Goal: Information Seeking & Learning: Learn about a topic

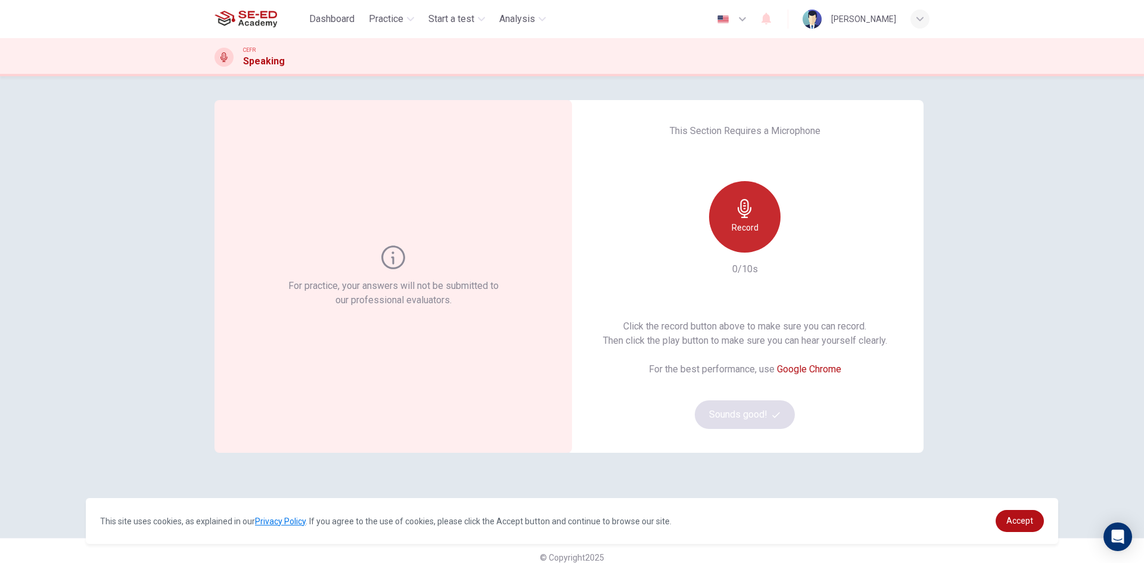
click at [768, 223] on div "Record" at bounding box center [745, 217] width 72 height 72
click at [762, 227] on div "Stop" at bounding box center [745, 217] width 72 height 72
click at [740, 219] on div "Record" at bounding box center [745, 217] width 72 height 72
click at [797, 249] on icon "button" at bounding box center [800, 243] width 12 height 12
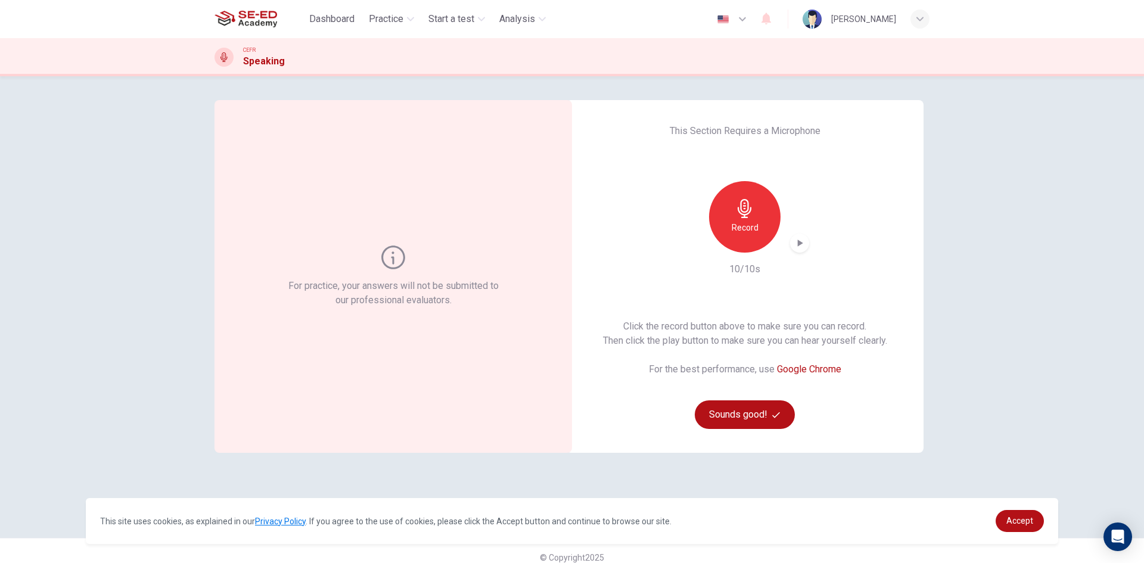
click at [797, 247] on icon "button" at bounding box center [800, 243] width 12 height 12
click at [802, 250] on div "button" at bounding box center [799, 243] width 19 height 19
click at [805, 250] on div "Record" at bounding box center [745, 217] width 129 height 72
click at [804, 250] on div "Record" at bounding box center [745, 217] width 129 height 72
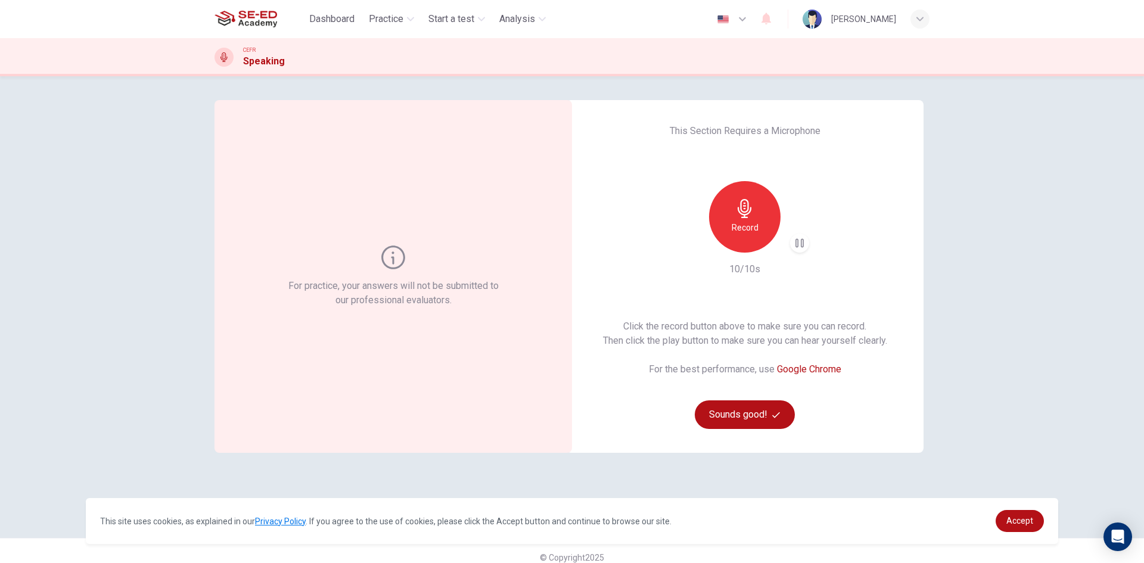
click at [804, 250] on div "Record" at bounding box center [745, 217] width 129 height 72
click at [805, 249] on div "button" at bounding box center [799, 243] width 19 height 19
click at [802, 252] on div "Record" at bounding box center [745, 217] width 129 height 72
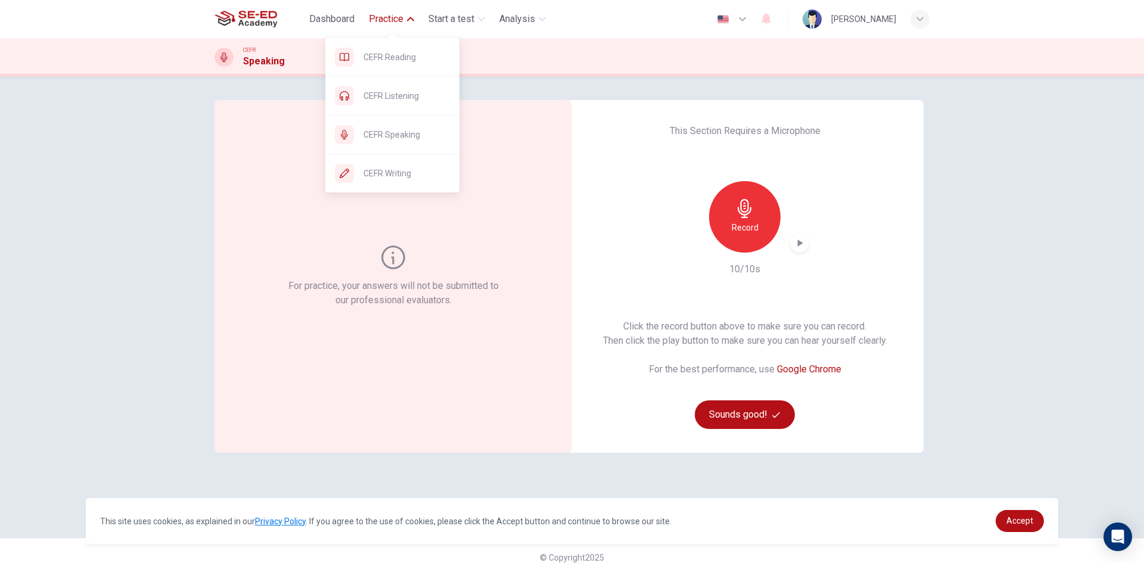
click at [379, 22] on span "Practice" at bounding box center [386, 19] width 35 height 14
click at [415, 91] on span "CEFR Listening" at bounding box center [407, 96] width 86 height 14
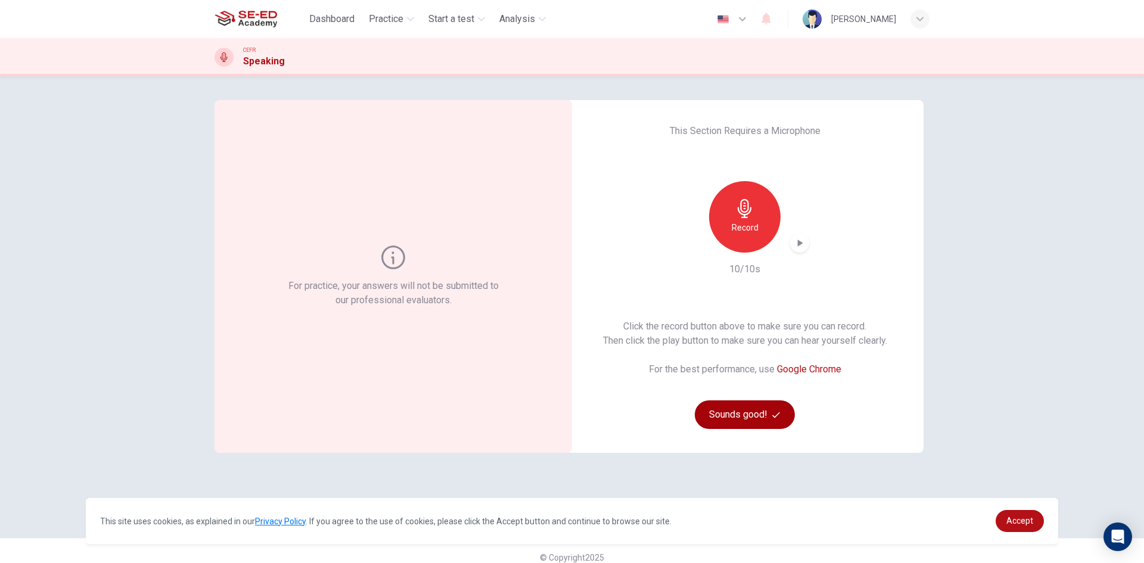
click at [783, 412] on button "Sounds good!" at bounding box center [745, 415] width 100 height 29
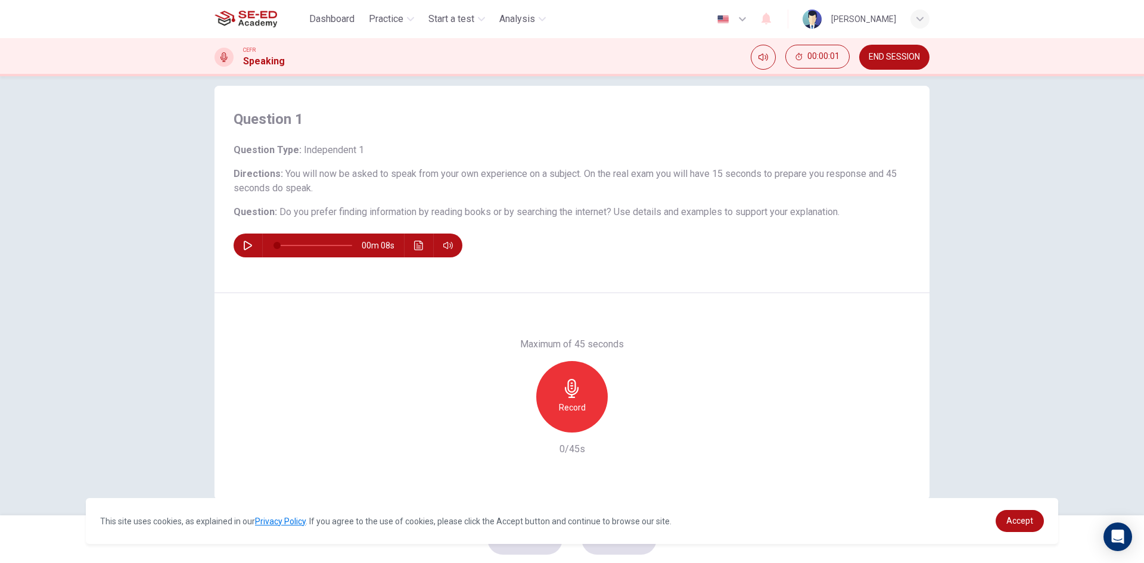
scroll to position [23, 0]
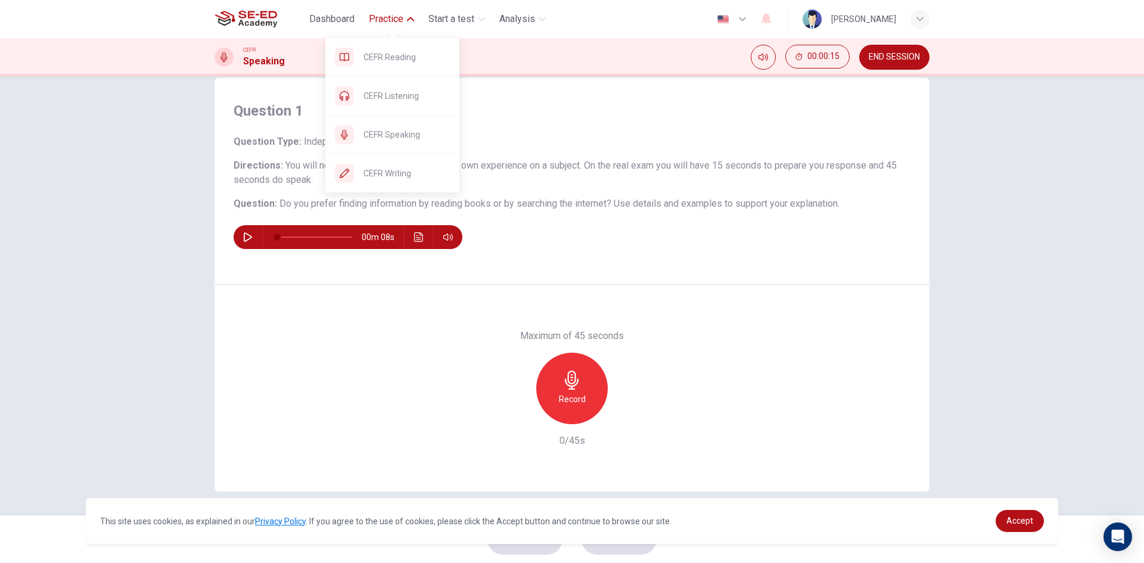
click at [381, 24] on span "Practice" at bounding box center [386, 19] width 35 height 14
click at [392, 23] on span "Practice" at bounding box center [386, 19] width 35 height 14
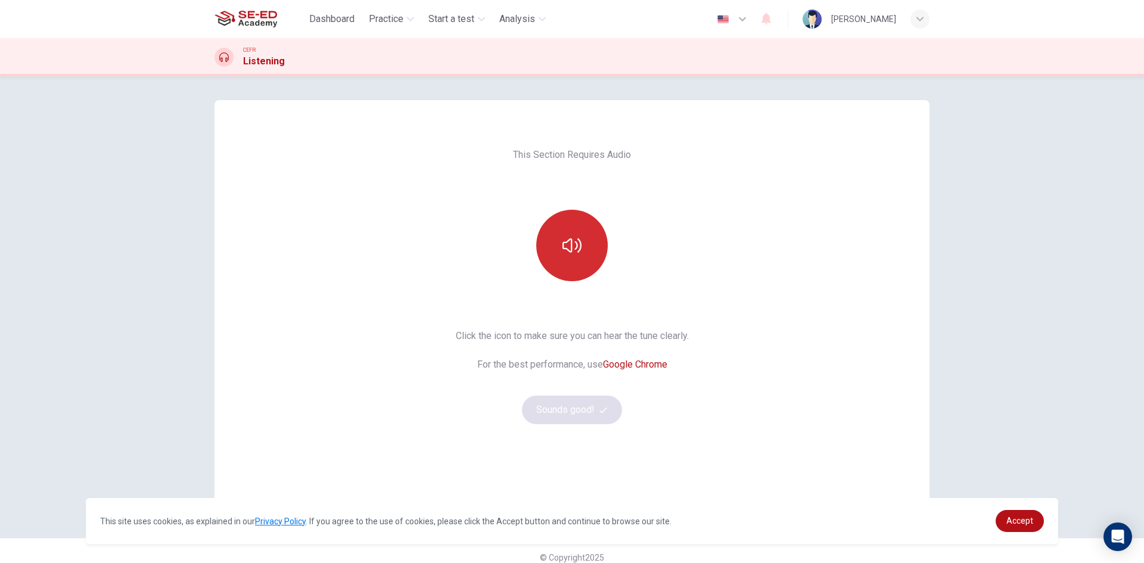
click at [563, 247] on icon "button" at bounding box center [572, 245] width 19 height 19
click at [601, 415] on button "Sounds good!" at bounding box center [572, 410] width 100 height 29
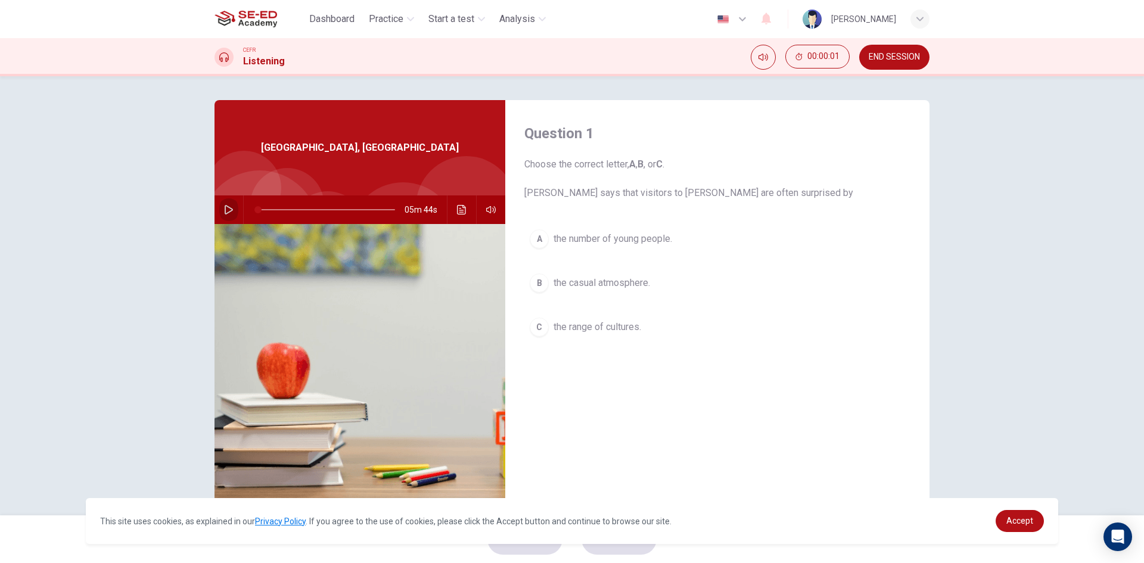
click at [224, 204] on button "button" at bounding box center [228, 209] width 19 height 29
click at [221, 210] on button "button" at bounding box center [228, 209] width 19 height 29
type input "13"
click at [238, 22] on img at bounding box center [246, 19] width 63 height 24
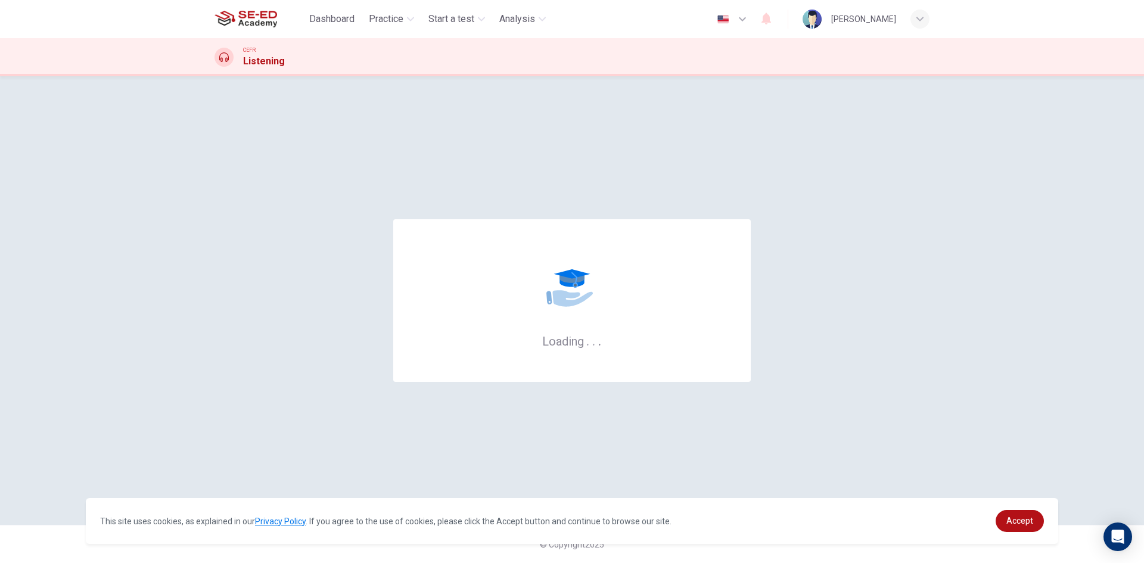
click at [272, 26] on img at bounding box center [246, 19] width 63 height 24
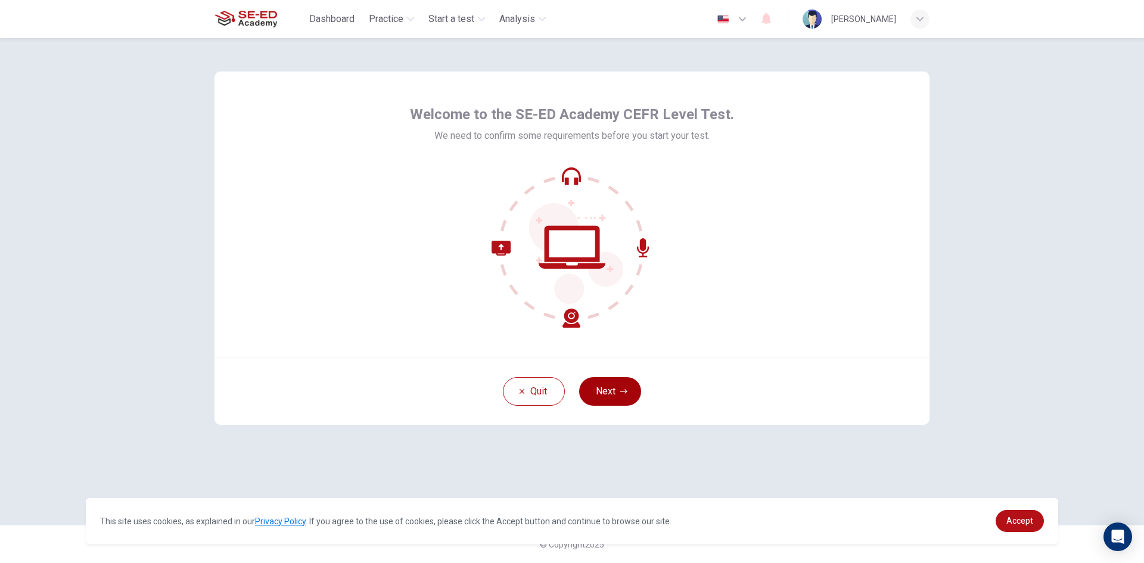
click at [616, 387] on button "Next" at bounding box center [610, 391] width 62 height 29
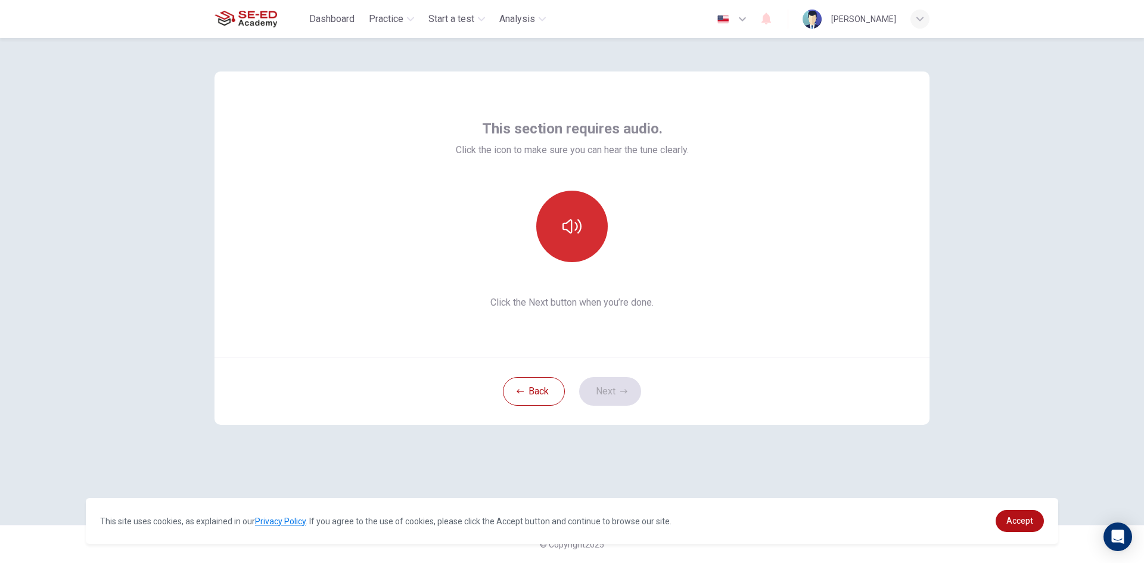
click at [588, 241] on button "button" at bounding box center [572, 227] width 72 height 72
click at [622, 389] on icon "button" at bounding box center [623, 391] width 7 height 7
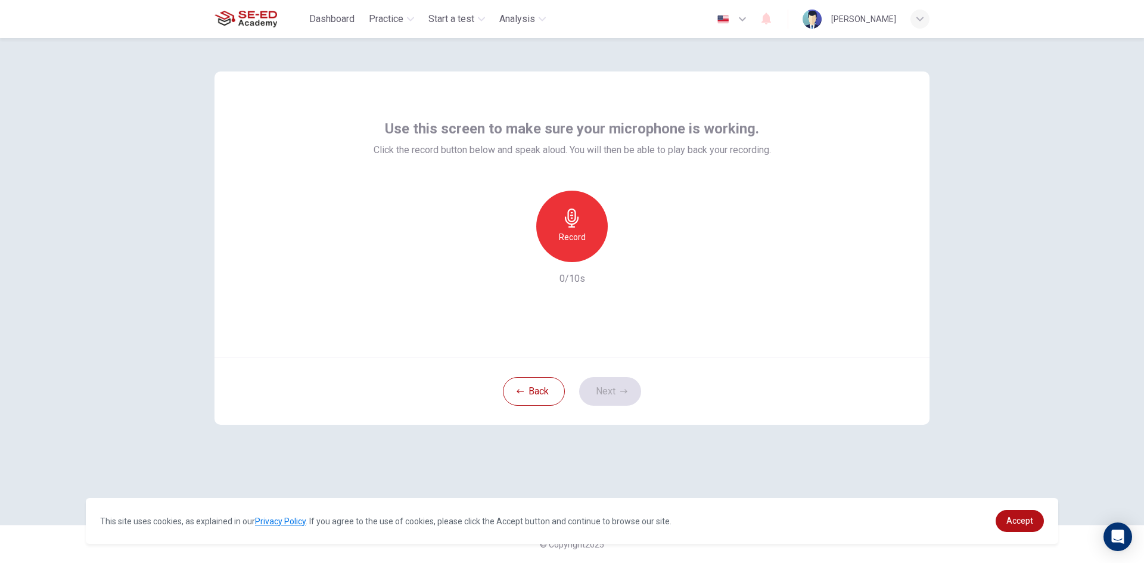
click at [561, 213] on div "Record" at bounding box center [572, 227] width 72 height 72
click at [586, 243] on div "Stop" at bounding box center [572, 227] width 72 height 72
click at [631, 255] on icon "button" at bounding box center [627, 253] width 12 height 12
click at [631, 254] on icon "button" at bounding box center [627, 253] width 8 height 9
click at [611, 392] on button "Next" at bounding box center [610, 391] width 62 height 29
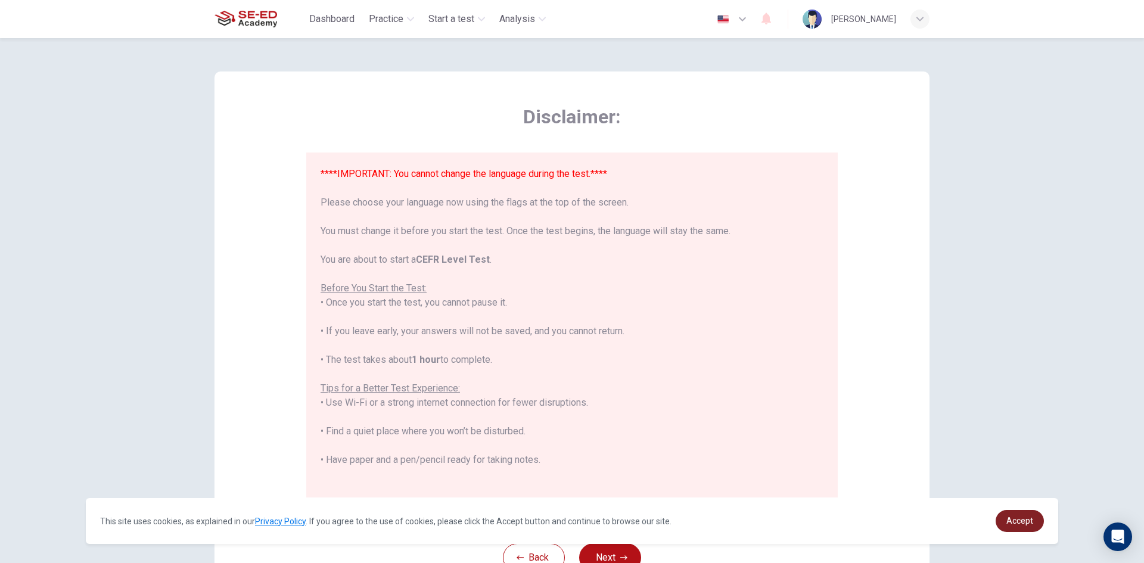
click at [1027, 526] on span "Accept" at bounding box center [1020, 521] width 27 height 10
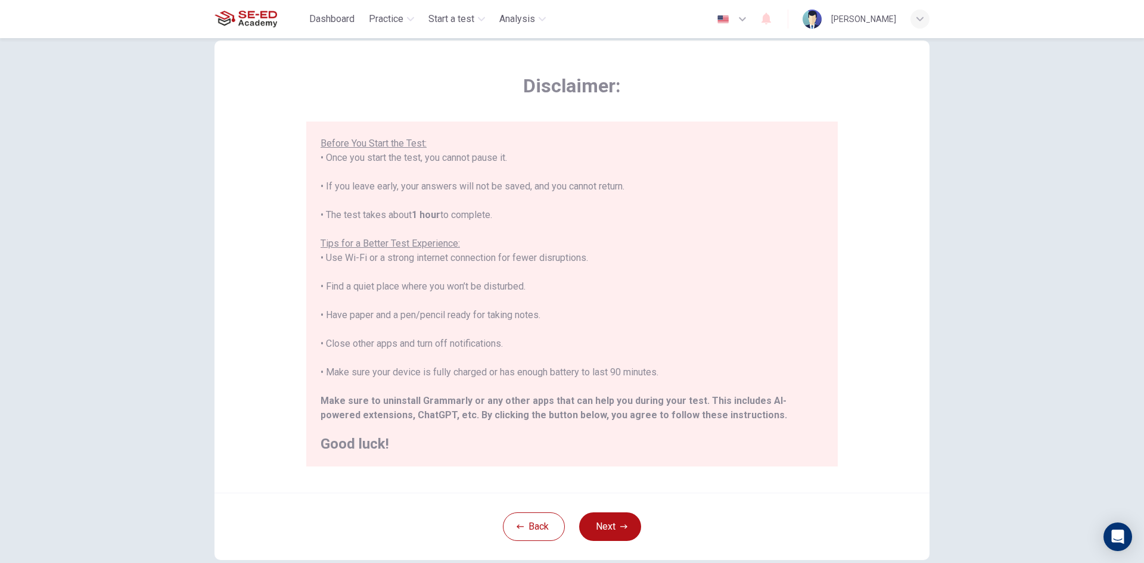
scroll to position [60, 0]
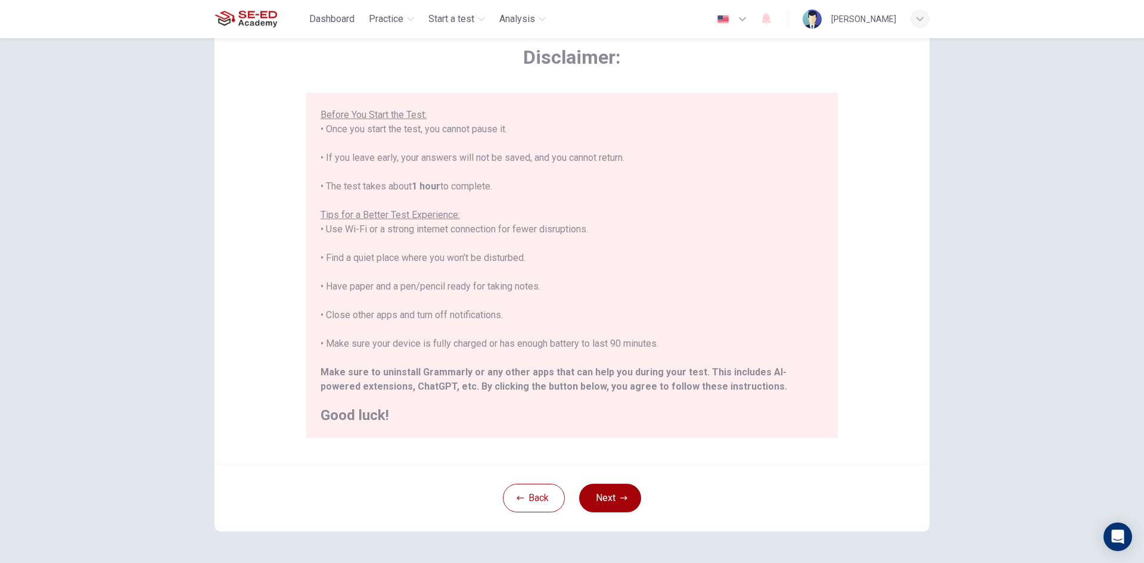
click at [620, 499] on icon "button" at bounding box center [623, 498] width 7 height 7
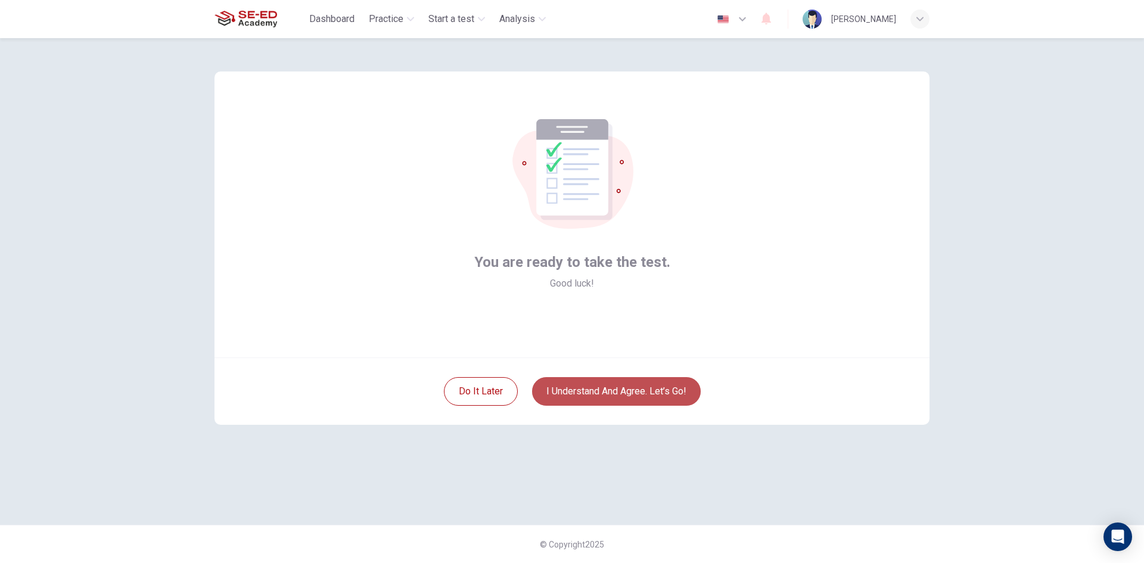
click at [593, 387] on button "I understand and agree. Let’s go!" at bounding box center [616, 391] width 169 height 29
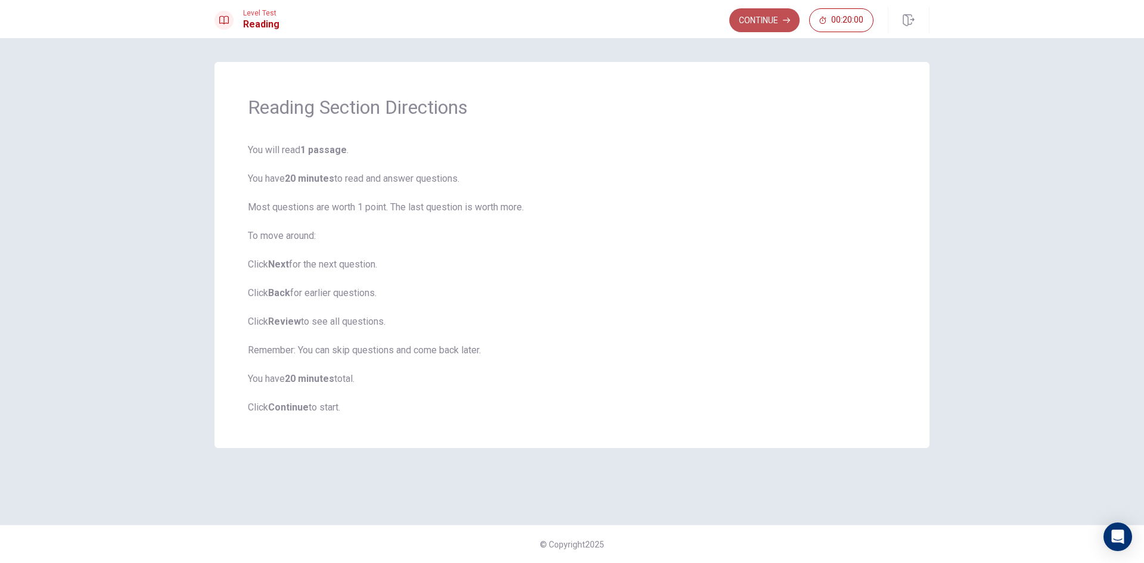
click at [761, 19] on button "Continue" at bounding box center [765, 20] width 70 height 24
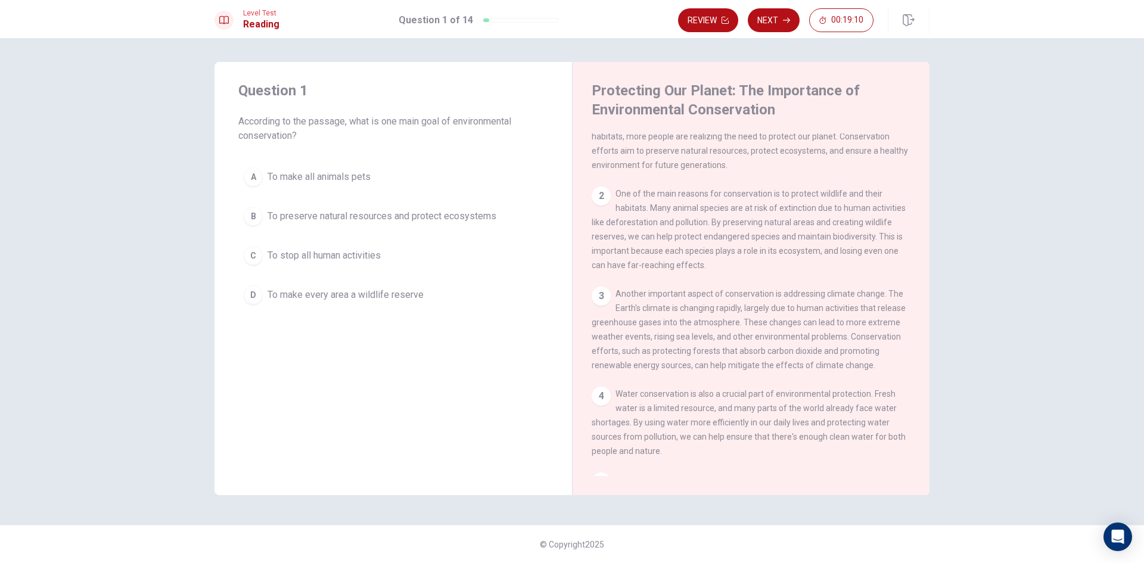
scroll to position [60, 0]
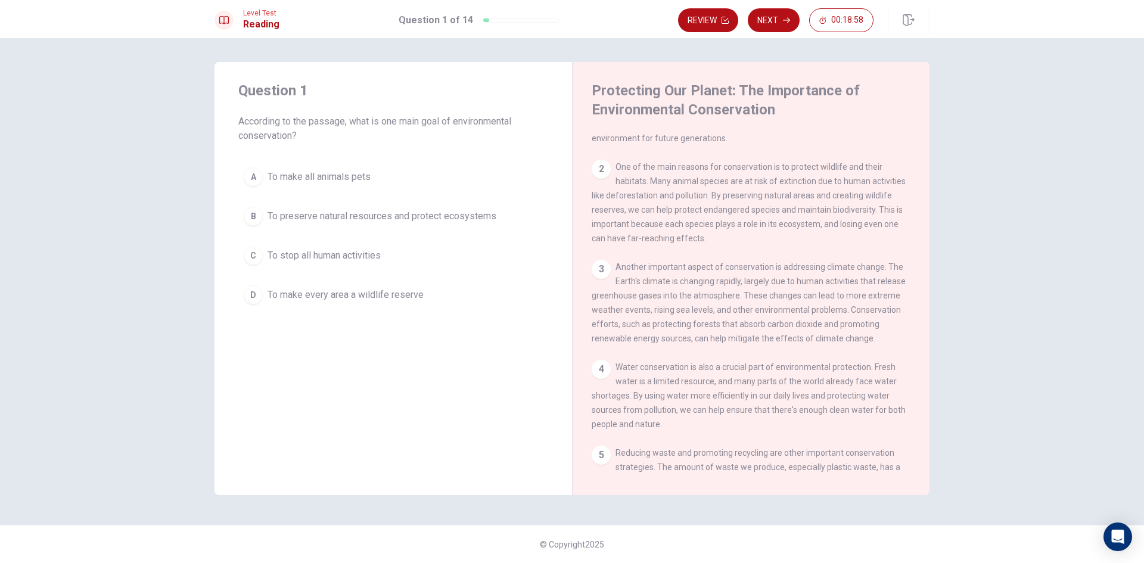
click at [287, 181] on span "To make all animals pets" at bounding box center [319, 177] width 103 height 14
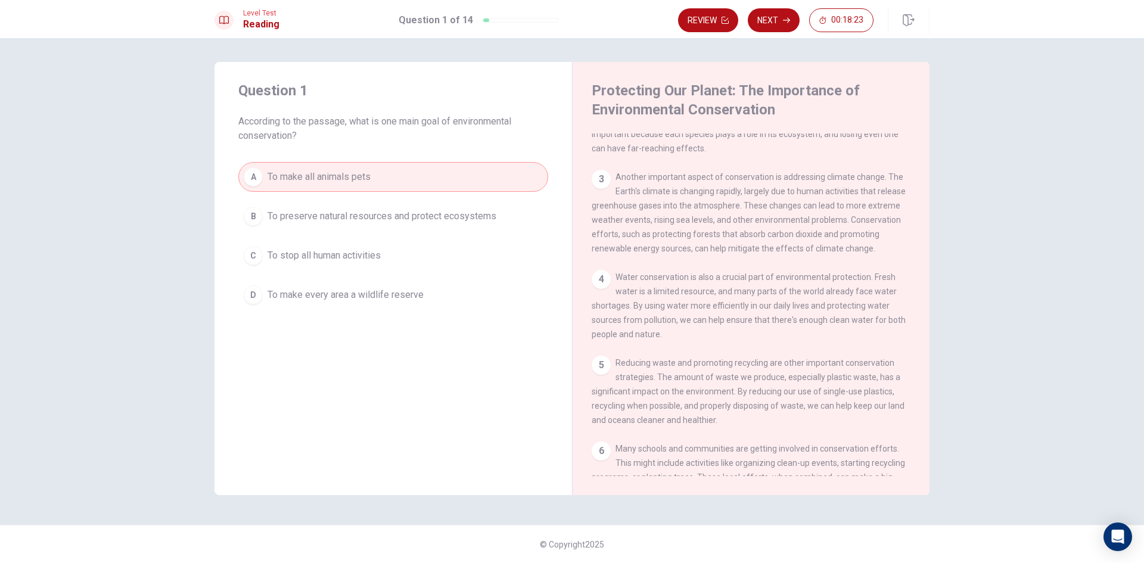
scroll to position [179, 0]
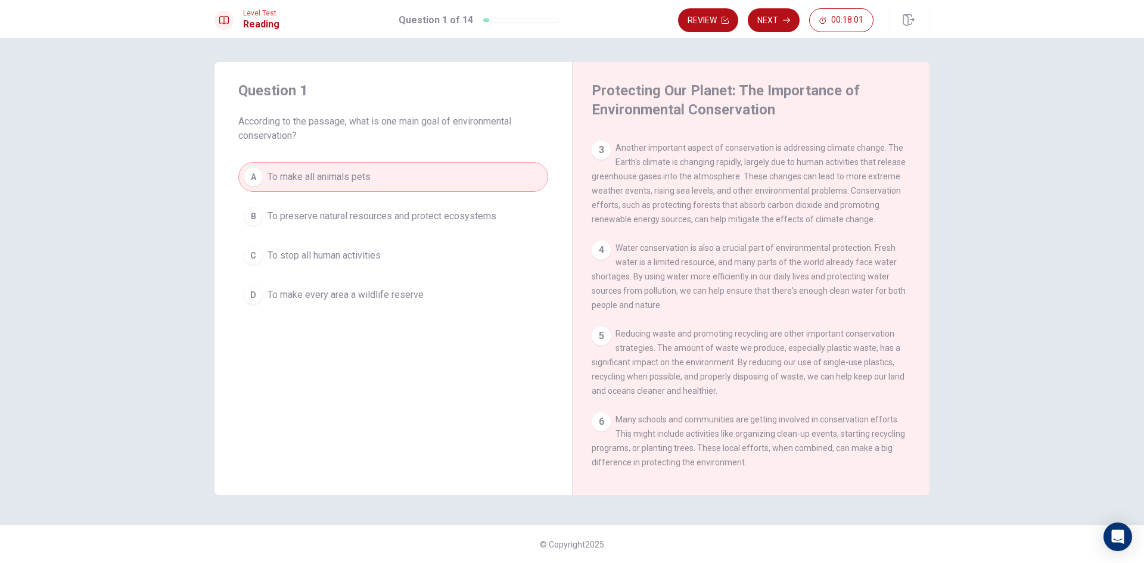
drag, startPoint x: 746, startPoint y: 209, endPoint x: 803, endPoint y: 216, distance: 57.6
click at [803, 216] on span "Another important aspect of conservation is addressing climate change. The Eart…" at bounding box center [749, 183] width 314 height 81
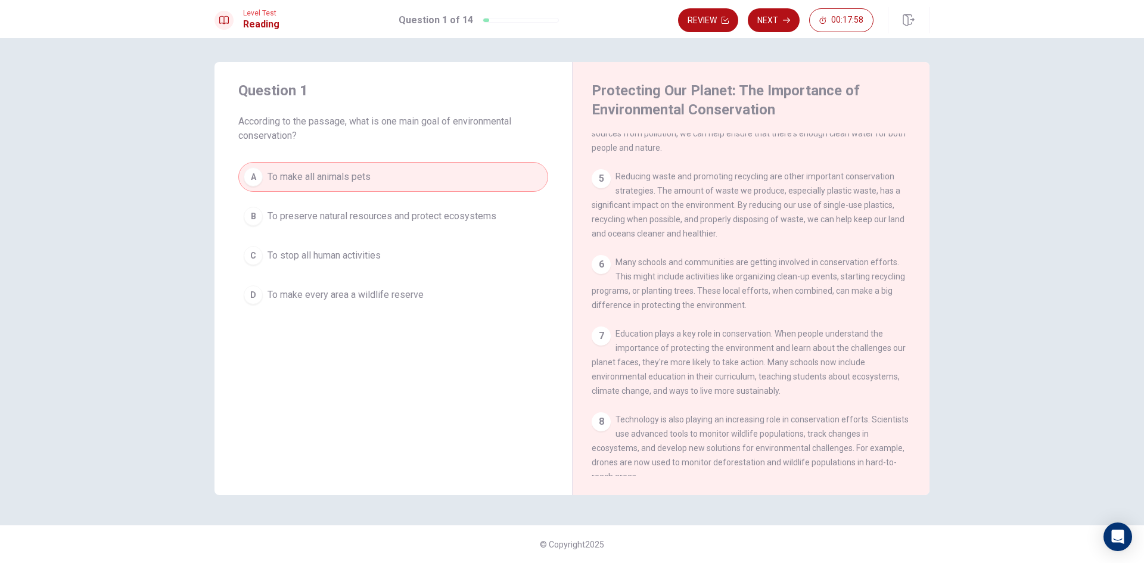
scroll to position [358, 0]
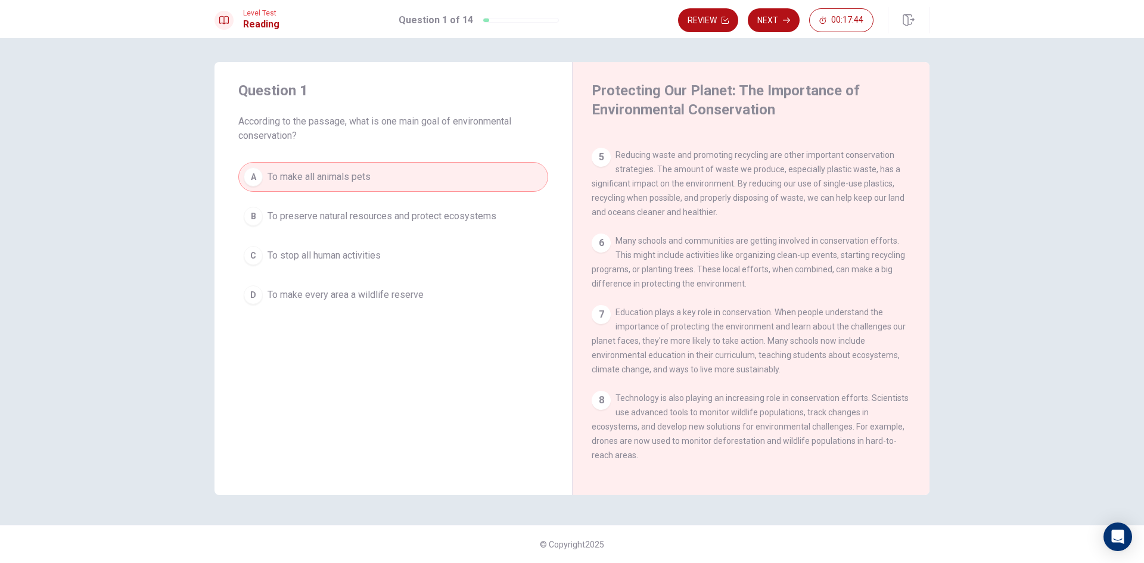
click at [498, 219] on button "B To preserve natural resources and protect ecosystems" at bounding box center [393, 216] width 310 height 30
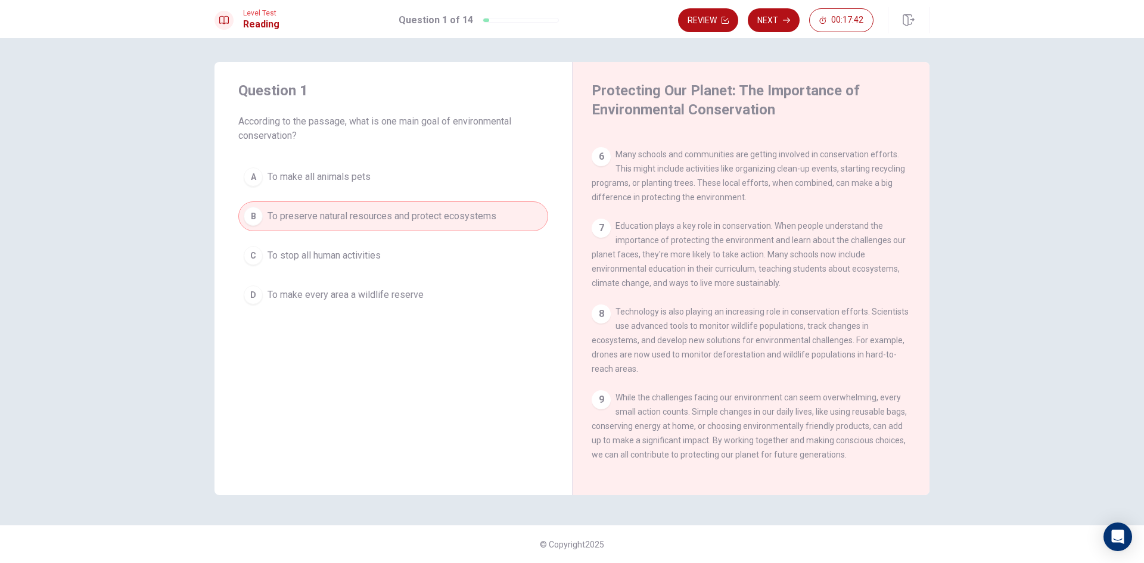
scroll to position [471, 0]
click at [773, 19] on button "Next" at bounding box center [774, 20] width 52 height 24
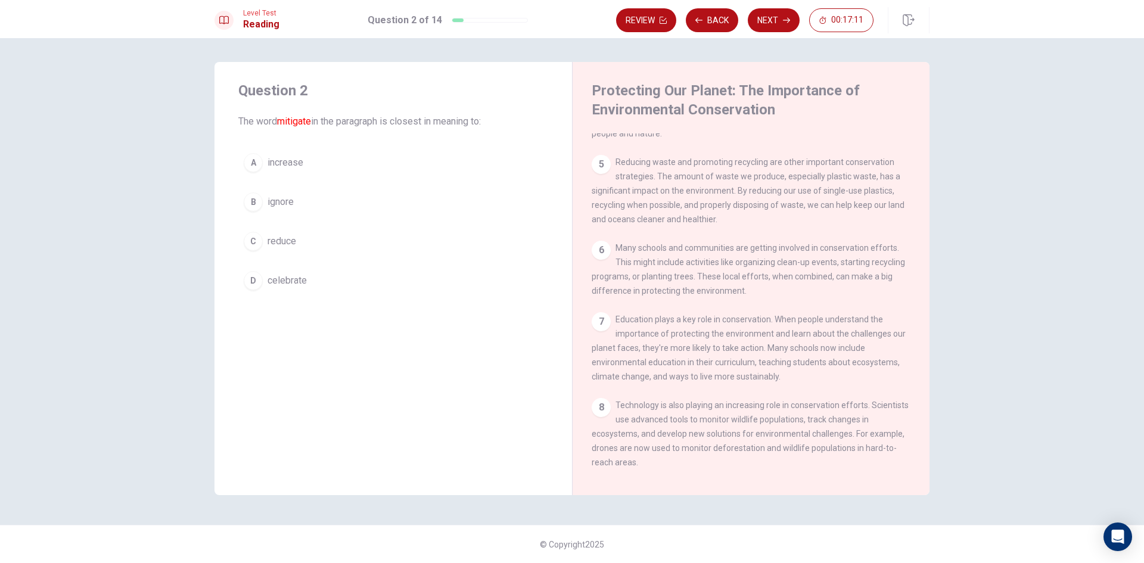
scroll to position [173, 0]
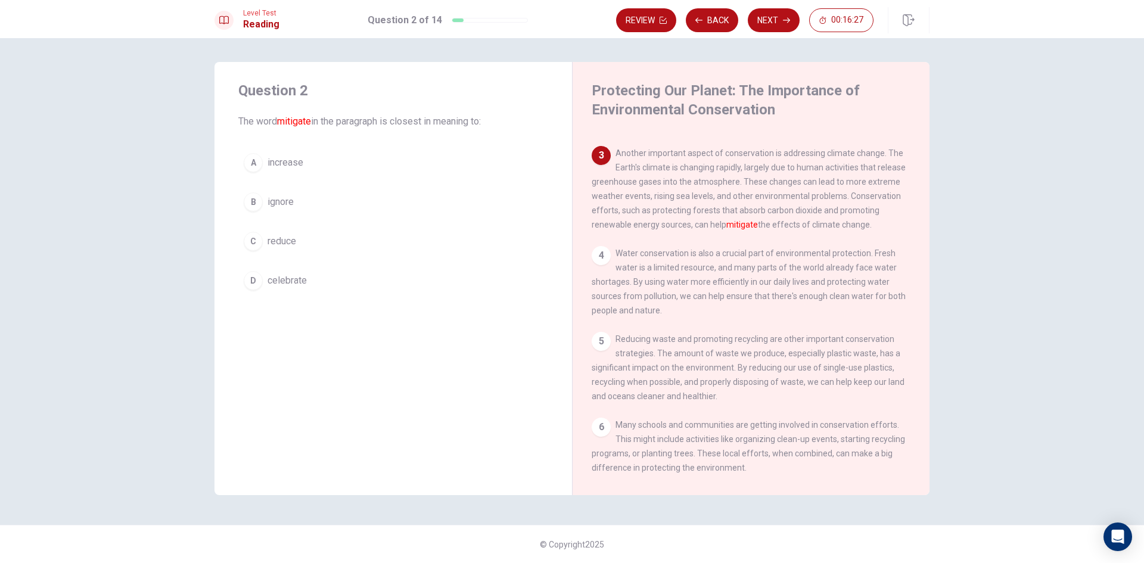
click at [378, 240] on button "C reduce" at bounding box center [393, 241] width 310 height 30
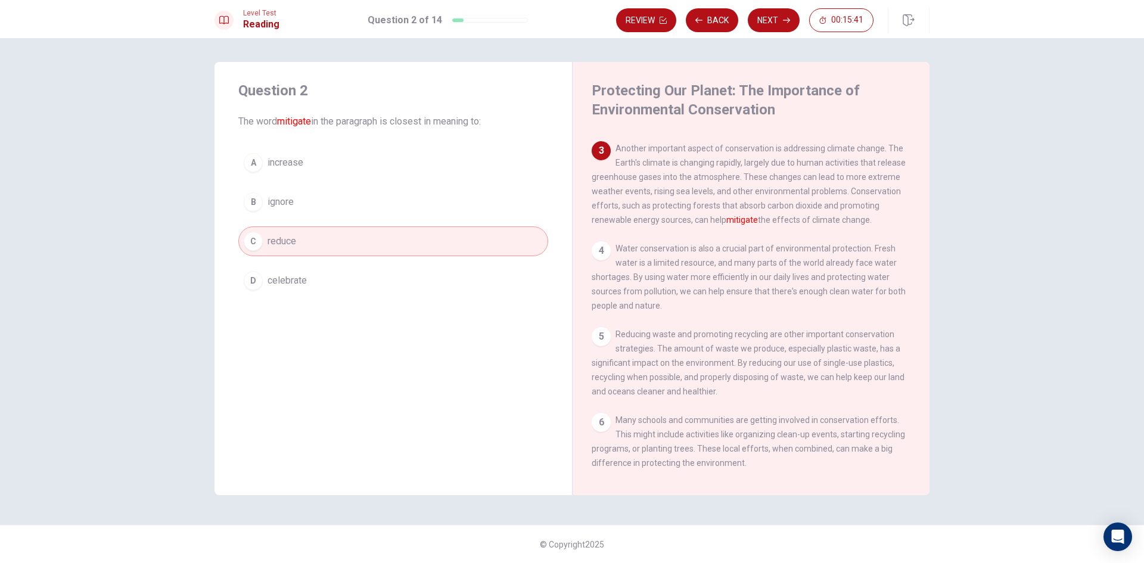
scroll to position [179, 0]
click at [771, 17] on button "Next" at bounding box center [774, 20] width 52 height 24
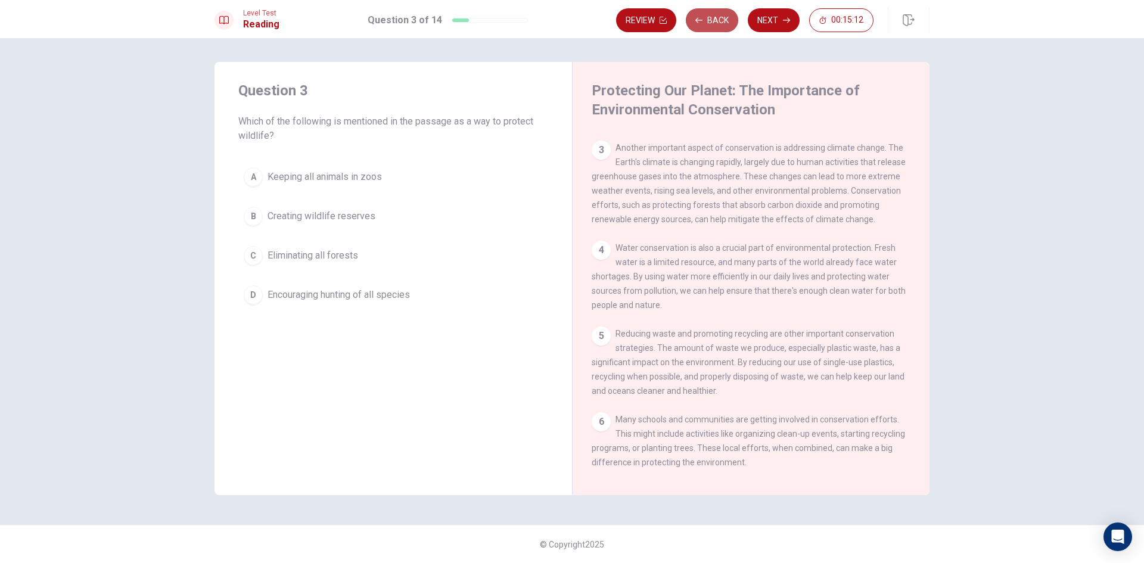
click at [712, 23] on button "Back" at bounding box center [712, 20] width 52 height 24
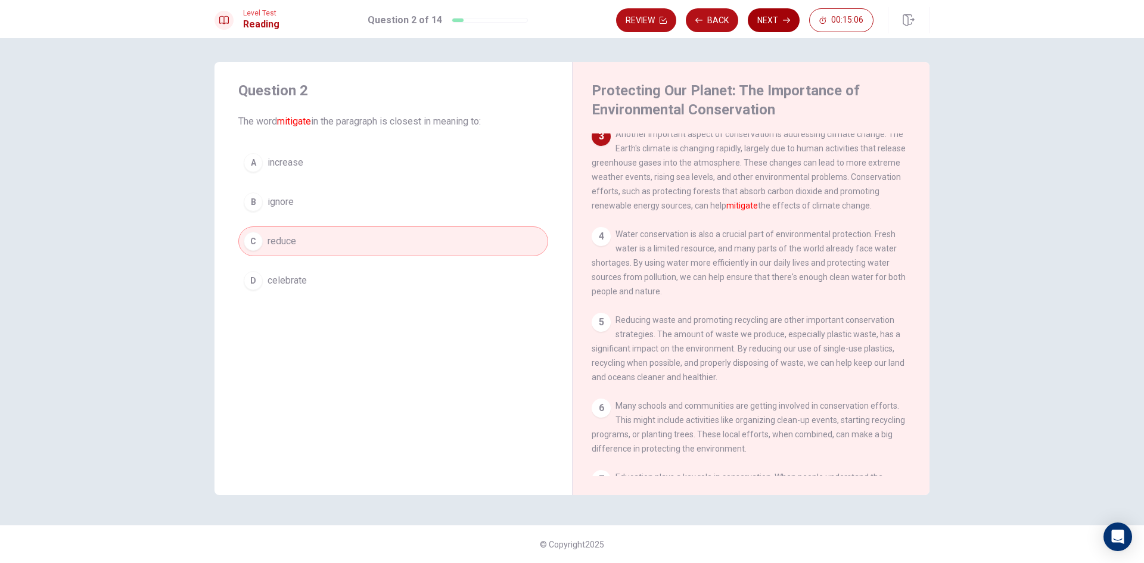
click at [784, 14] on button "Next" at bounding box center [774, 20] width 52 height 24
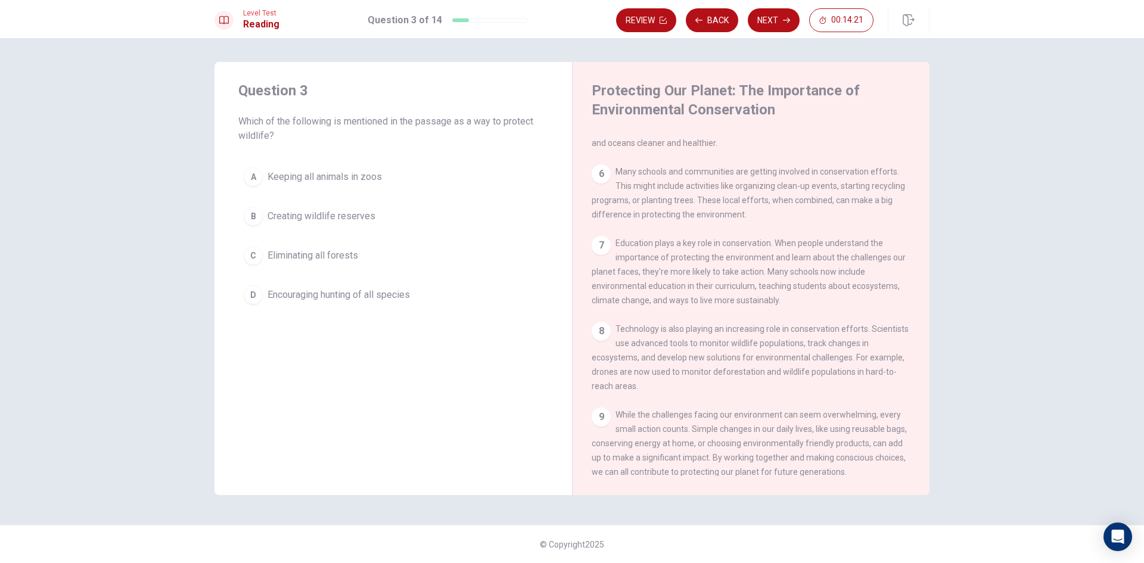
scroll to position [431, 0]
click at [339, 219] on span "Creating wildlife reserves" at bounding box center [322, 216] width 108 height 14
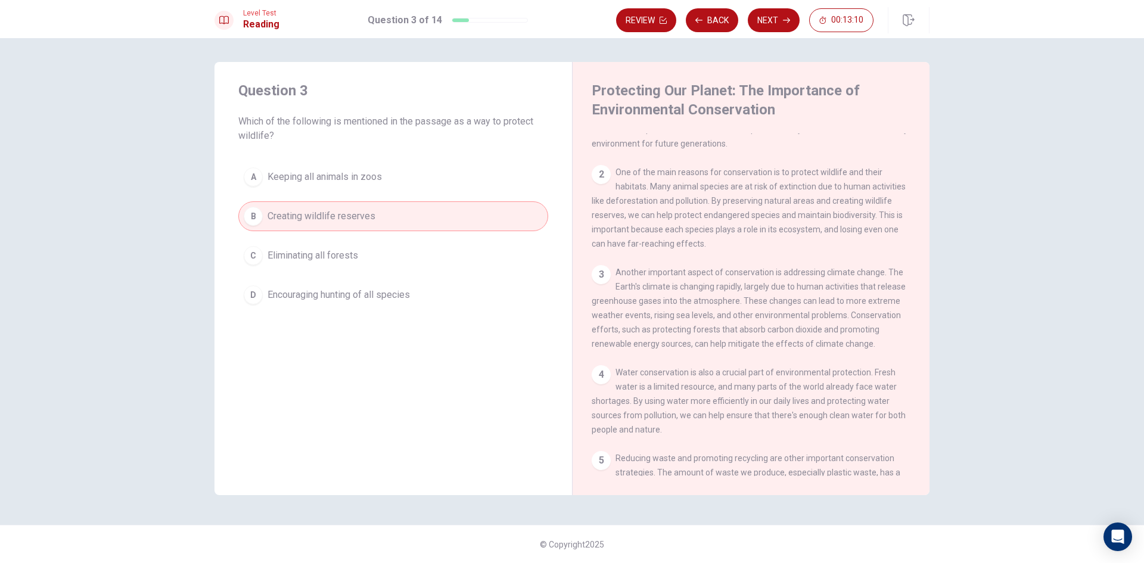
scroll to position [0, 0]
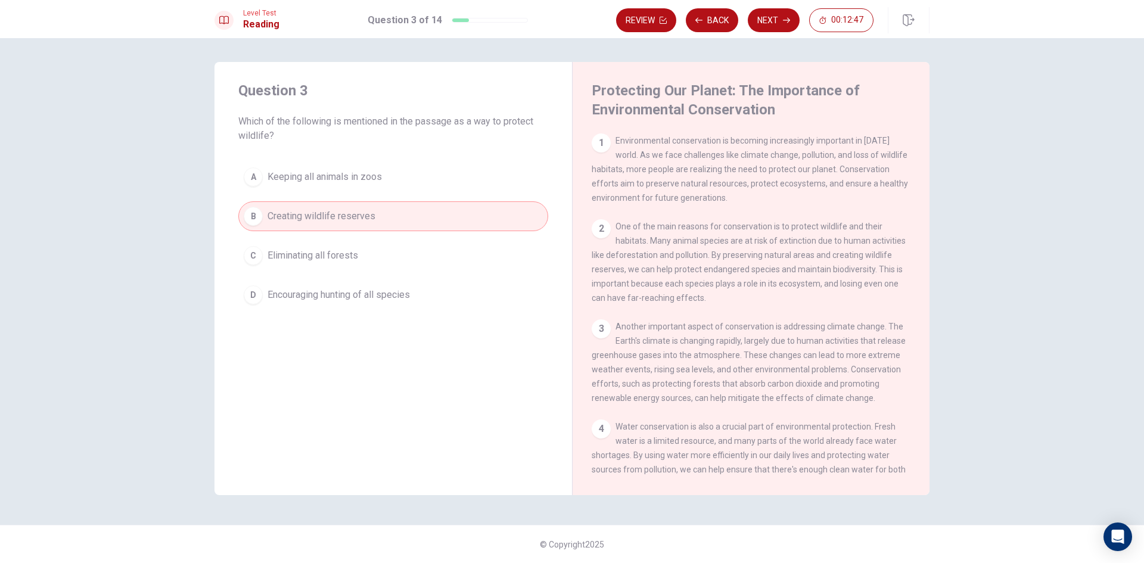
click at [428, 300] on button "D Encouraging hunting of all species" at bounding box center [393, 295] width 310 height 30
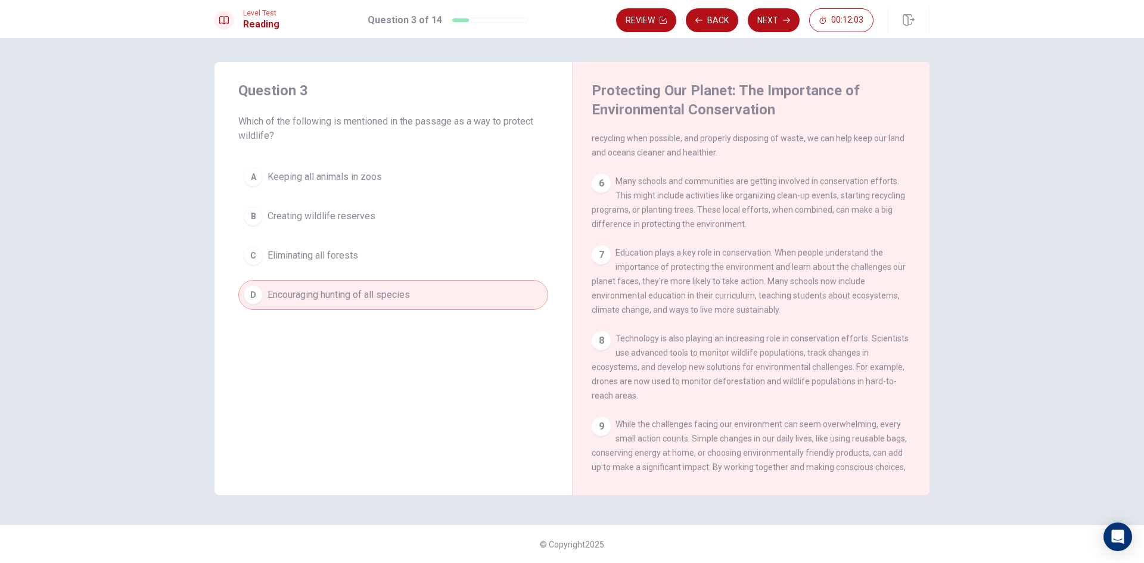
scroll to position [471, 0]
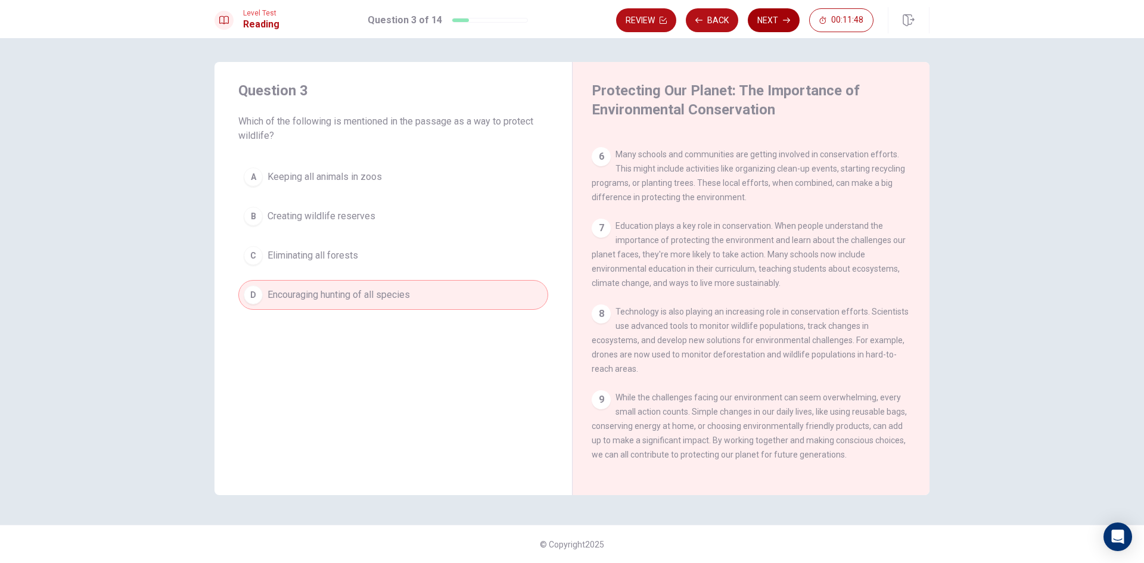
click at [772, 26] on button "Next" at bounding box center [774, 20] width 52 height 24
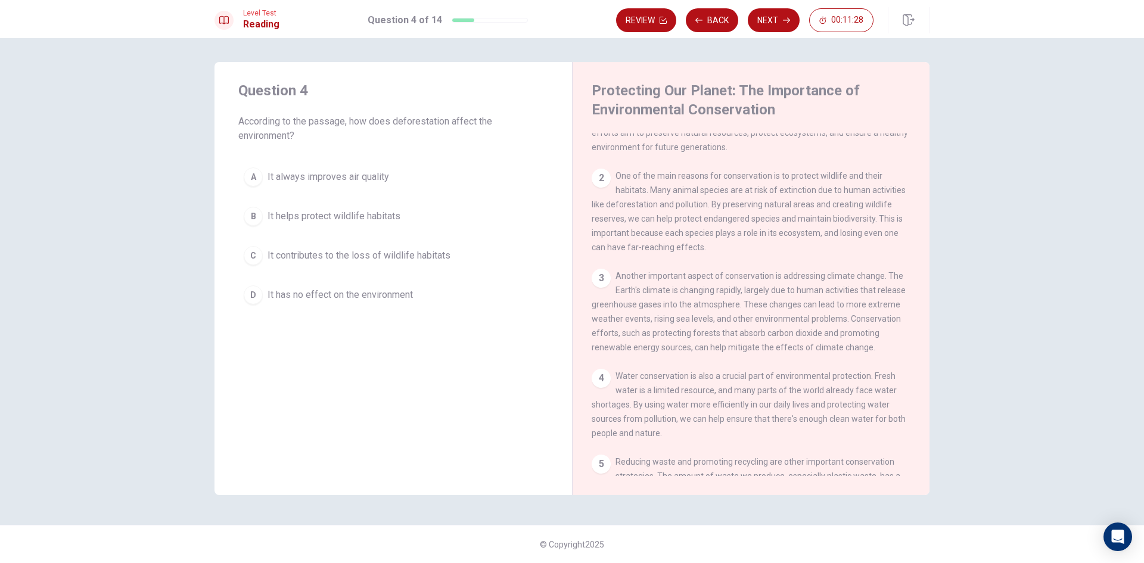
scroll to position [0, 0]
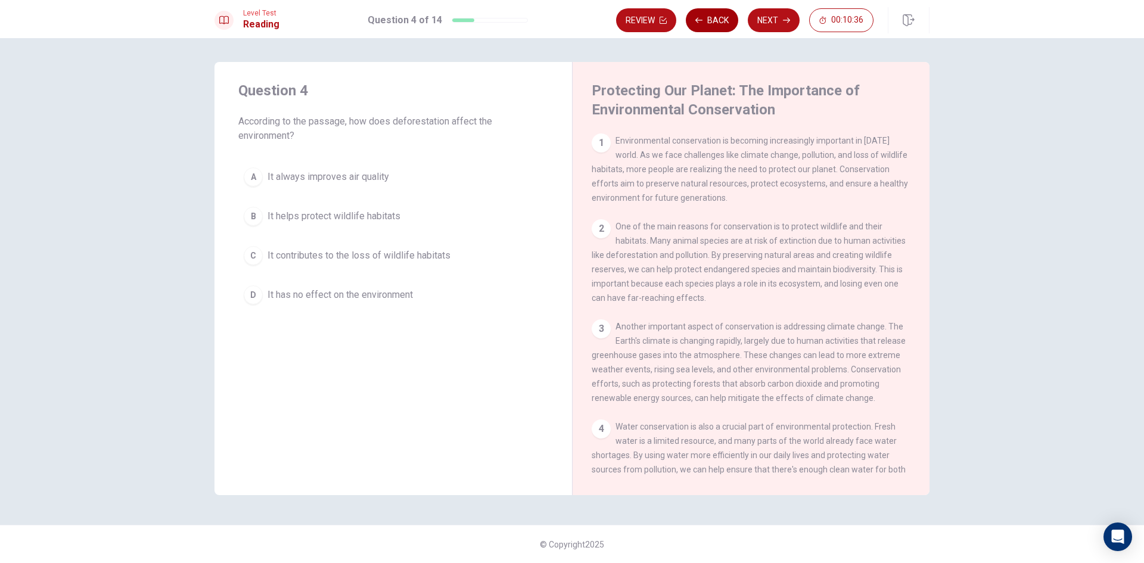
click at [730, 29] on button "Back" at bounding box center [712, 20] width 52 height 24
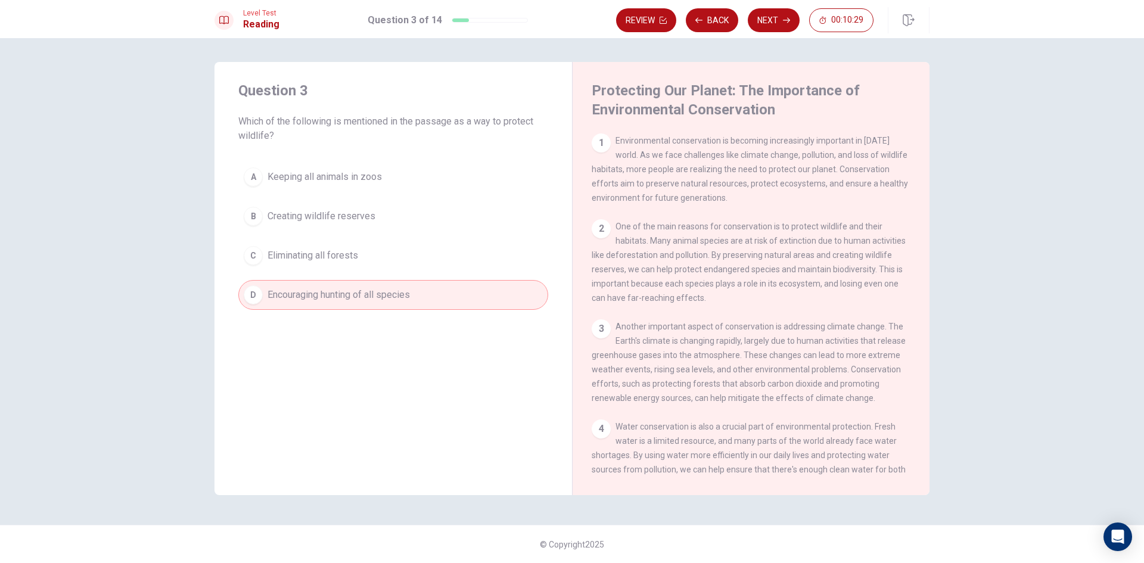
click at [772, 20] on button "Next" at bounding box center [774, 20] width 52 height 24
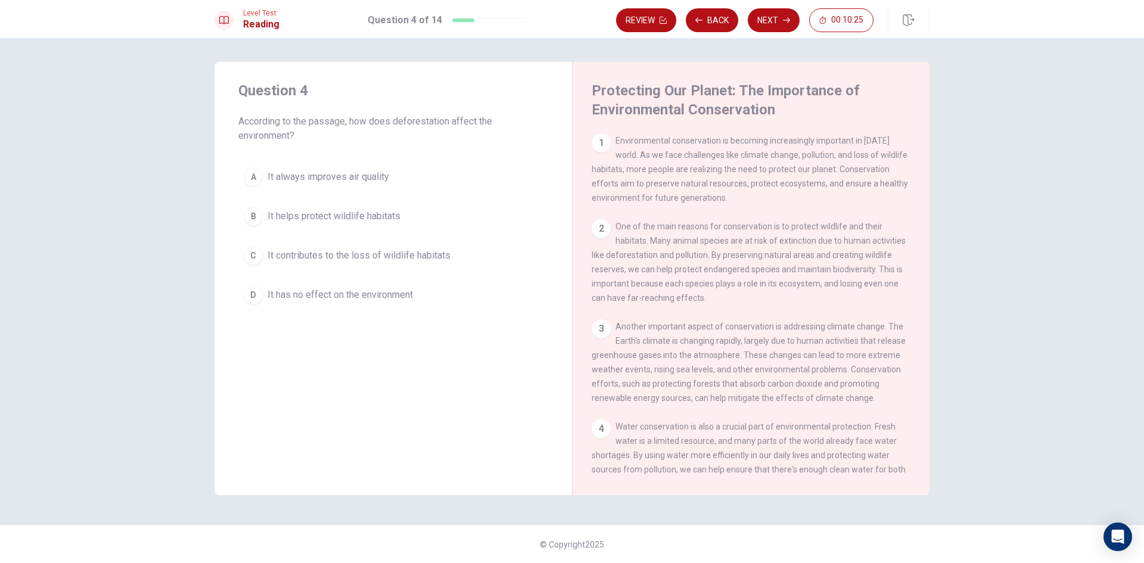
click at [385, 182] on span "It always improves air quality" at bounding box center [329, 177] width 122 height 14
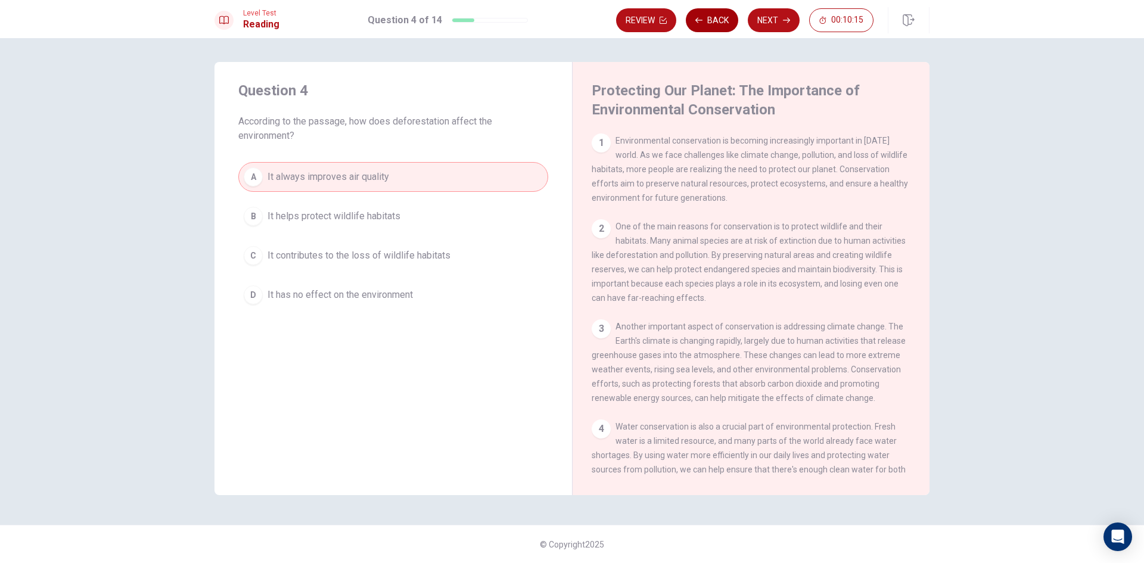
click at [711, 16] on button "Back" at bounding box center [712, 20] width 52 height 24
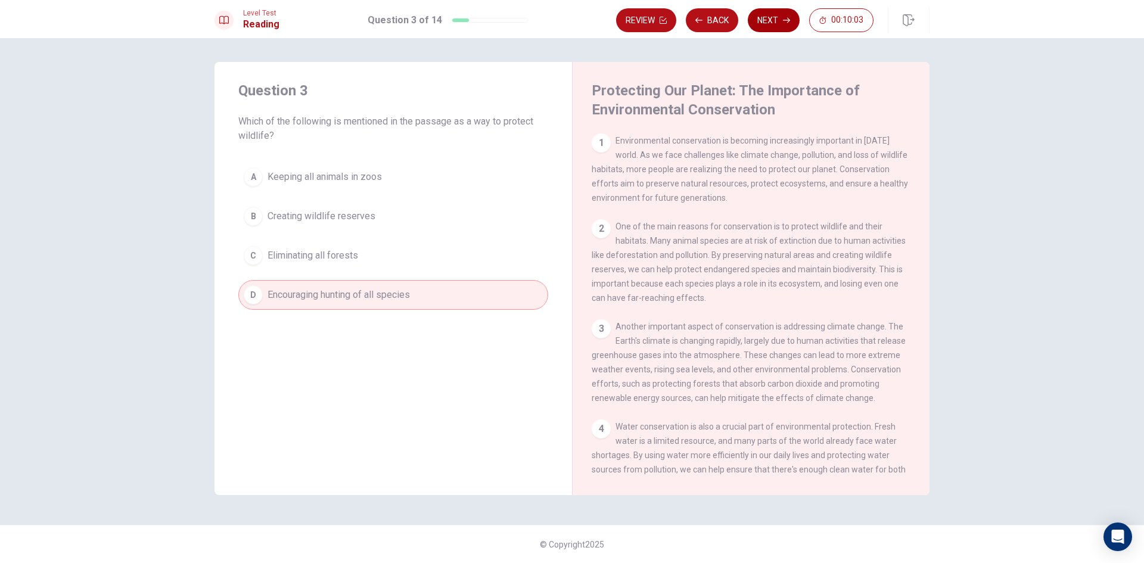
click at [783, 18] on icon "button" at bounding box center [786, 20] width 7 height 7
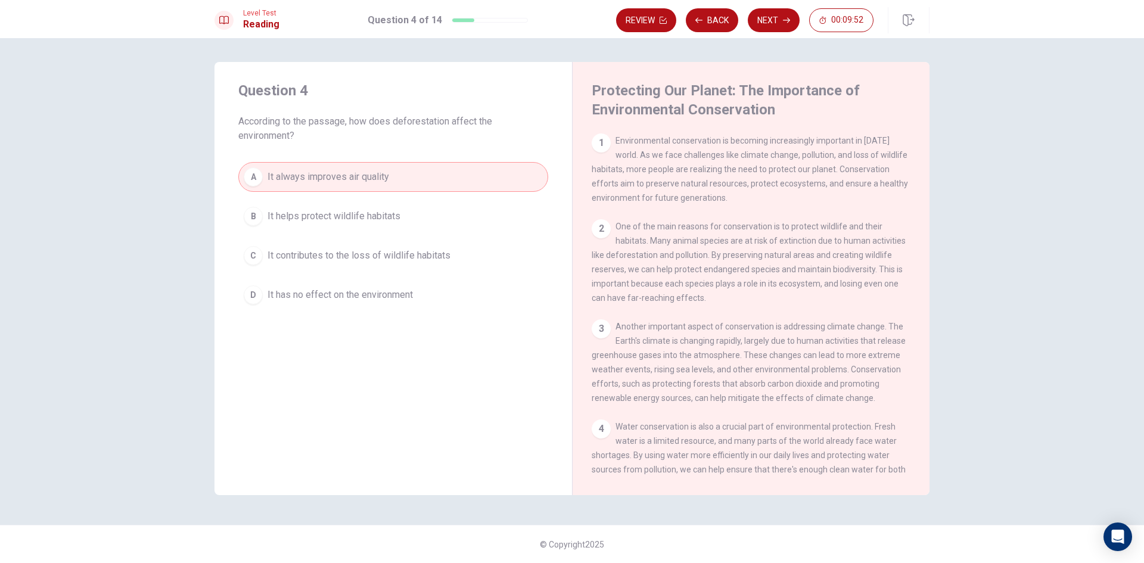
click at [780, 2] on div "Level Test Reading Question 4 of 14 Review Back Next 00:09:52" at bounding box center [572, 19] width 1144 height 38
click at [771, 18] on button "Next" at bounding box center [774, 20] width 52 height 24
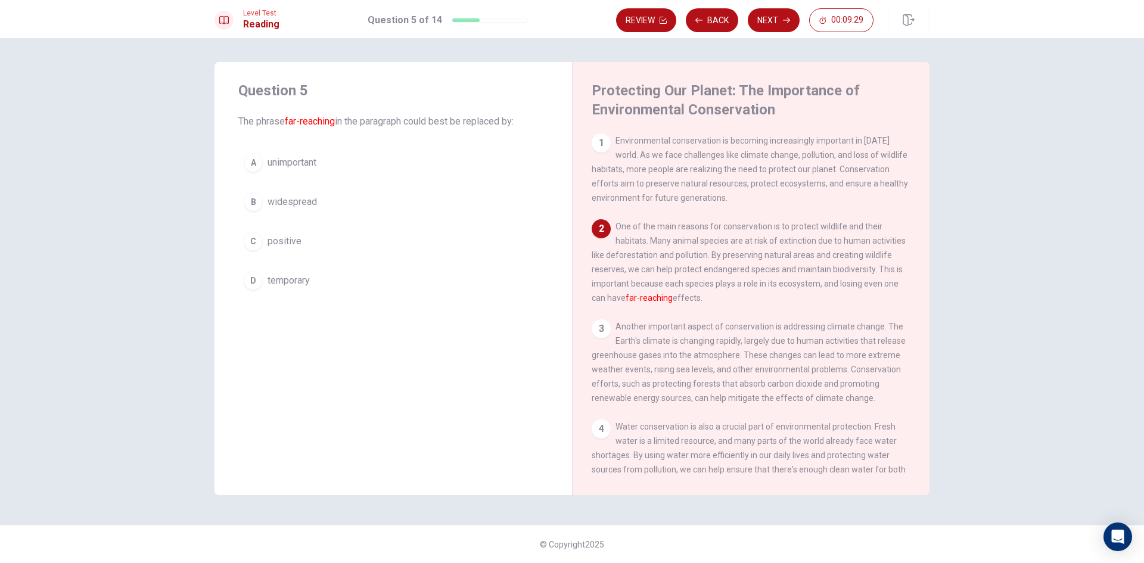
click at [337, 206] on button "B widespread" at bounding box center [393, 202] width 310 height 30
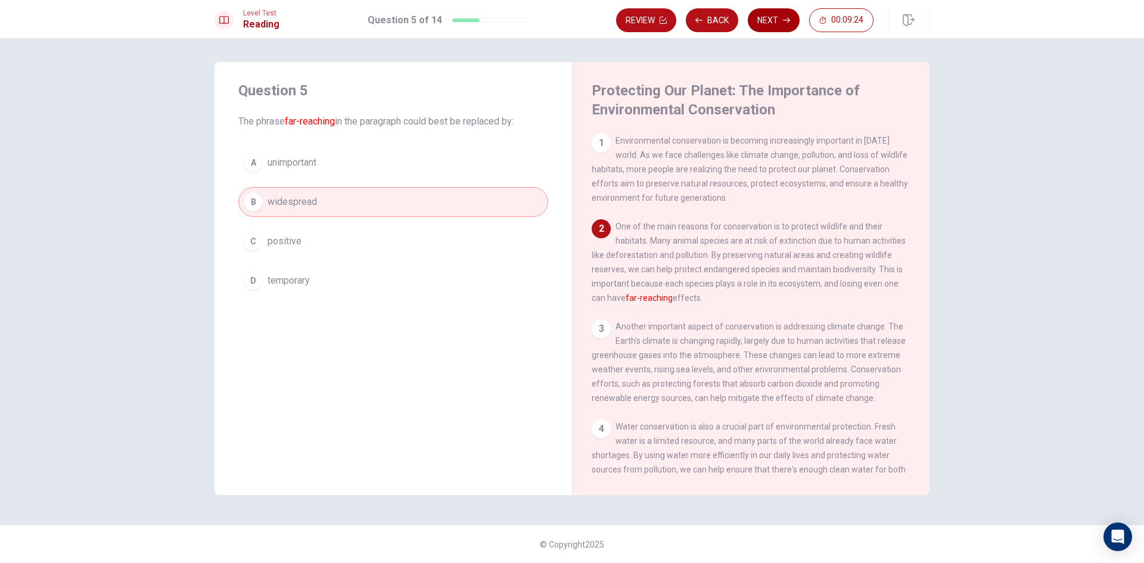
click at [774, 24] on button "Next" at bounding box center [774, 20] width 52 height 24
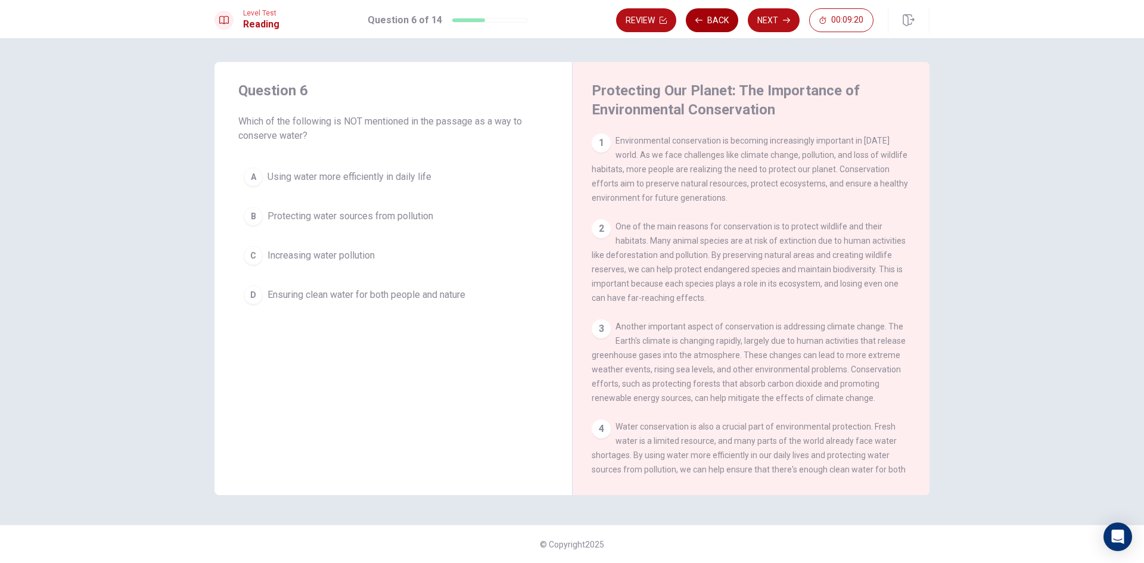
click at [721, 24] on button "Back" at bounding box center [712, 20] width 52 height 24
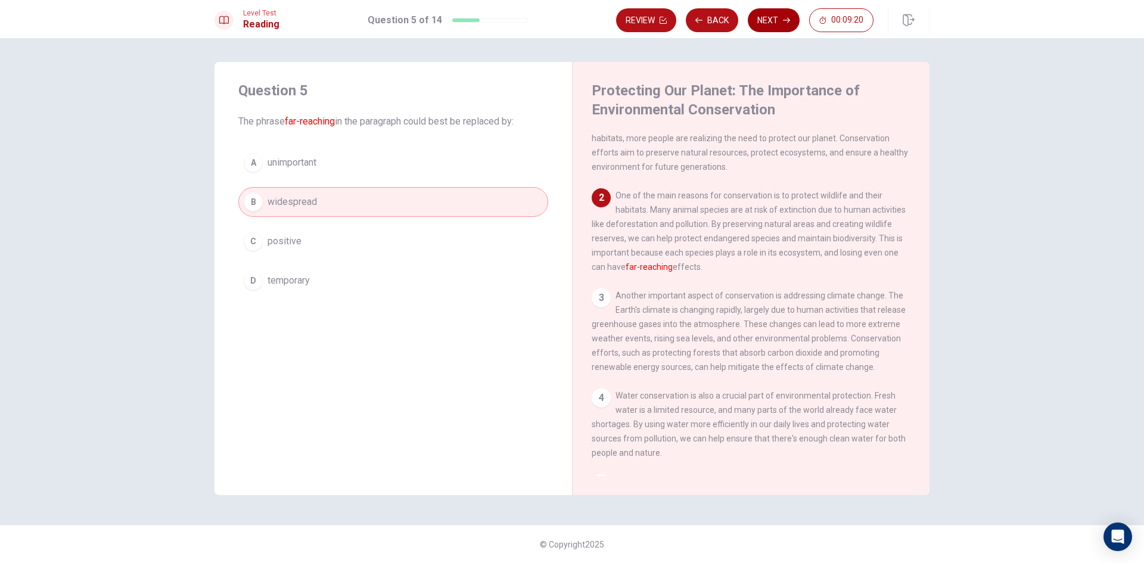
scroll to position [89, 0]
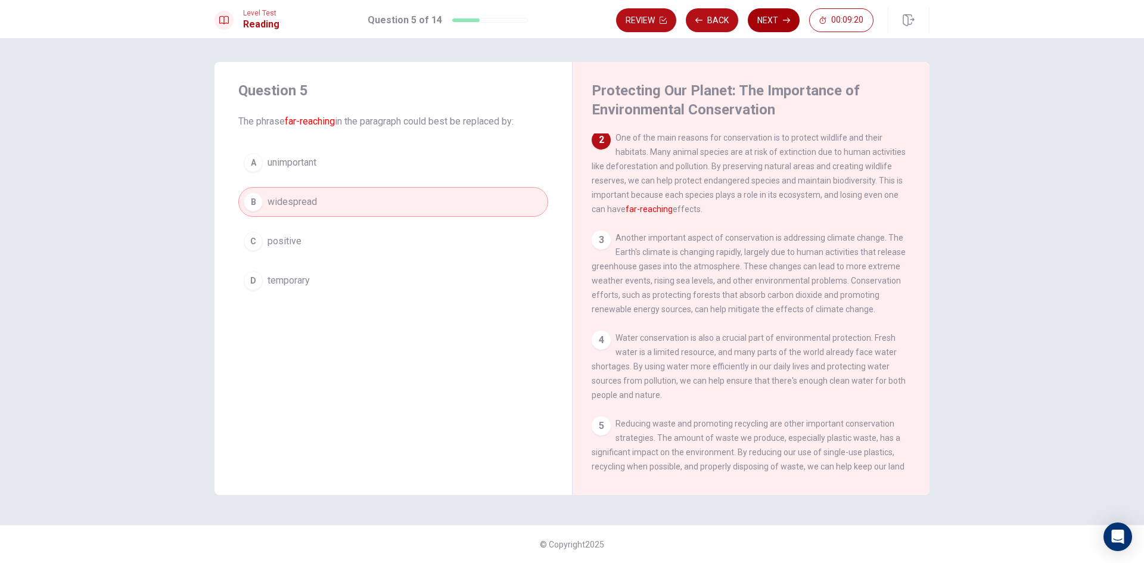
click at [765, 23] on button "Next" at bounding box center [774, 20] width 52 height 24
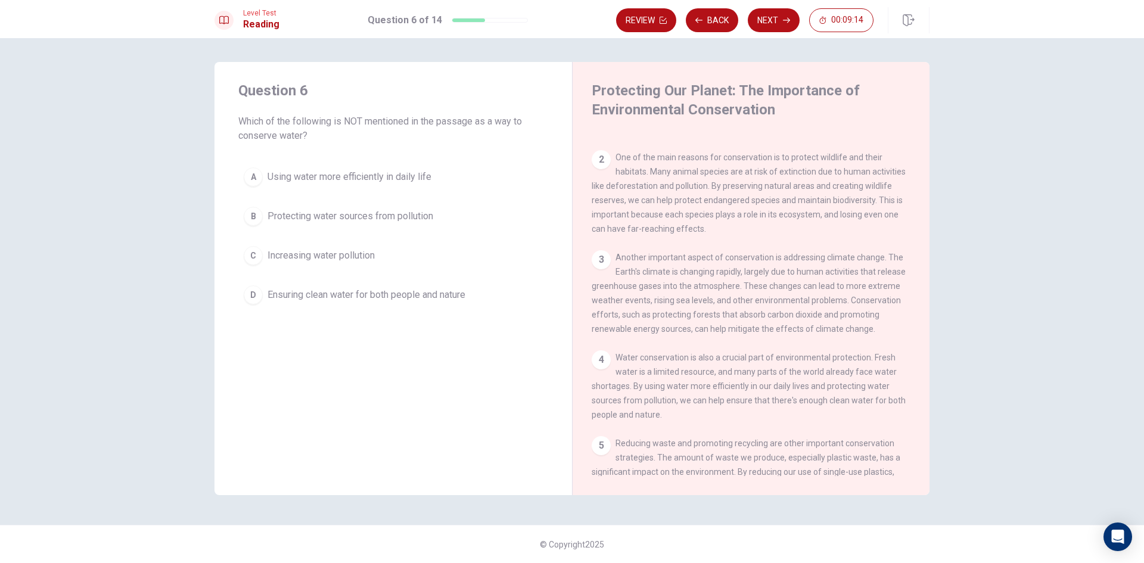
scroll to position [179, 0]
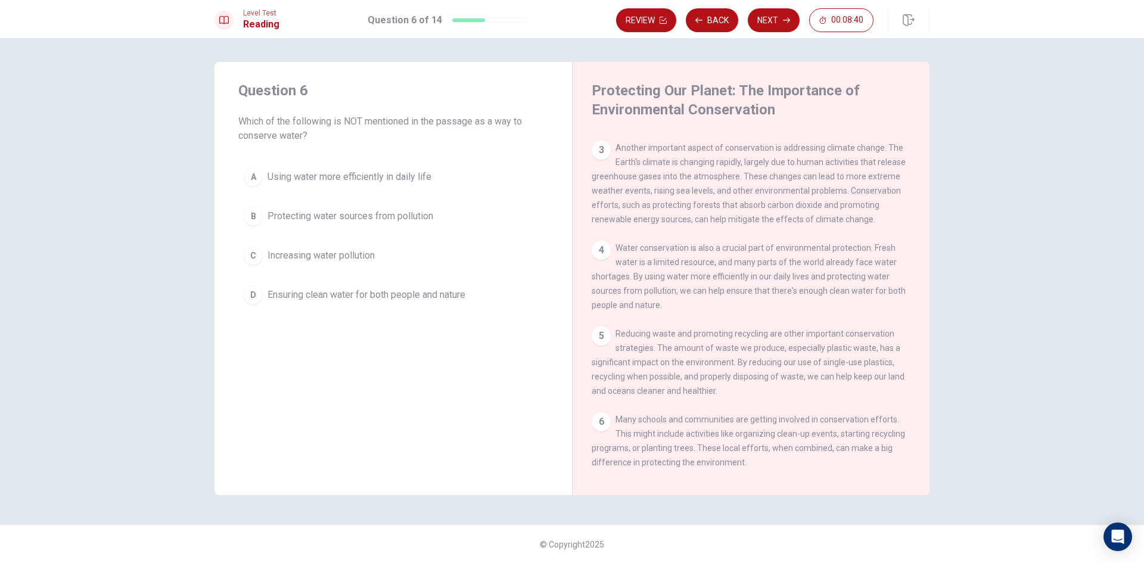
drag, startPoint x: 399, startPoint y: 178, endPoint x: 400, endPoint y: 184, distance: 6.6
click at [399, 181] on span "Using water more efficiently in daily life" at bounding box center [350, 177] width 164 height 14
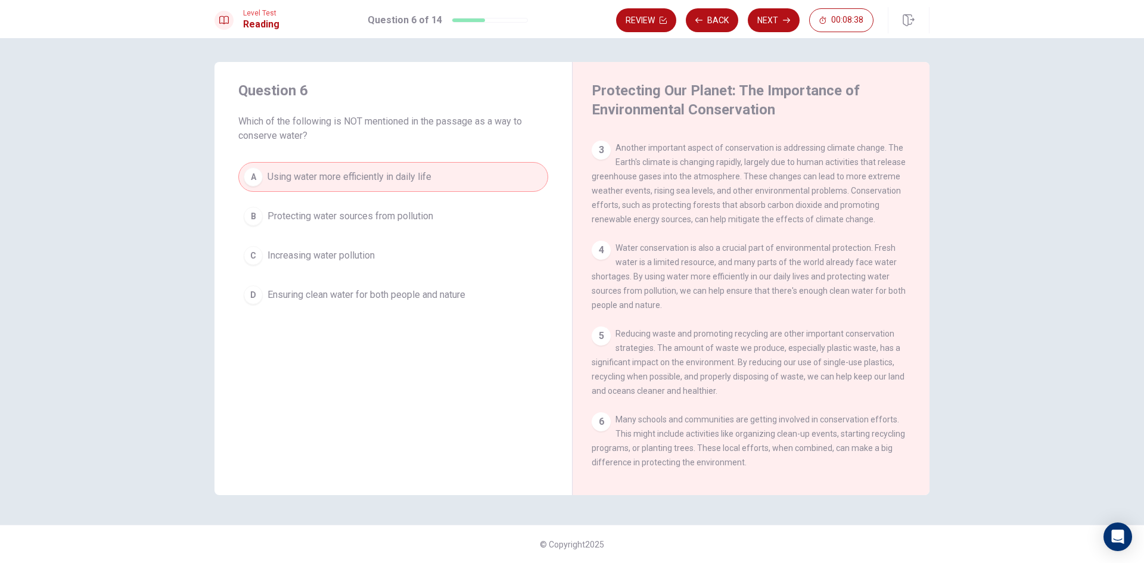
click at [371, 262] on span "Increasing water pollution" at bounding box center [321, 256] width 107 height 14
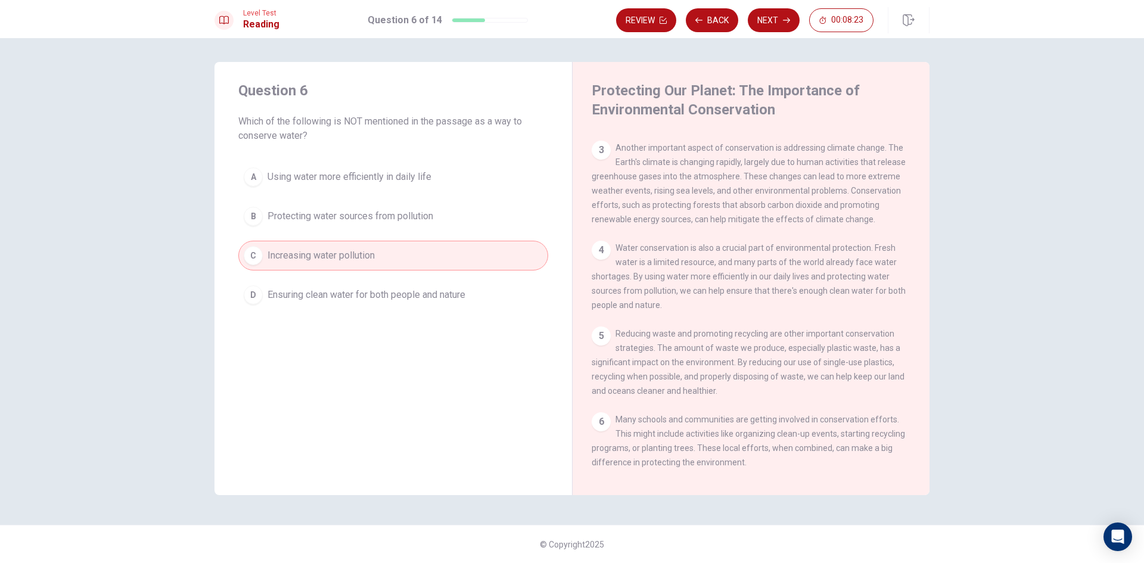
scroll to position [238, 0]
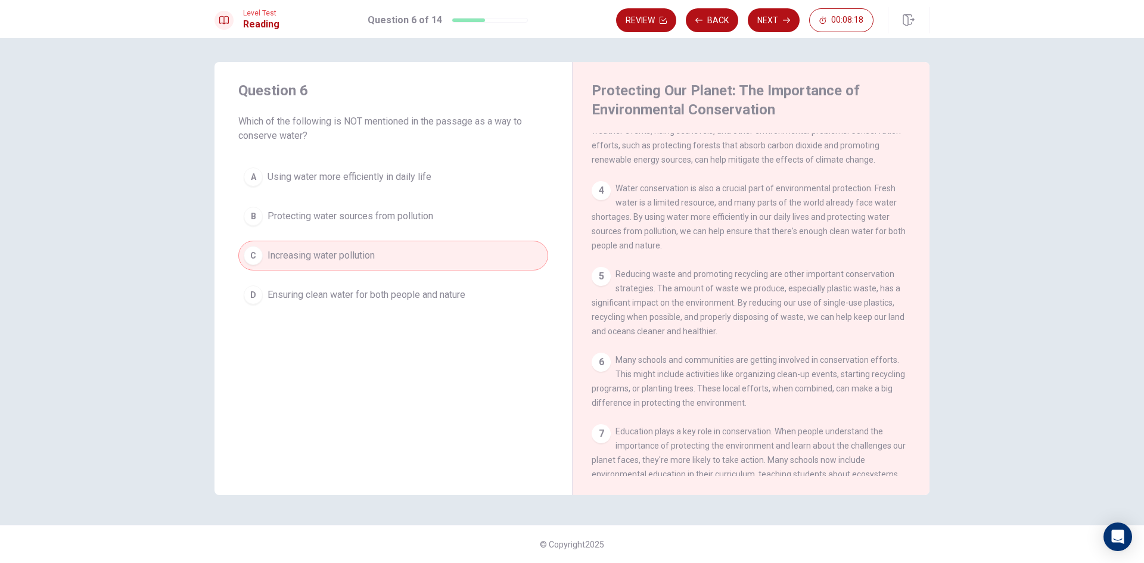
click at [781, 9] on button "Next" at bounding box center [774, 20] width 52 height 24
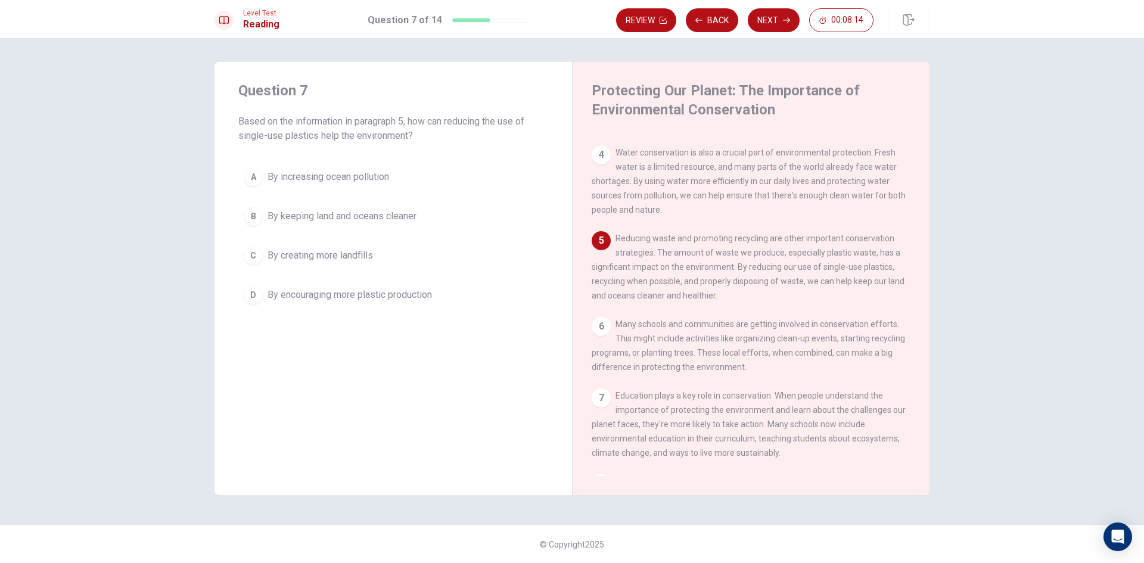
scroll to position [296, 0]
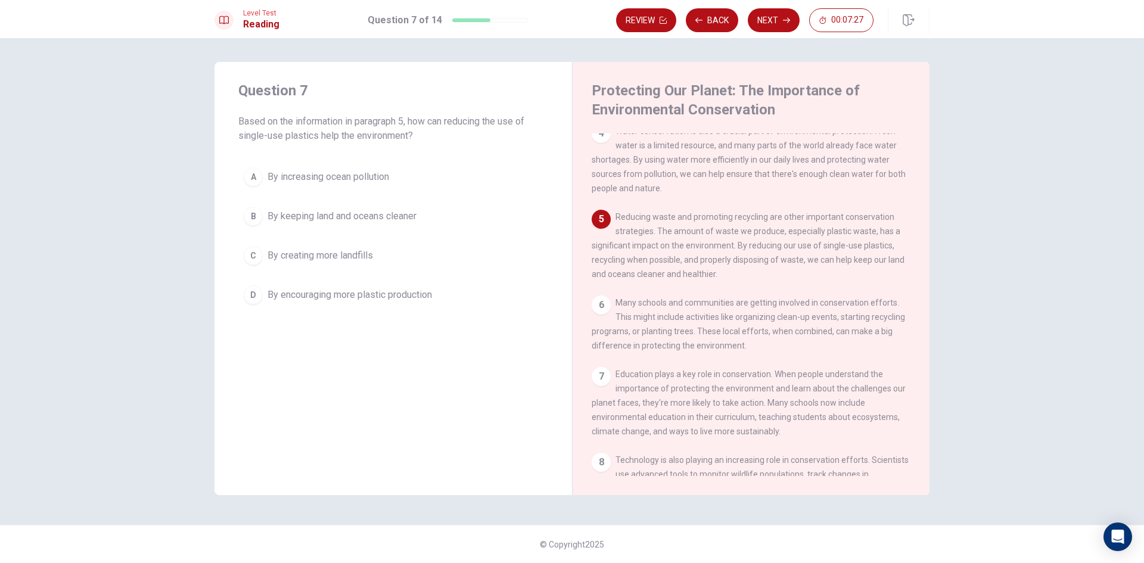
click at [391, 240] on div "A By increasing ocean pollution B By keeping land and oceans cleaner C By creat…" at bounding box center [393, 236] width 310 height 148
click at [355, 223] on span "By keeping land and oceans cleaner" at bounding box center [342, 216] width 149 height 14
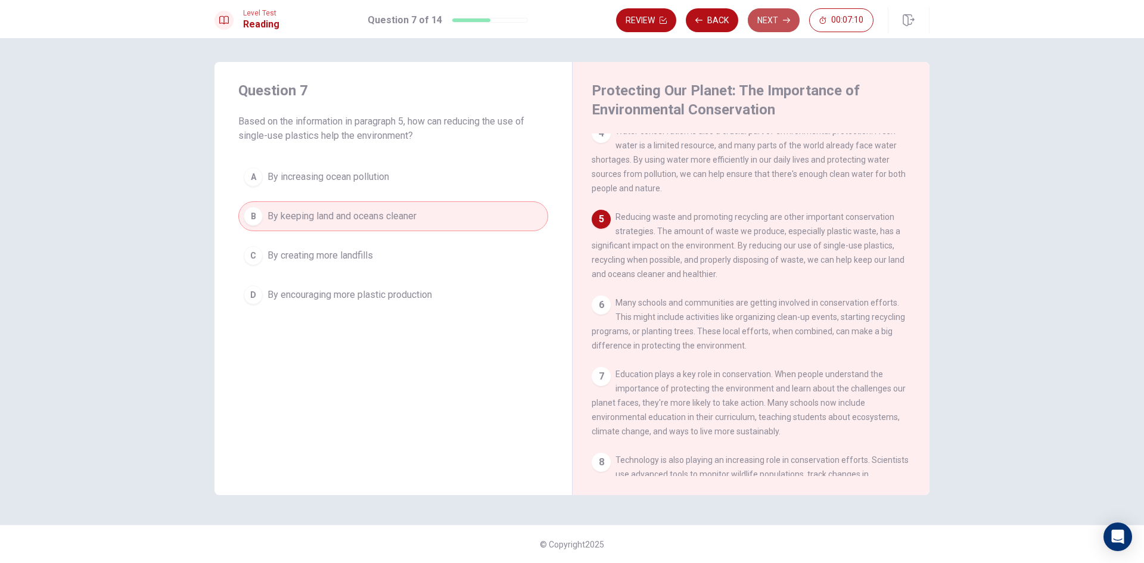
click at [783, 16] on button "Next" at bounding box center [774, 20] width 52 height 24
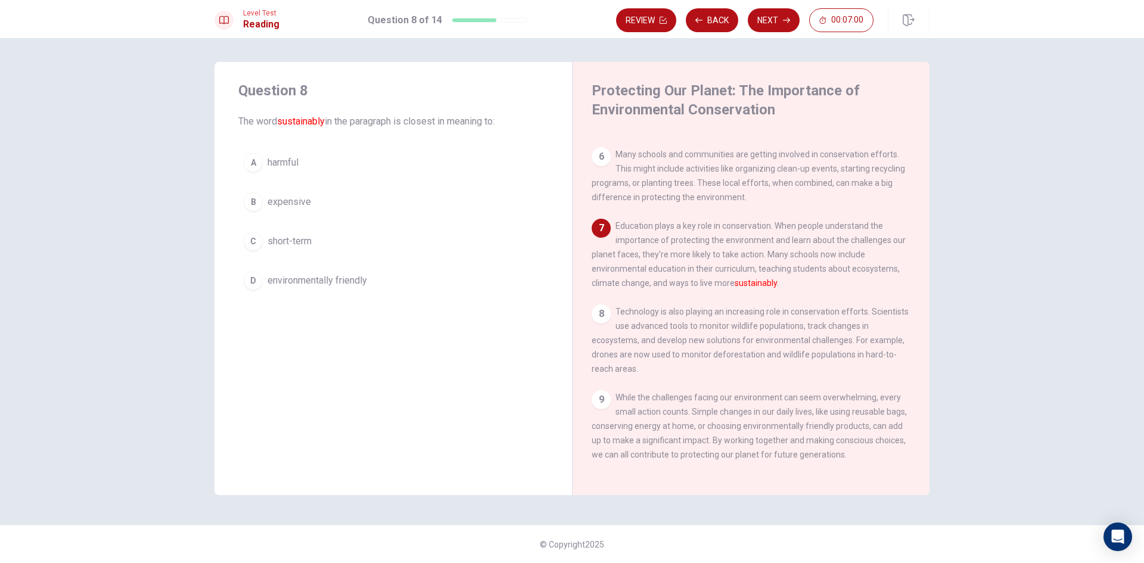
scroll to position [471, 0]
click at [476, 291] on button "D environmentally friendly" at bounding box center [393, 281] width 310 height 30
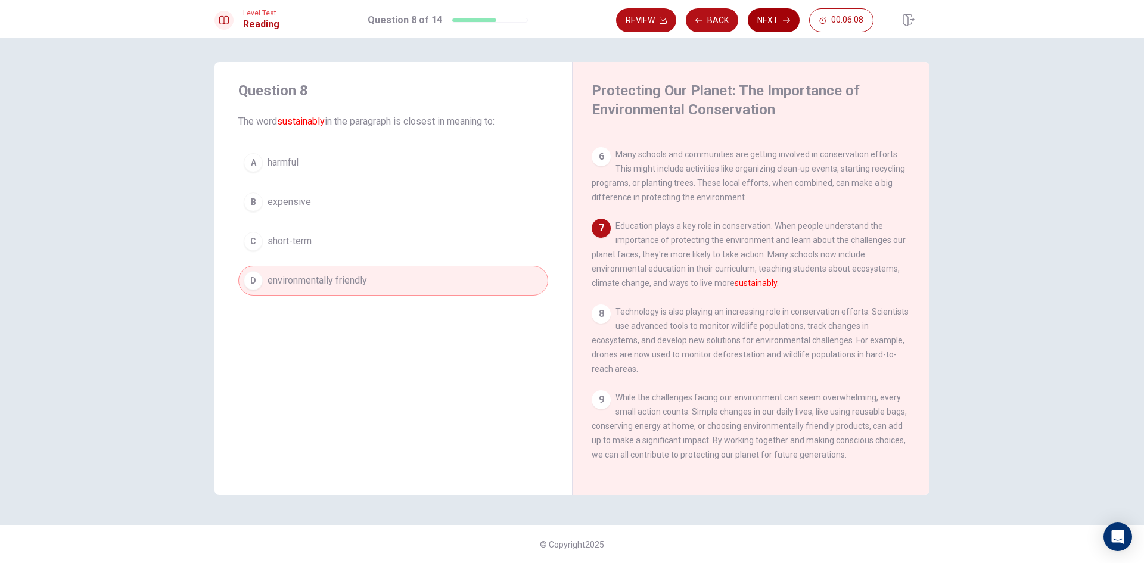
click at [765, 24] on button "Next" at bounding box center [774, 20] width 52 height 24
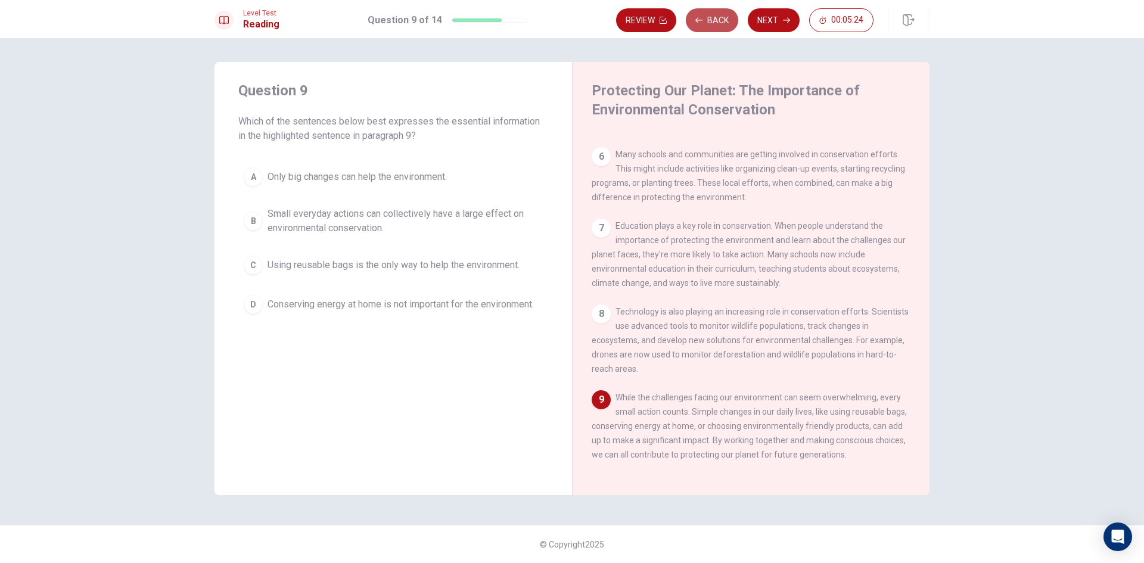
click at [710, 21] on button "Back" at bounding box center [712, 20] width 52 height 24
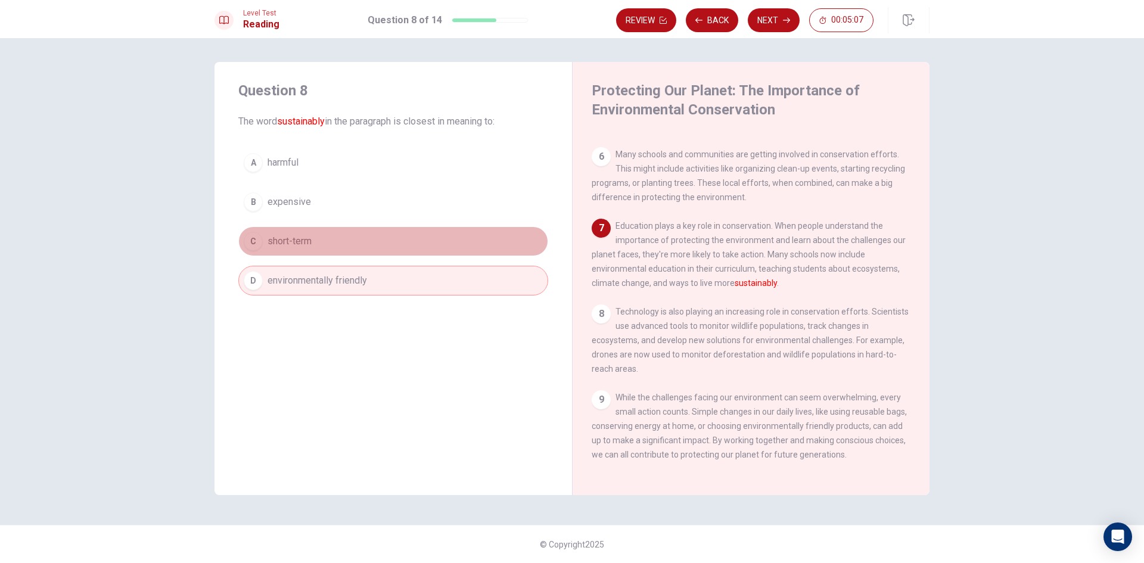
click at [471, 237] on button "C short-term" at bounding box center [393, 241] width 310 height 30
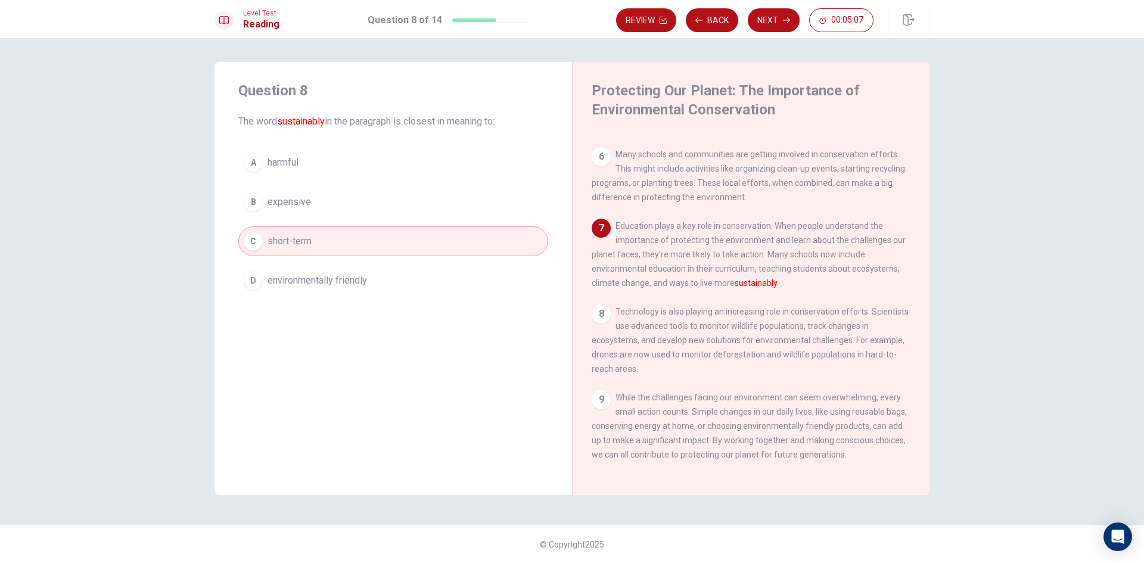
click at [473, 274] on button "D environmentally friendly" at bounding box center [393, 281] width 310 height 30
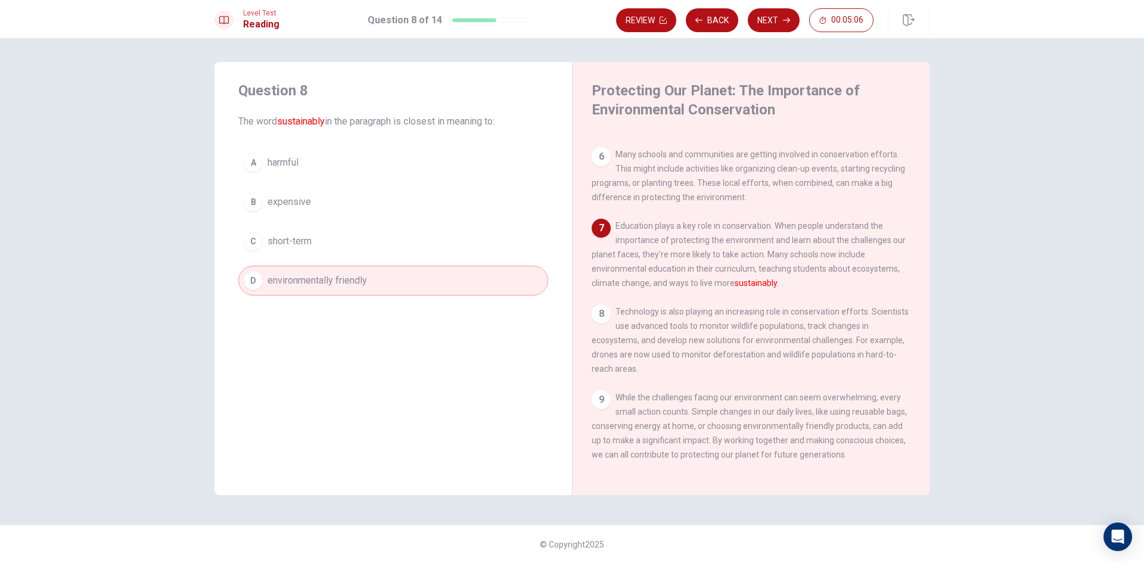
click at [473, 250] on button "C short-term" at bounding box center [393, 241] width 310 height 30
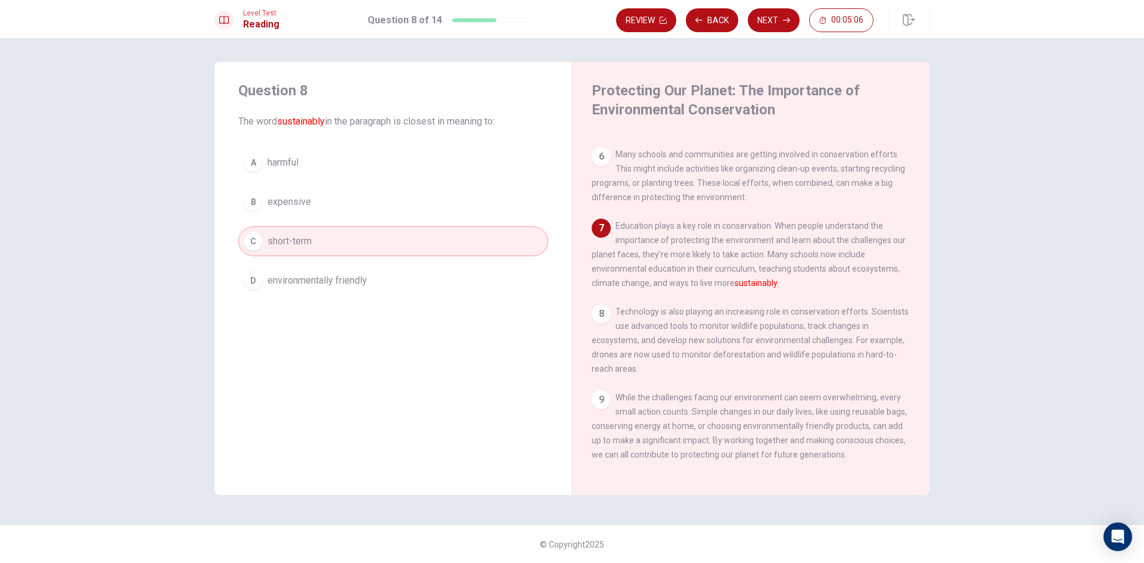
click at [478, 280] on button "D environmentally friendly" at bounding box center [393, 281] width 310 height 30
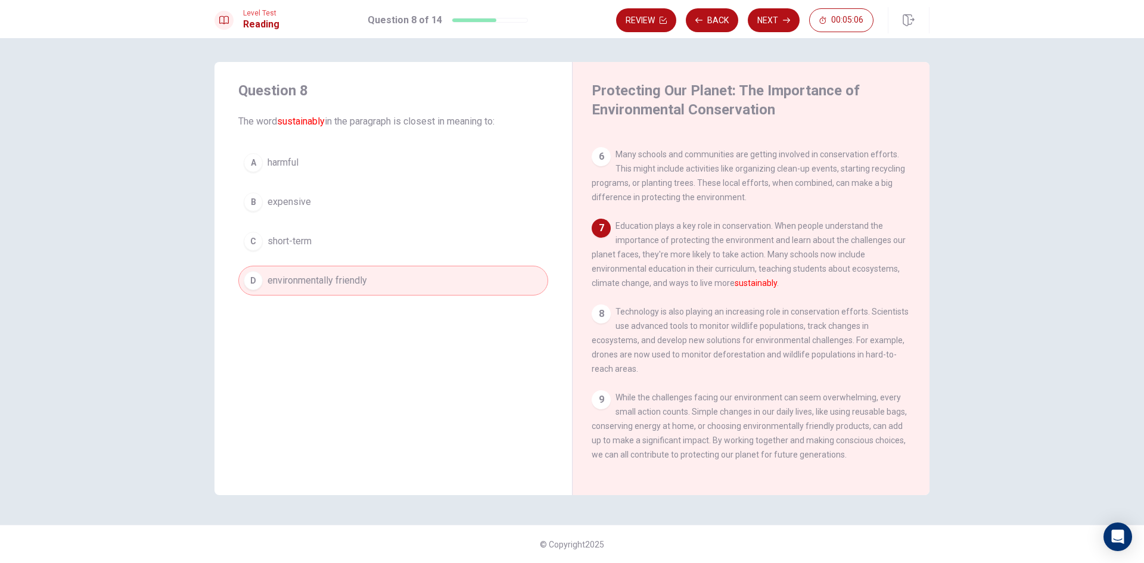
drag, startPoint x: 474, startPoint y: 246, endPoint x: 473, endPoint y: 271, distance: 25.1
click at [474, 246] on button "C short-term" at bounding box center [393, 241] width 310 height 30
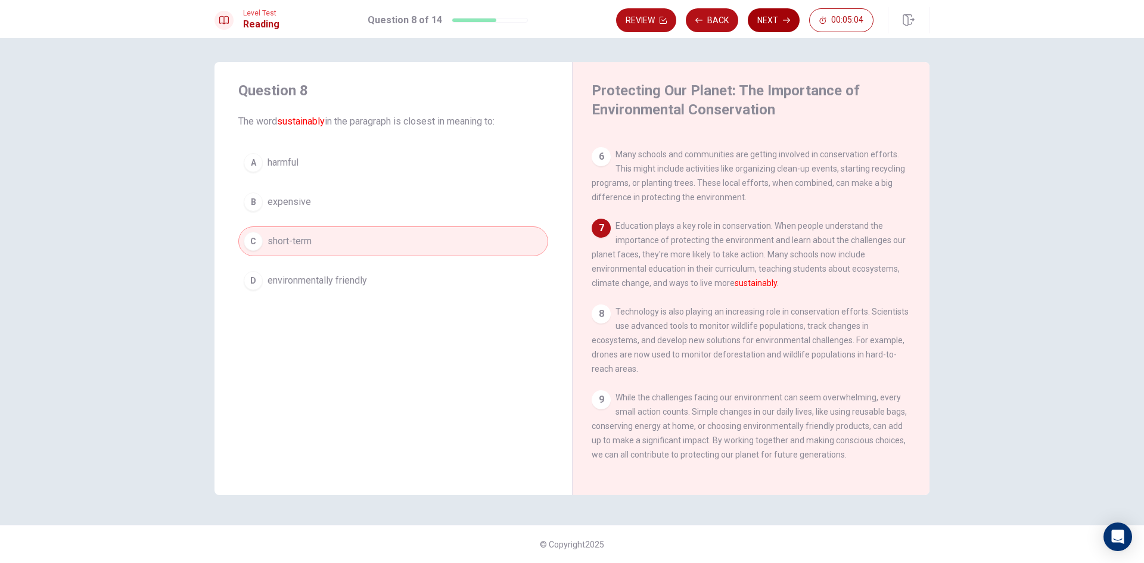
click at [777, 23] on button "Next" at bounding box center [774, 20] width 52 height 24
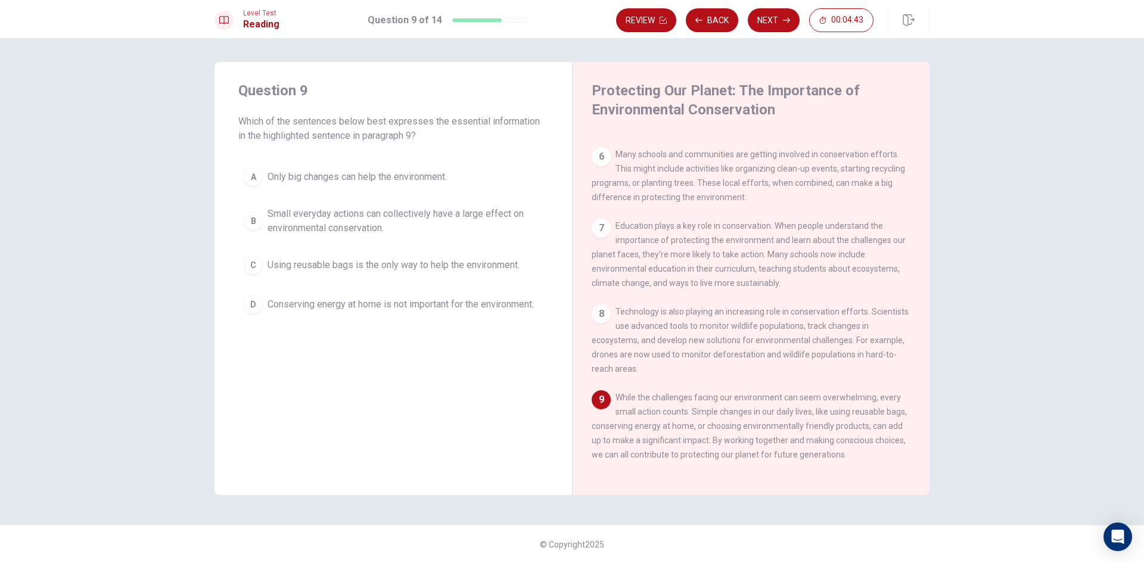
drag, startPoint x: 519, startPoint y: 123, endPoint x: 457, endPoint y: 134, distance: 63.4
click at [470, 126] on span "Which of the sentences below best expresses the essential information in the hi…" at bounding box center [393, 128] width 310 height 29
click at [397, 224] on span "Small everyday actions can collectively have a large effect on environmental co…" at bounding box center [405, 221] width 275 height 29
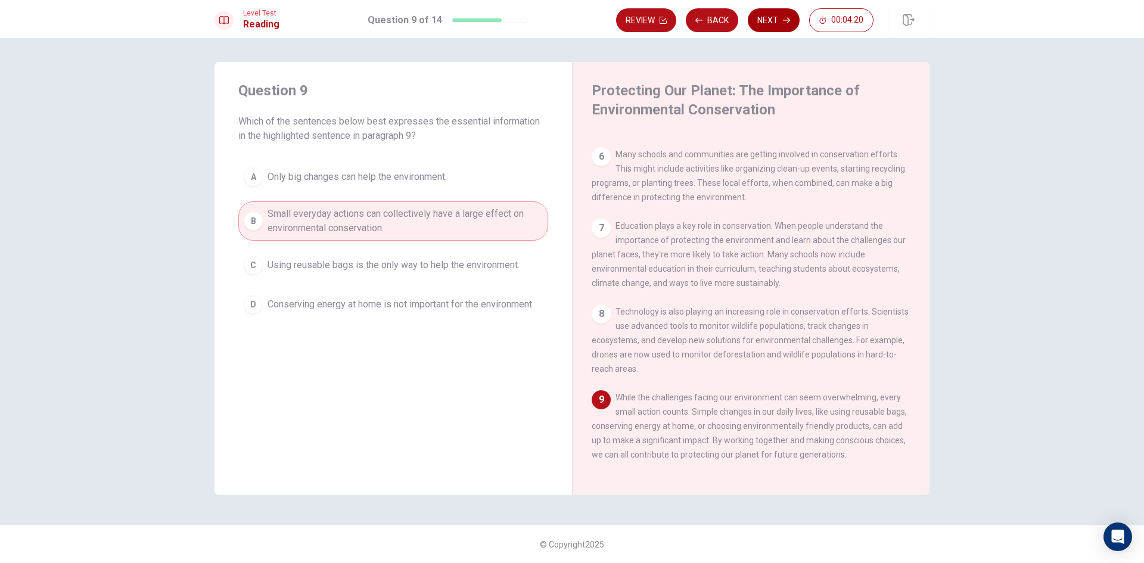
click at [770, 14] on button "Next" at bounding box center [774, 20] width 52 height 24
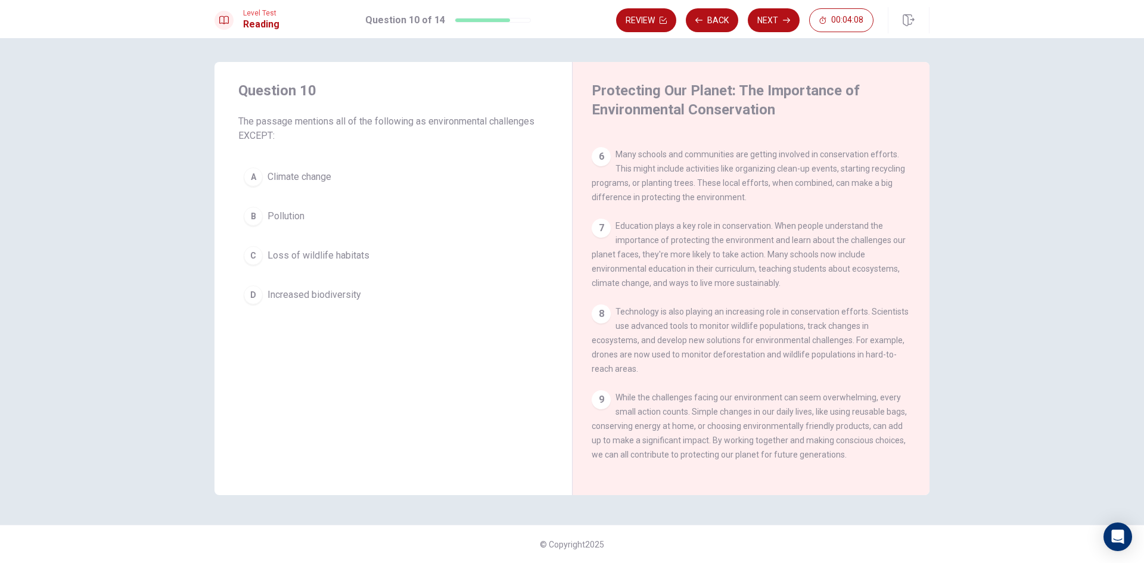
click at [372, 308] on button "D Increased biodiversity" at bounding box center [393, 295] width 310 height 30
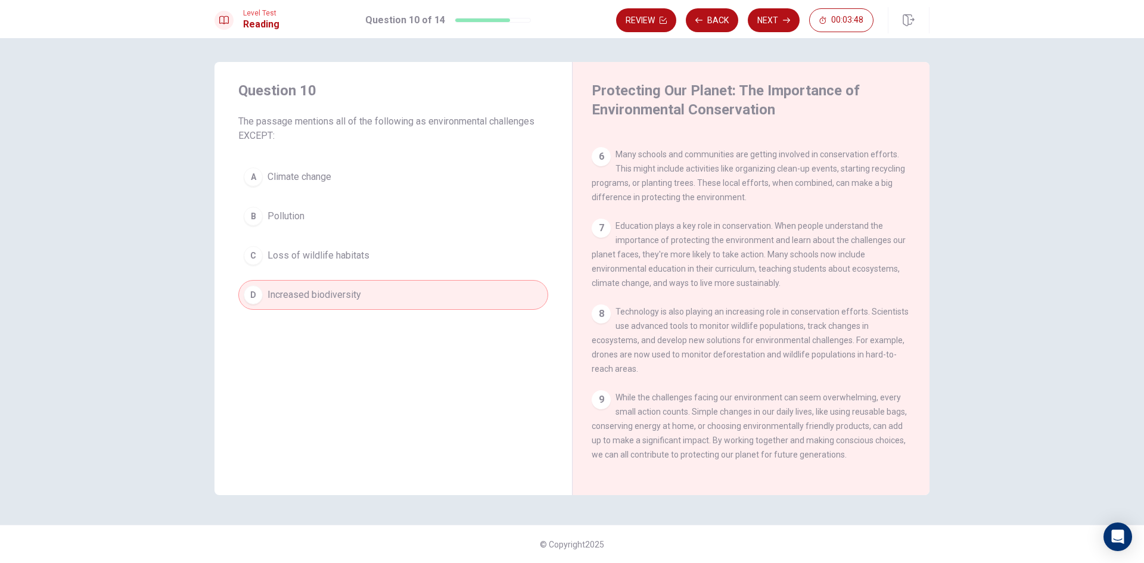
click at [433, 193] on div "A Climate change B Pollution C Loss of wildlife habitats D Increased biodiversi…" at bounding box center [393, 236] width 310 height 148
click at [429, 183] on button "A Climate change" at bounding box center [393, 177] width 310 height 30
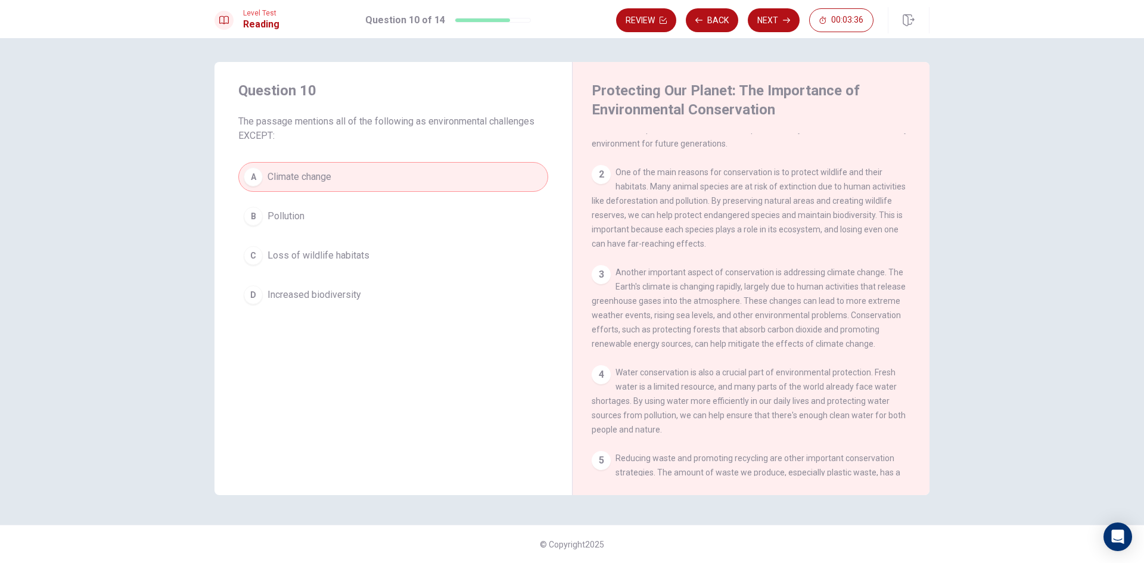
scroll to position [0, 0]
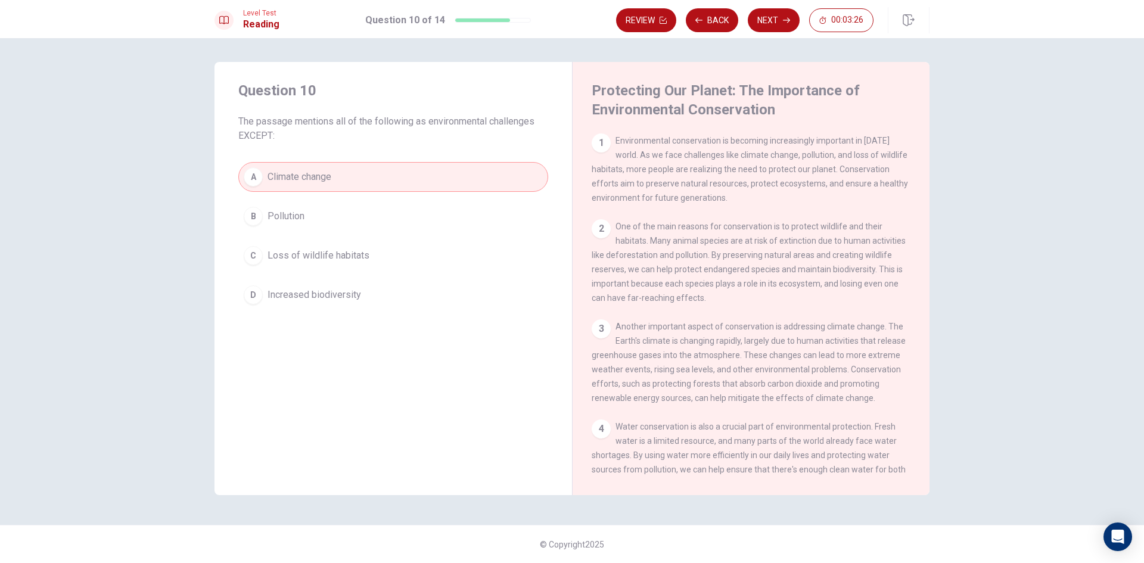
drag, startPoint x: 756, startPoint y: 306, endPoint x: 786, endPoint y: 302, distance: 30.8
click at [786, 302] on div "2 One of the main reasons for conservation is to protect wildlife and their hab…" at bounding box center [751, 262] width 319 height 86
click at [793, 14] on button "Next" at bounding box center [774, 20] width 52 height 24
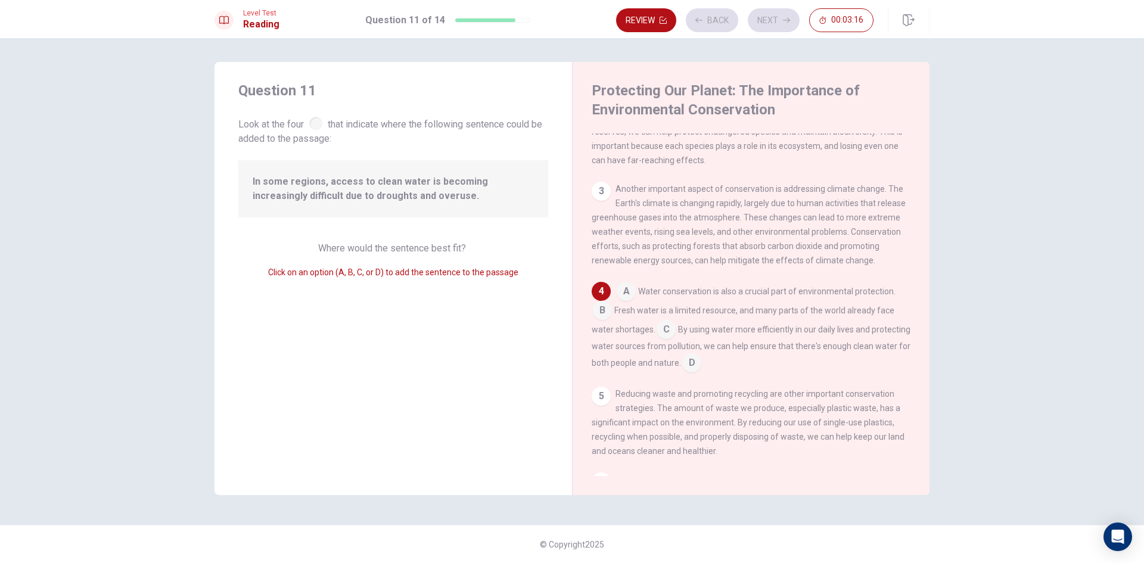
scroll to position [163, 0]
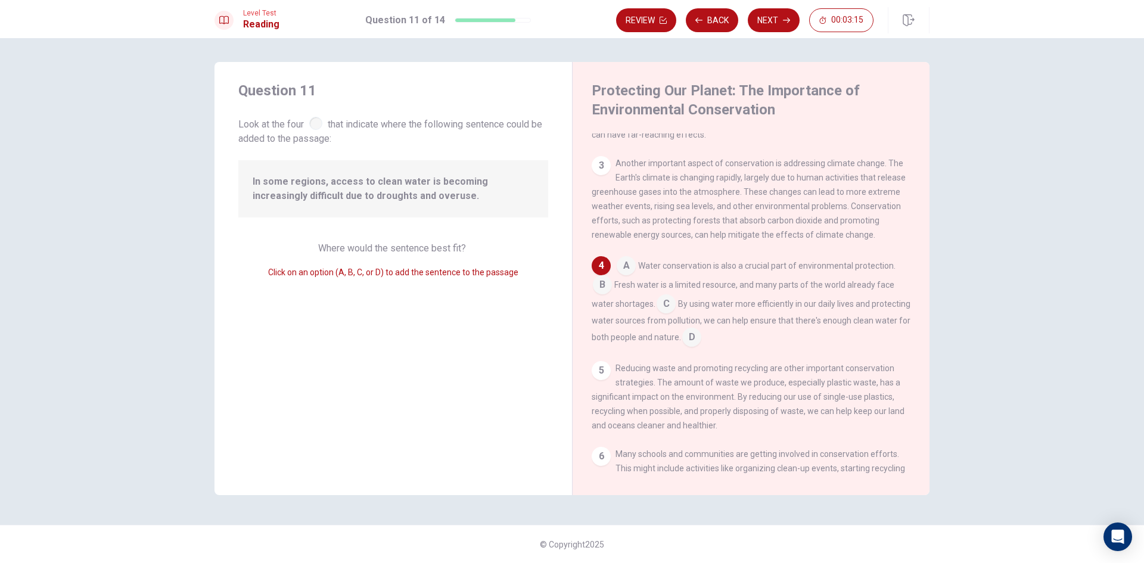
click at [716, 20] on button "Back" at bounding box center [712, 20] width 52 height 24
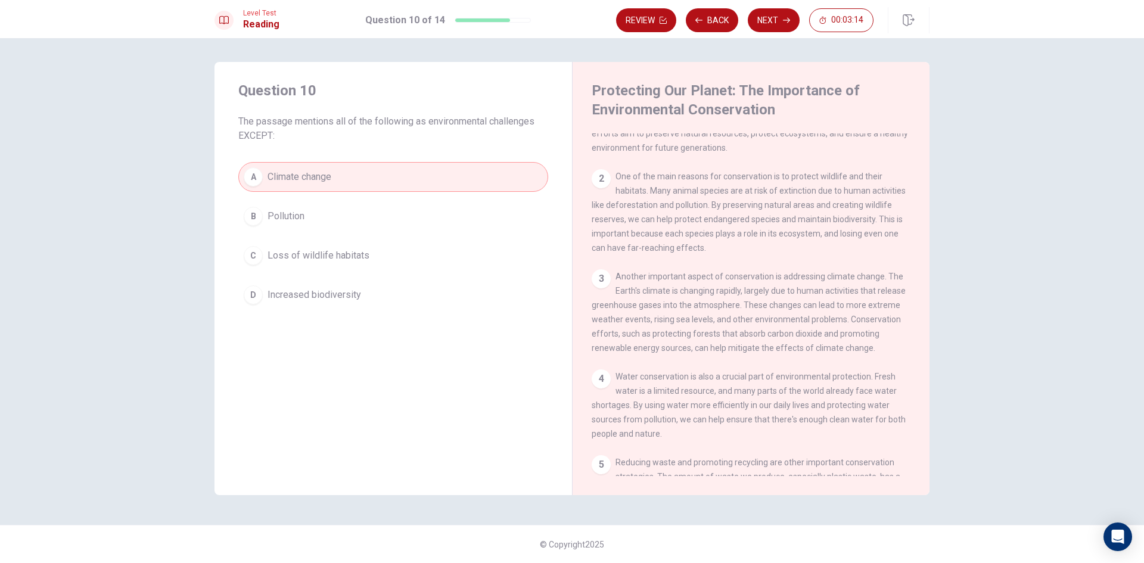
scroll to position [119, 0]
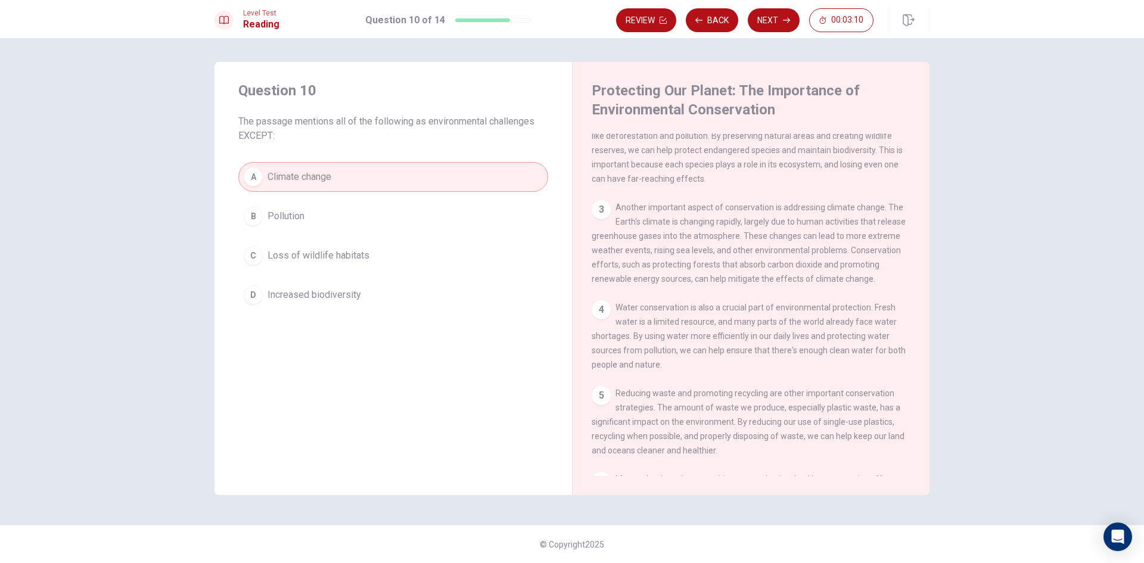
click at [378, 311] on div "Question 10 The passage mentions all of the following as environmental challeng…" at bounding box center [394, 195] width 358 height 267
click at [383, 300] on button "D Increased biodiversity" at bounding box center [393, 295] width 310 height 30
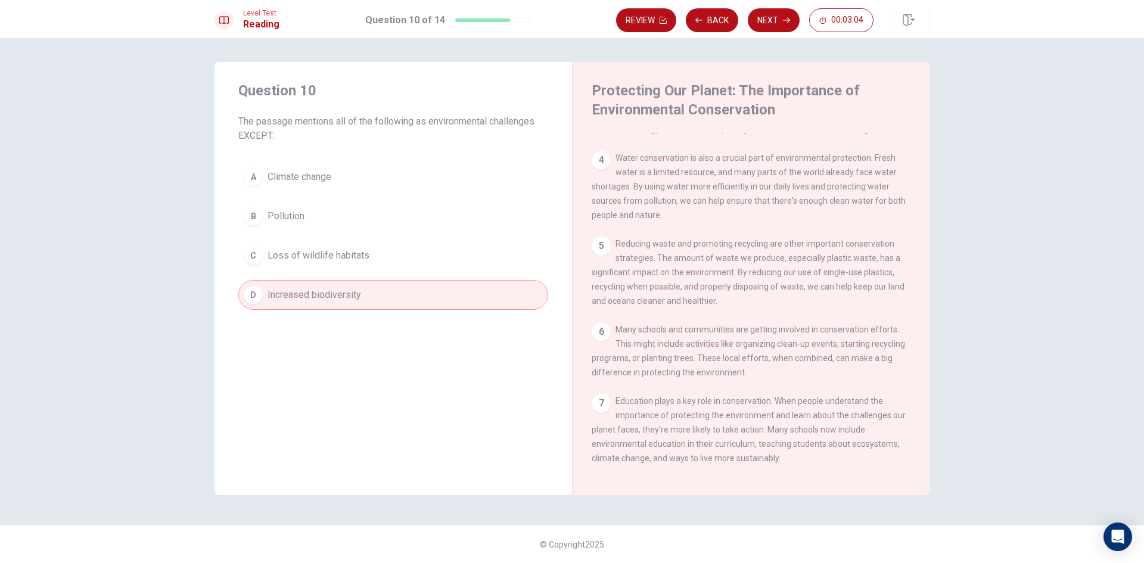
scroll to position [298, 0]
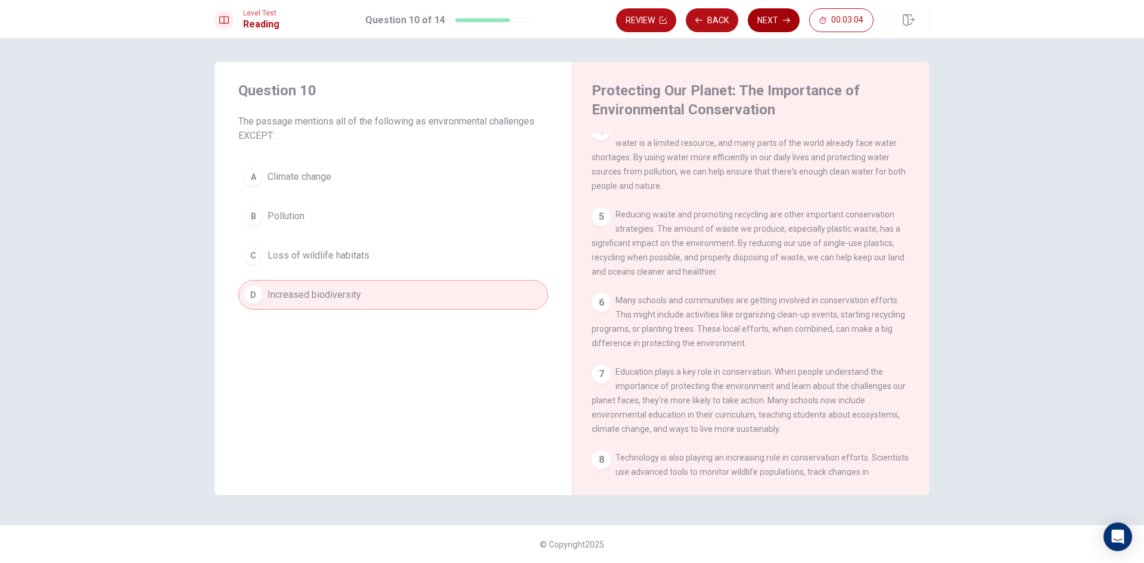
click at [784, 18] on icon "button" at bounding box center [786, 20] width 7 height 7
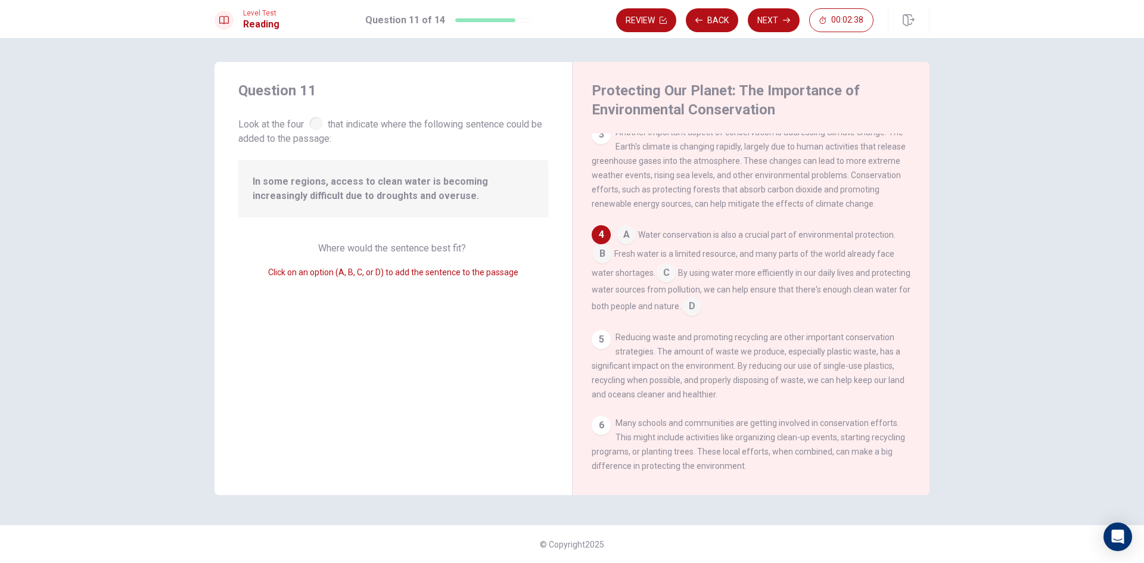
scroll to position [223, 0]
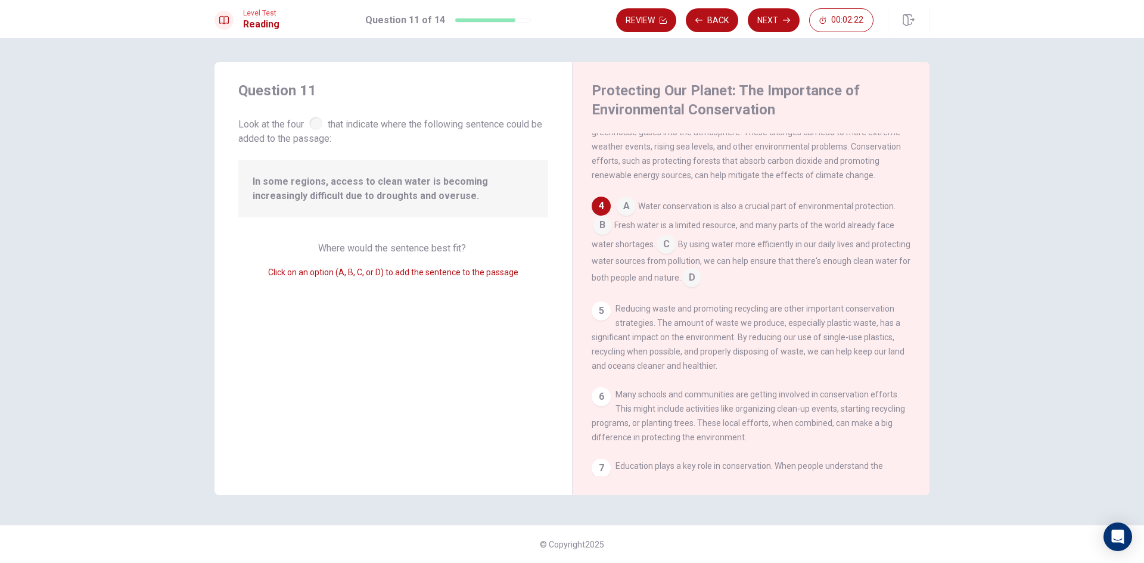
click at [666, 255] on input at bounding box center [666, 245] width 19 height 19
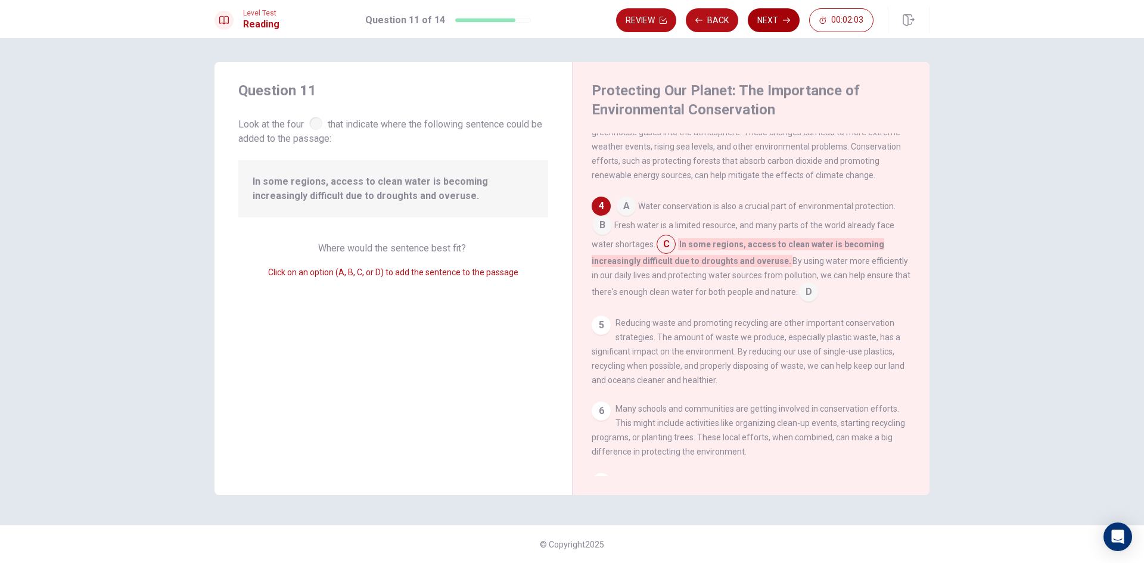
click at [759, 25] on button "Next" at bounding box center [774, 20] width 52 height 24
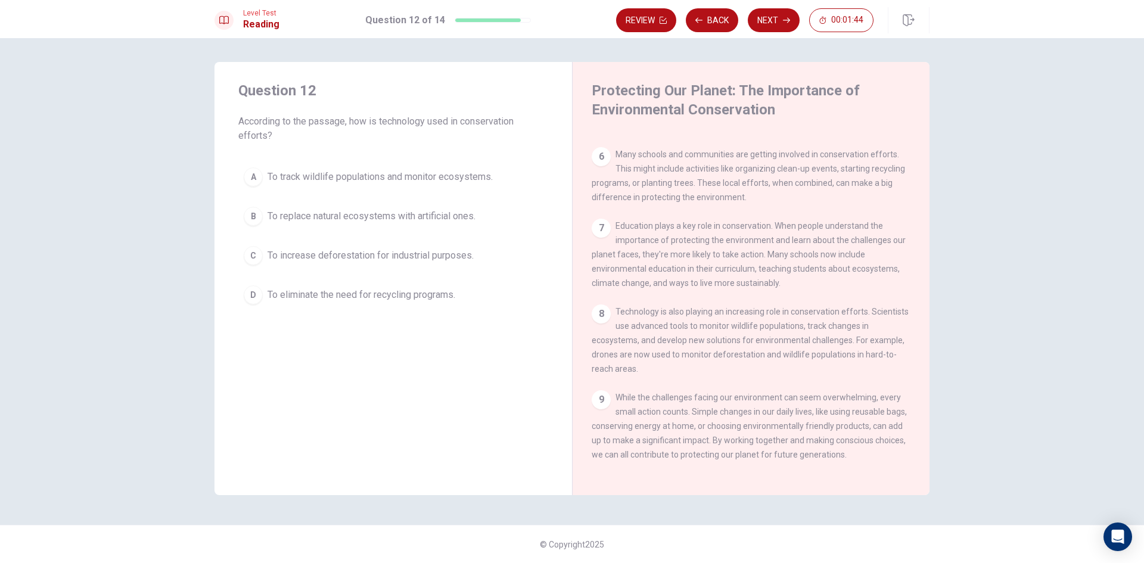
scroll to position [471, 0]
click at [479, 253] on button "C To increase deforestation for industrial purposes." at bounding box center [393, 256] width 310 height 30
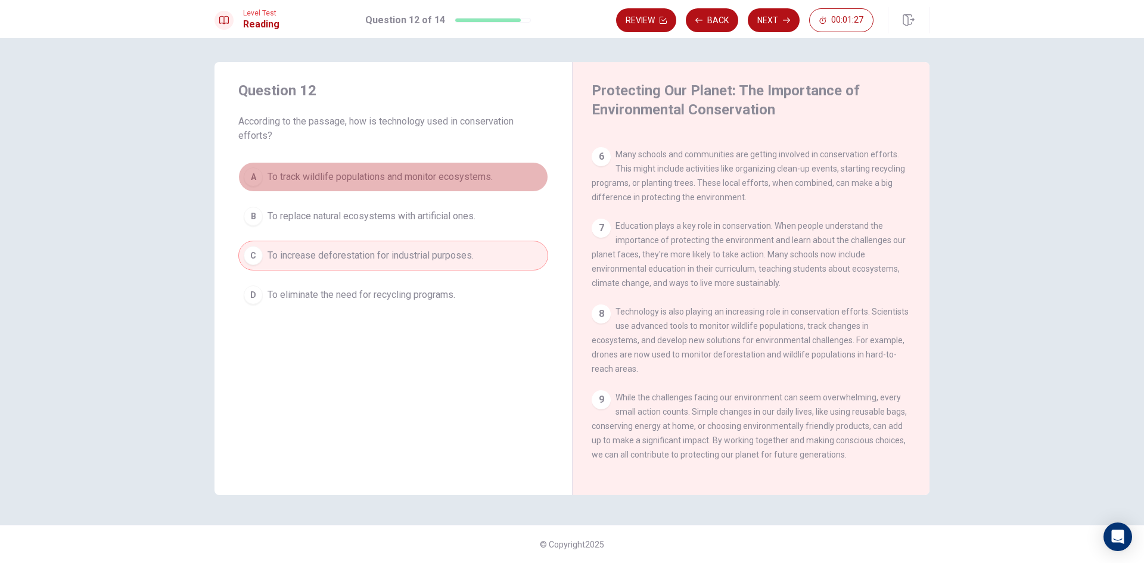
click at [320, 187] on button "A To track wildlife populations and monitor ecosystems." at bounding box center [393, 177] width 310 height 30
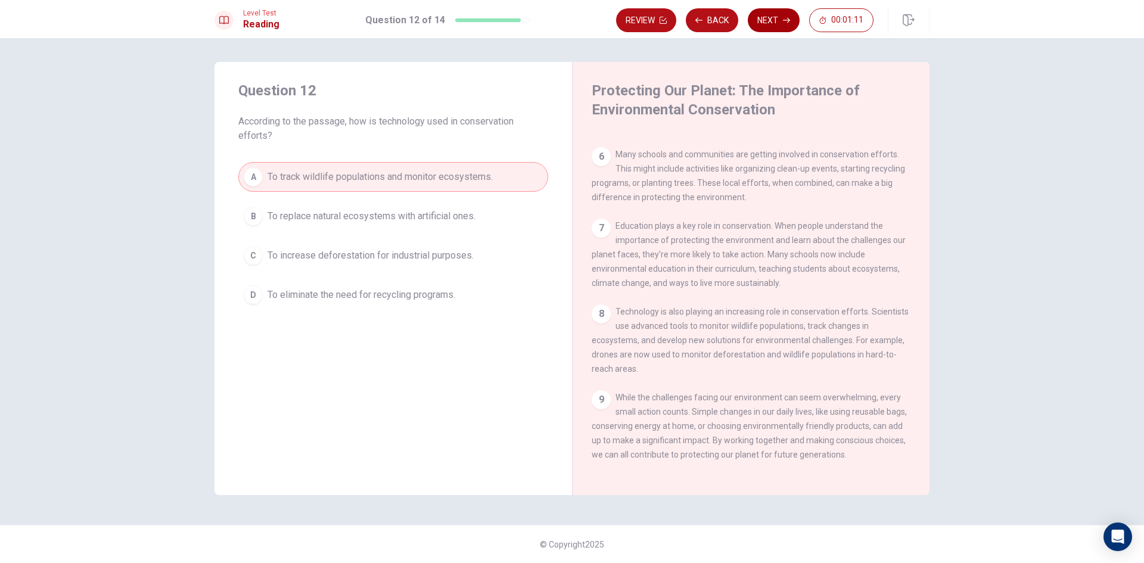
click at [780, 13] on button "Next" at bounding box center [774, 20] width 52 height 24
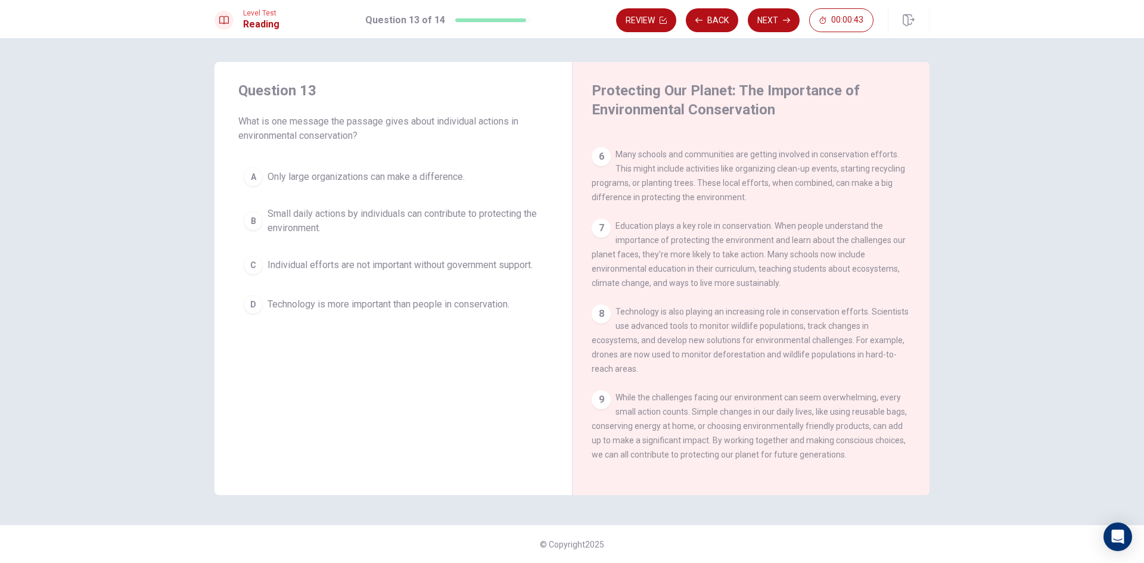
click at [398, 309] on span "Technology is more important than people in conservation." at bounding box center [389, 304] width 242 height 14
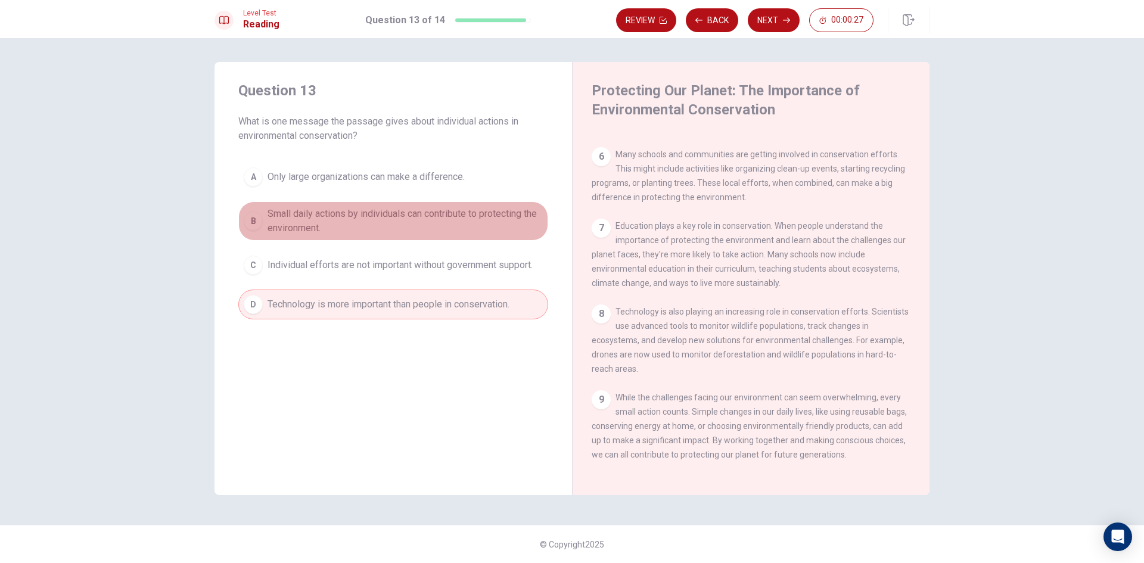
click at [441, 222] on span "Small daily actions by individuals can contribute to protecting the environment." at bounding box center [405, 221] width 275 height 29
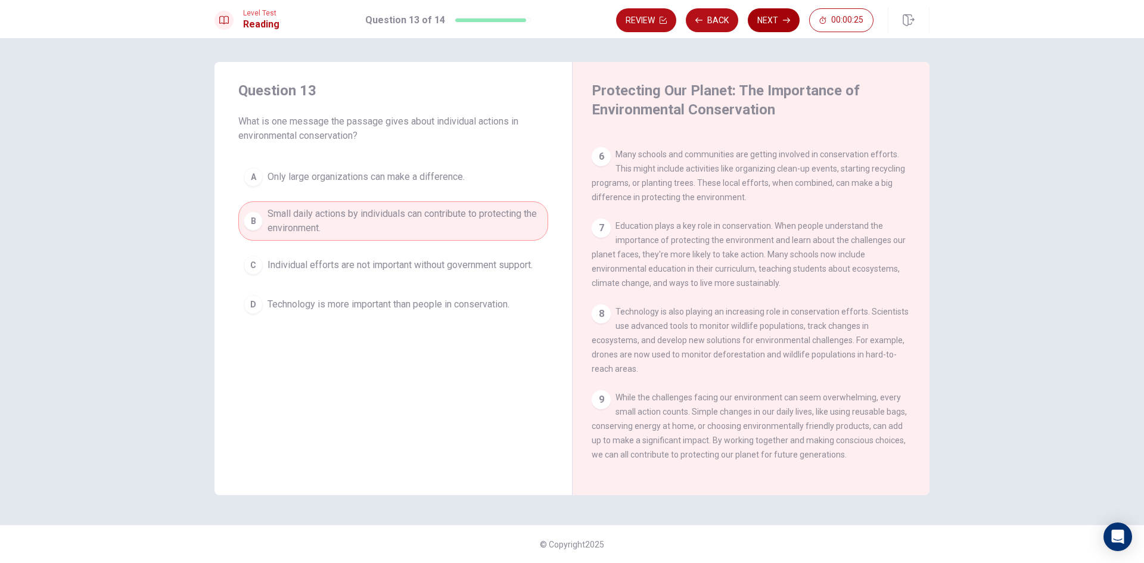
click at [763, 26] on button "Next" at bounding box center [774, 20] width 52 height 24
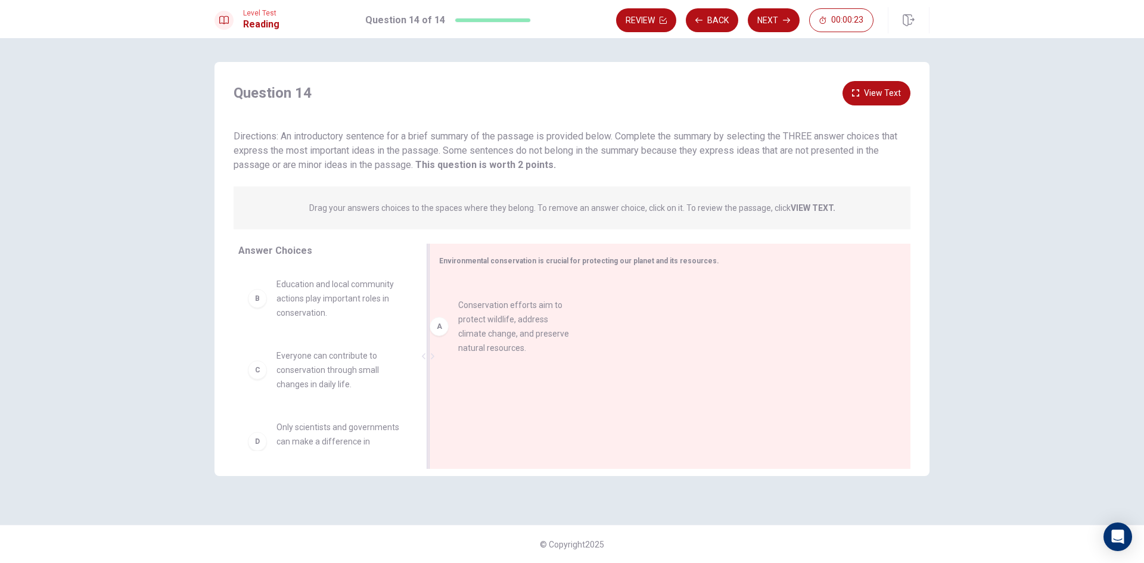
drag, startPoint x: 254, startPoint y: 314, endPoint x: 458, endPoint y: 337, distance: 205.1
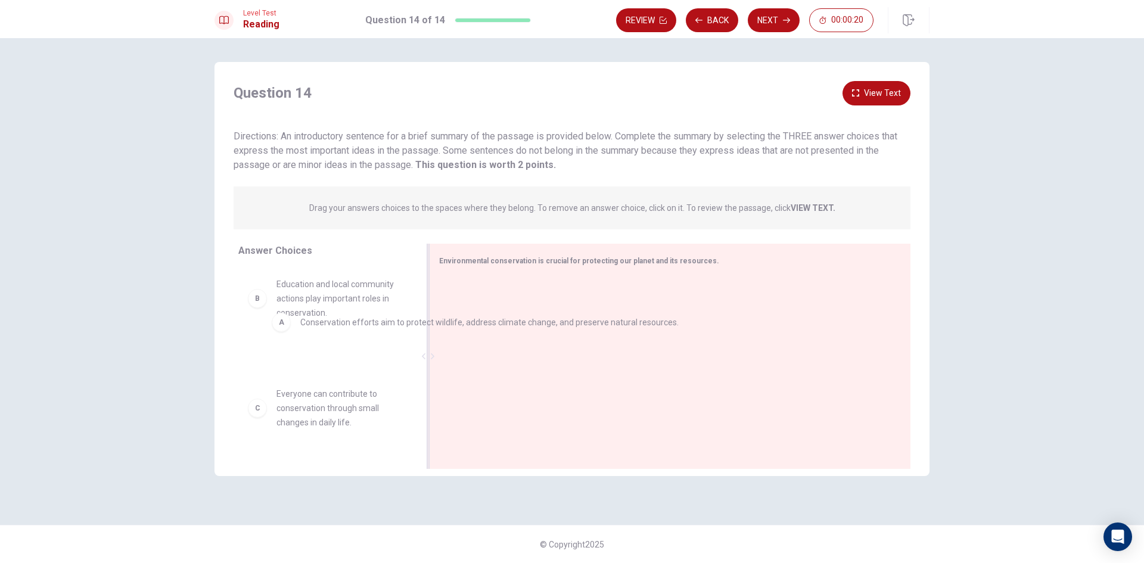
drag, startPoint x: 487, startPoint y: 302, endPoint x: 259, endPoint y: 328, distance: 229.2
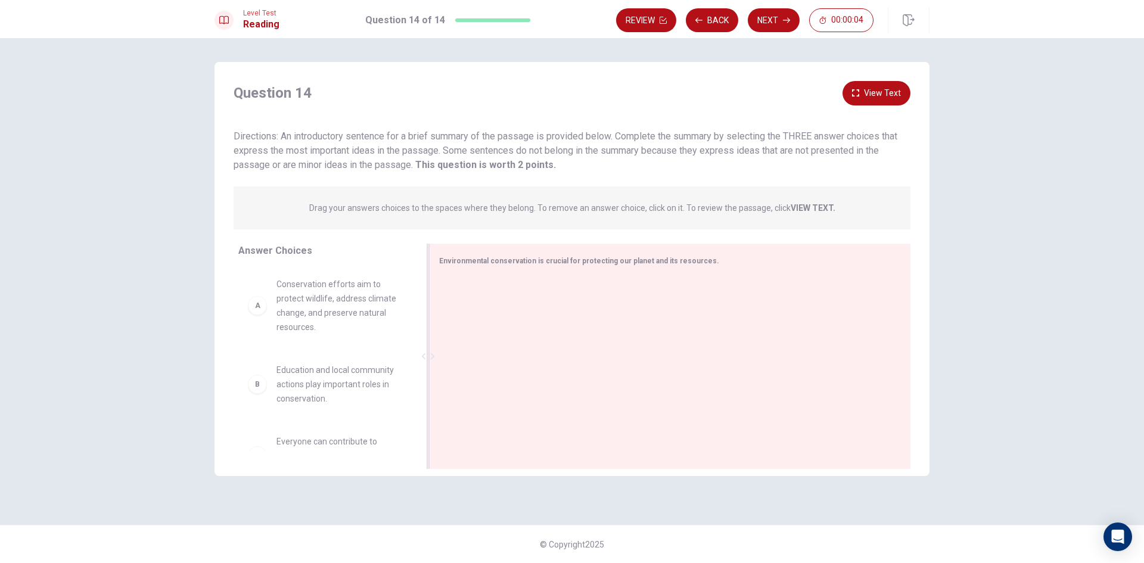
drag, startPoint x: 264, startPoint y: 396, endPoint x: 476, endPoint y: 371, distance: 213.7
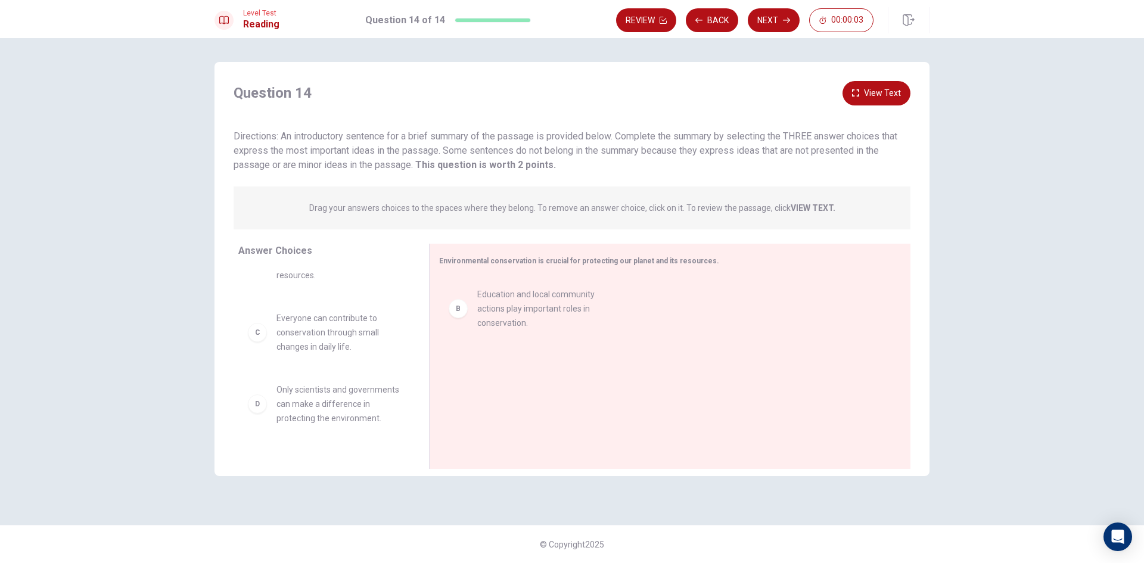
scroll to position [119, 0]
drag, startPoint x: 261, startPoint y: 283, endPoint x: 589, endPoint y: 338, distance: 332.4
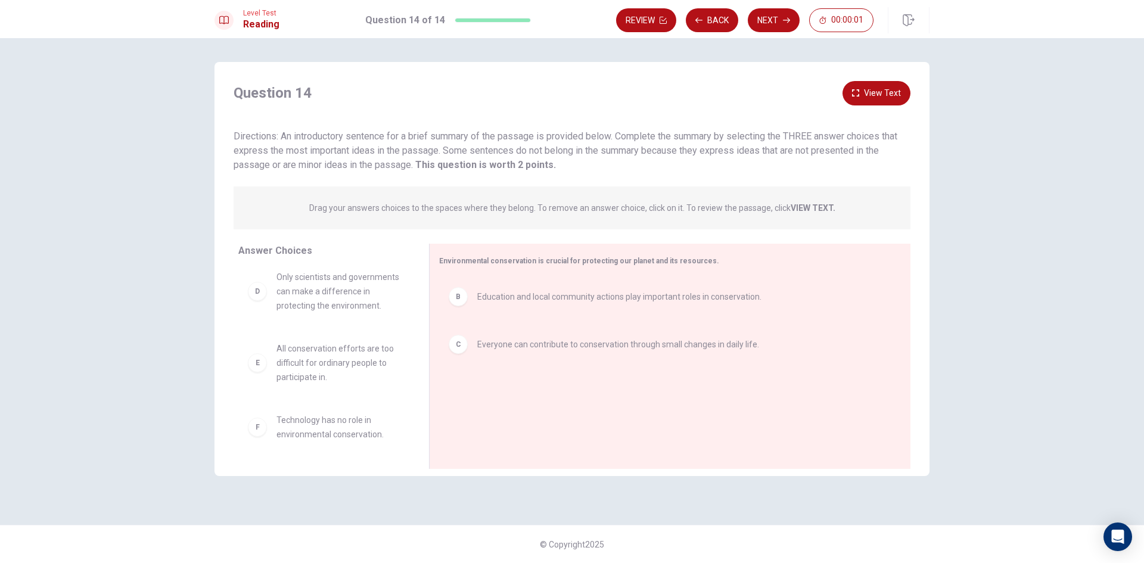
scroll to position [107, 0]
drag, startPoint x: 479, startPoint y: 398, endPoint x: 613, endPoint y: 379, distance: 134.9
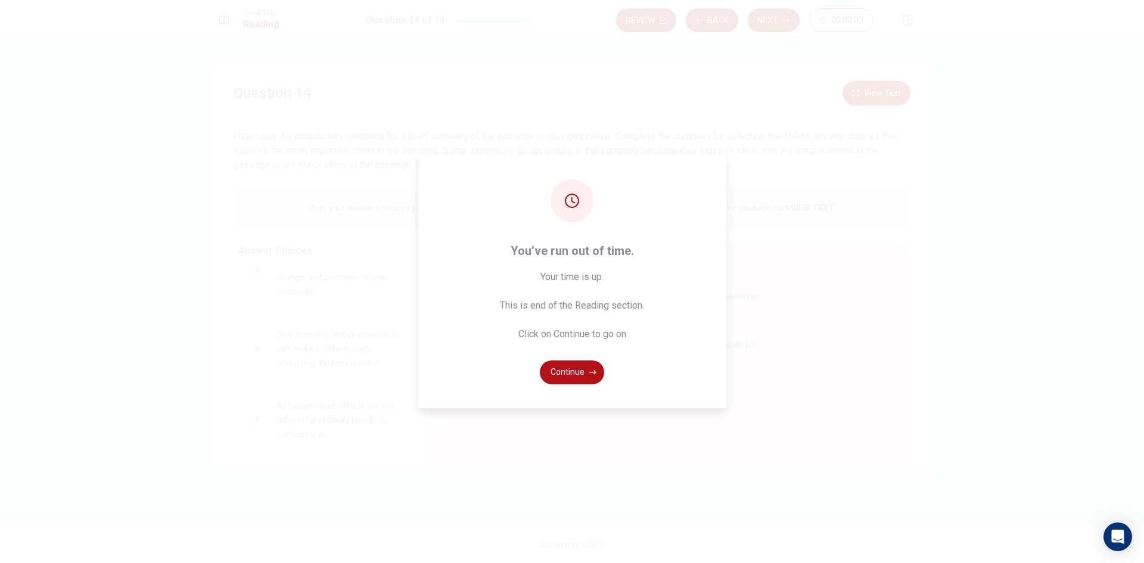
scroll to position [50, 0]
click at [591, 373] on icon "button" at bounding box center [592, 372] width 7 height 7
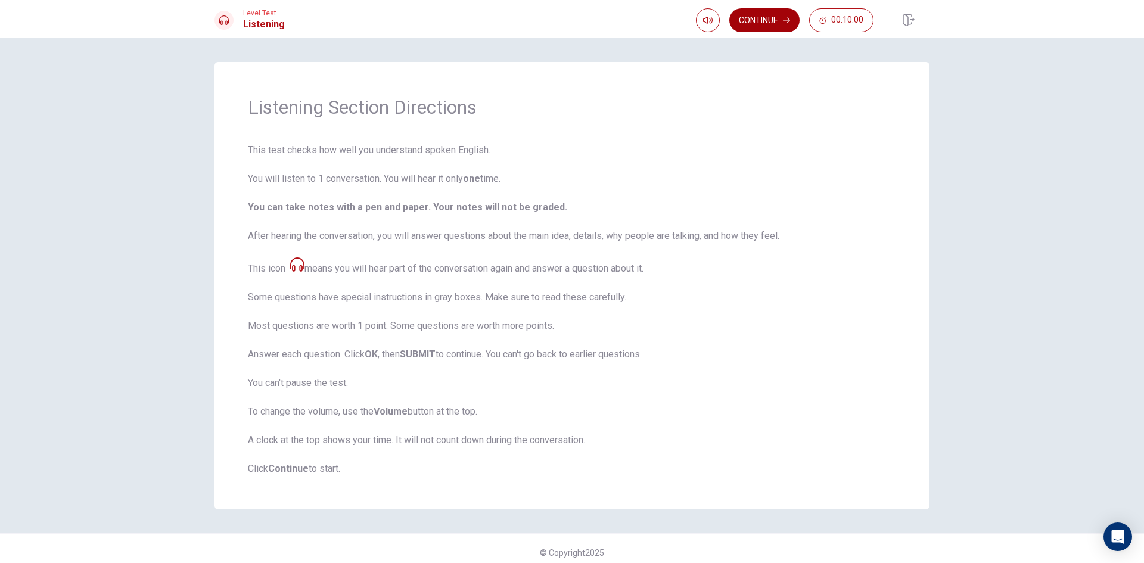
click at [769, 14] on button "Continue" at bounding box center [765, 20] width 70 height 24
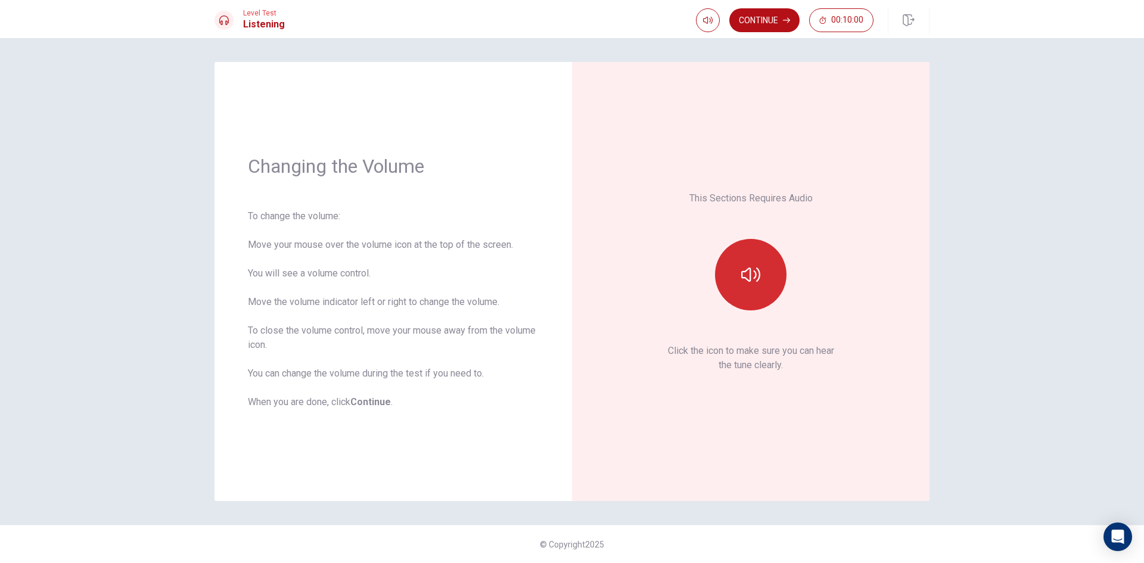
click at [757, 259] on button "button" at bounding box center [751, 275] width 72 height 72
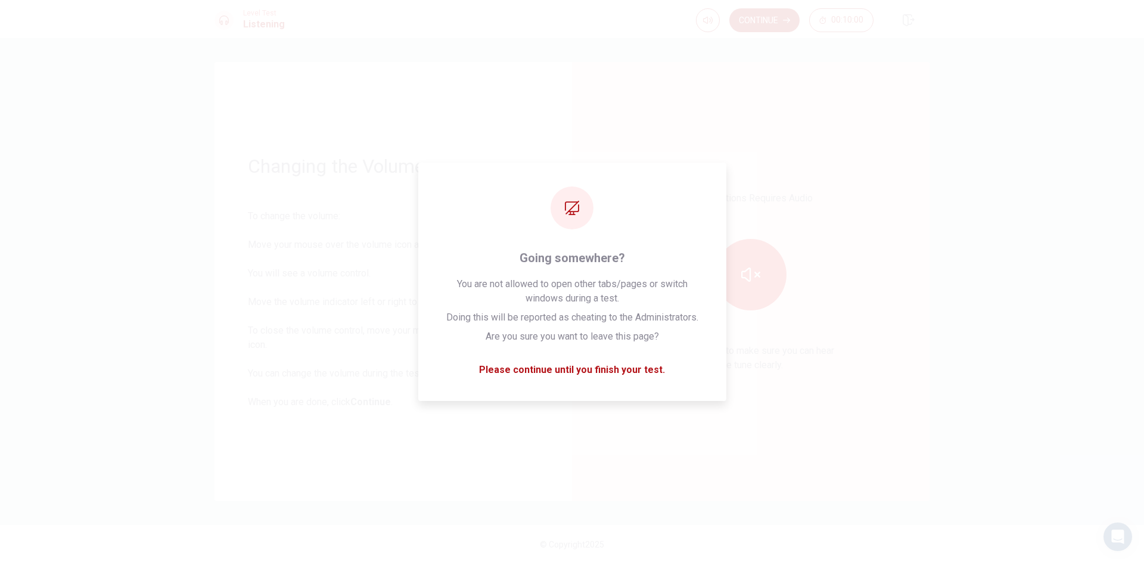
click at [756, 465] on div "This Sections Requires Audio Click the icon to make sure you can hear the tune …" at bounding box center [751, 281] width 291 height 373
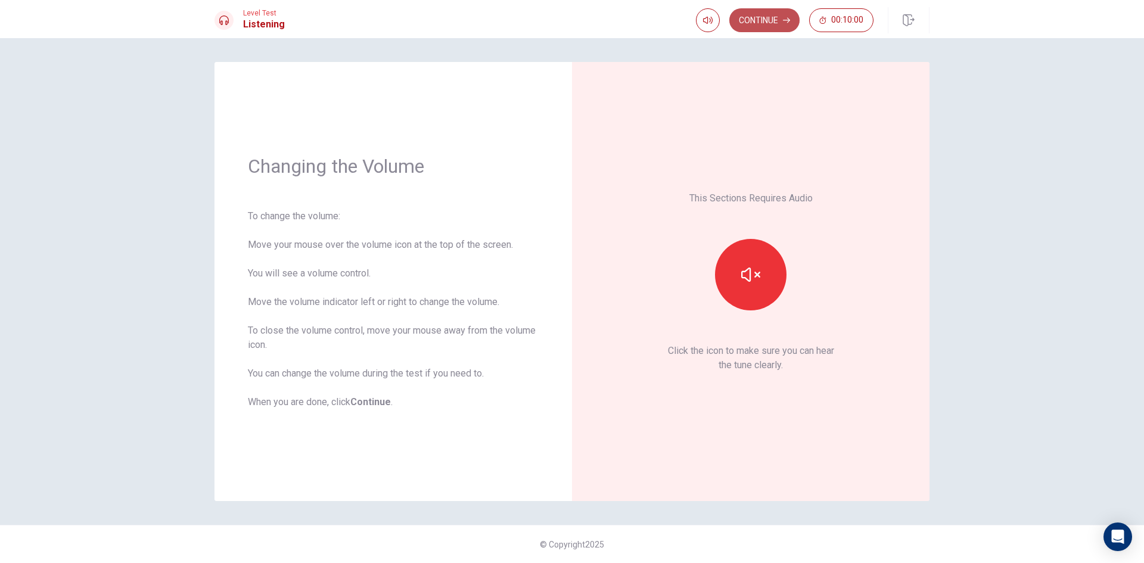
click at [775, 21] on button "Continue" at bounding box center [765, 20] width 70 height 24
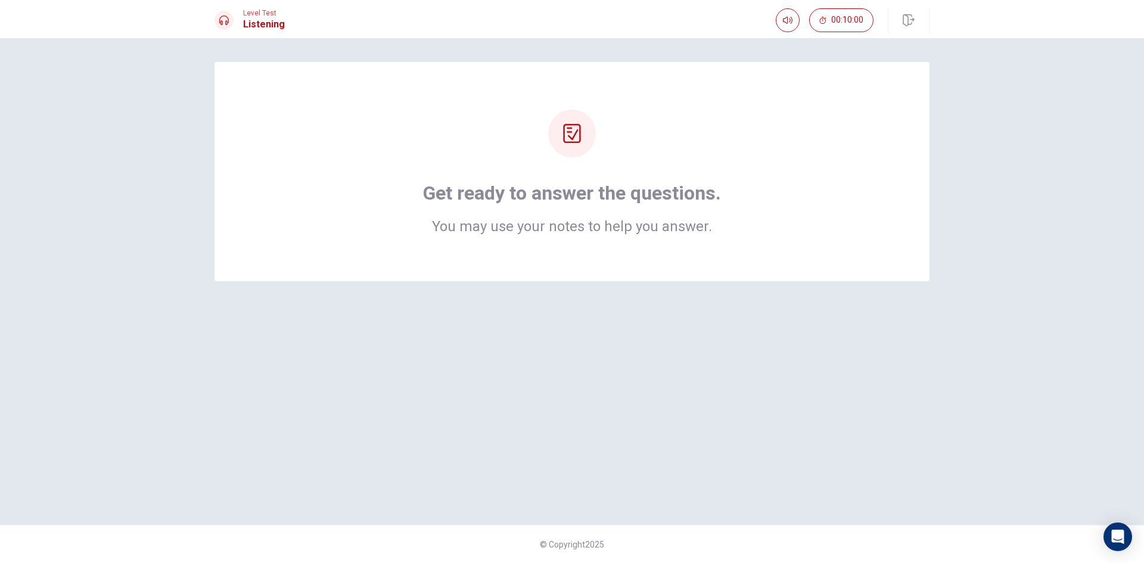
click at [786, 287] on div "Get ready to answer the questions. You may use your notes to help you answer." at bounding box center [571, 281] width 753 height 439
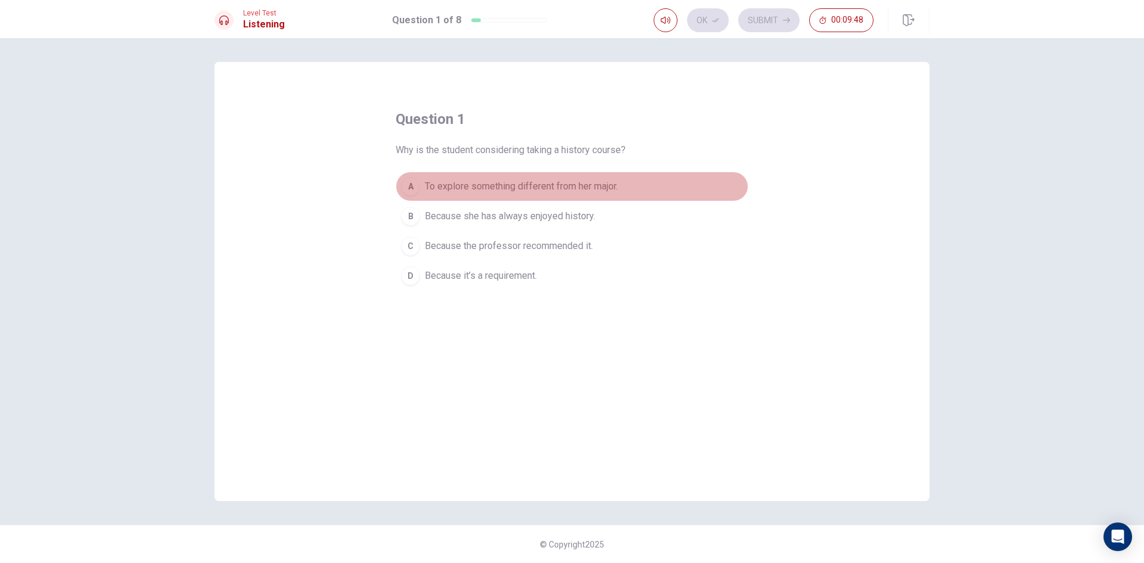
click at [591, 188] on span "To explore something different from her major." at bounding box center [521, 186] width 193 height 14
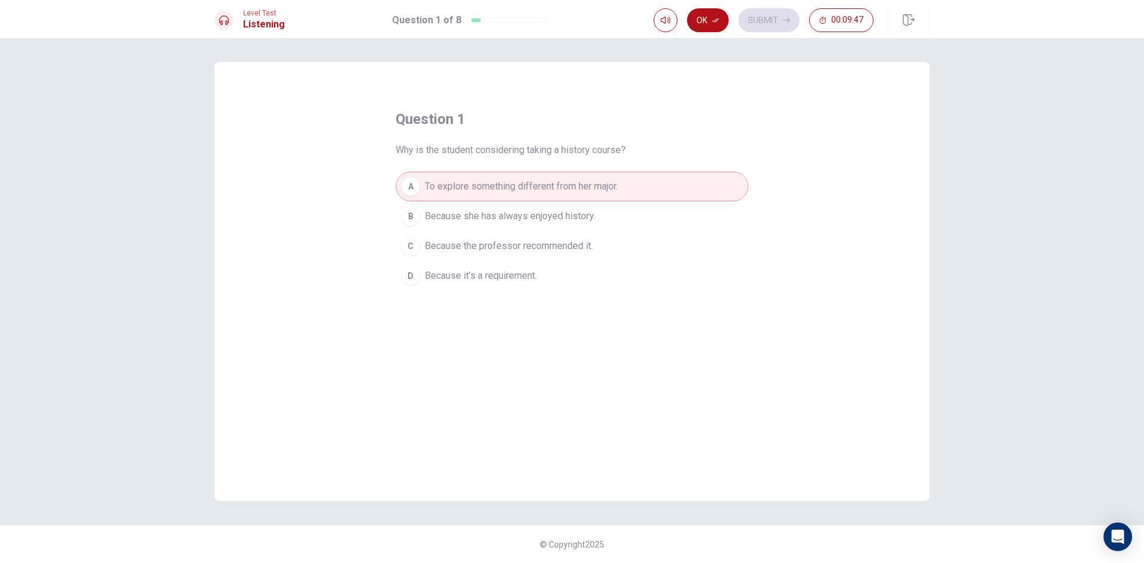
click at [524, 274] on span "Because it’s a requirement." at bounding box center [481, 276] width 112 height 14
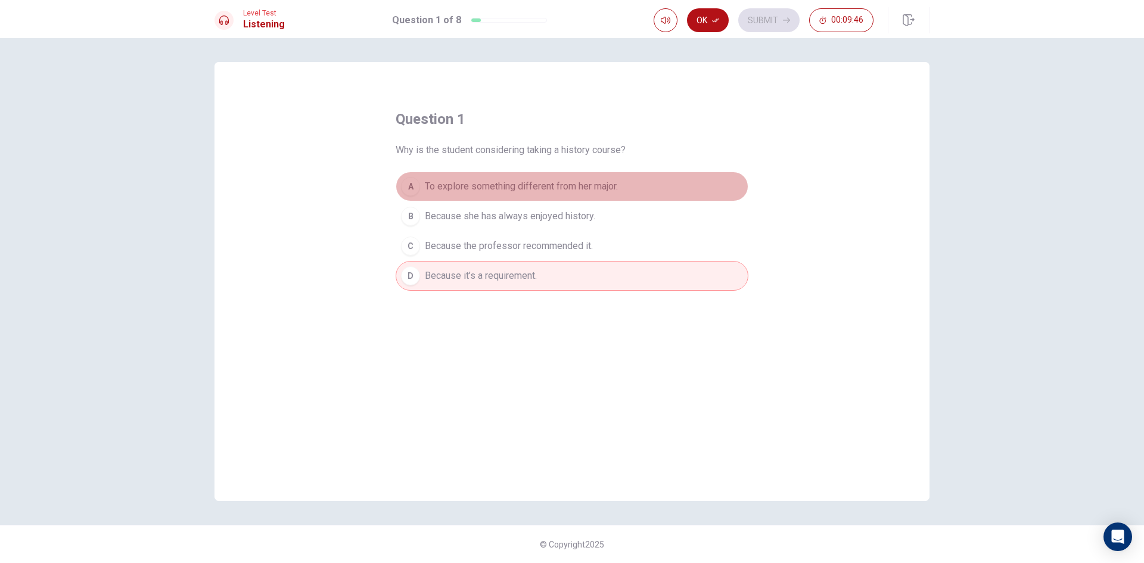
click at [551, 187] on span "To explore something different from her major." at bounding box center [521, 186] width 193 height 14
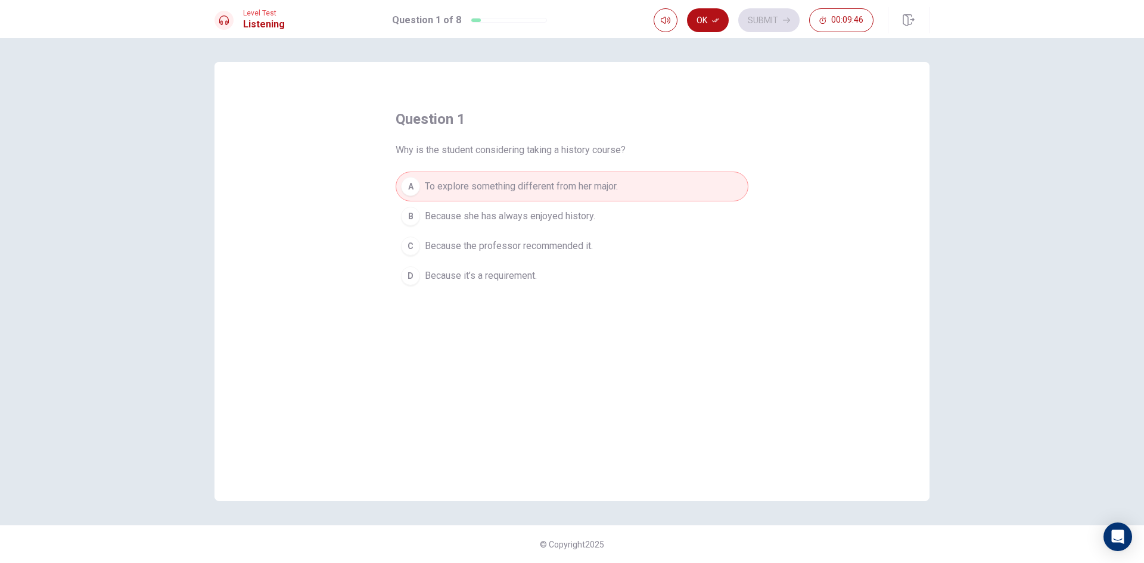
click at [519, 279] on span "Because it’s a requirement." at bounding box center [481, 276] width 112 height 14
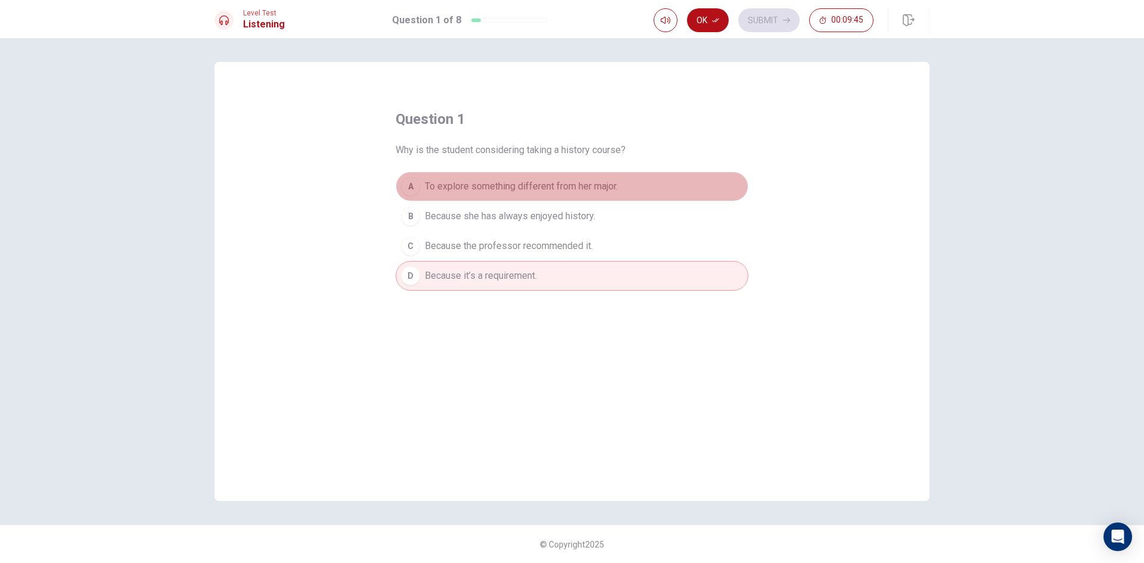
drag, startPoint x: 535, startPoint y: 180, endPoint x: 534, endPoint y: 195, distance: 15.5
click at [535, 180] on span "To explore something different from her major." at bounding box center [521, 186] width 193 height 14
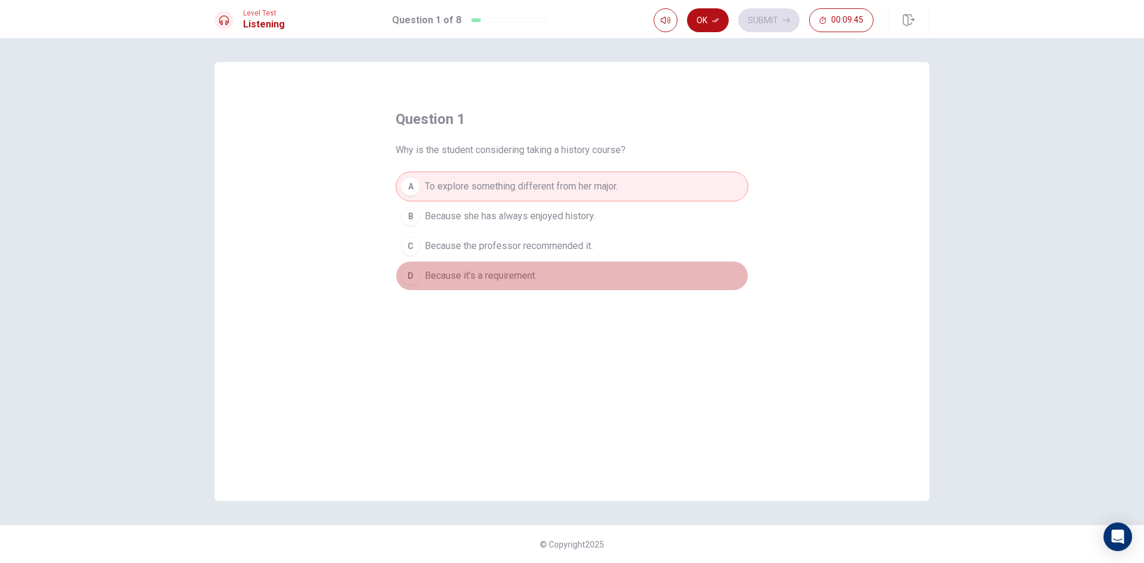
click at [511, 284] on button "D Because it’s a requirement." at bounding box center [572, 276] width 353 height 30
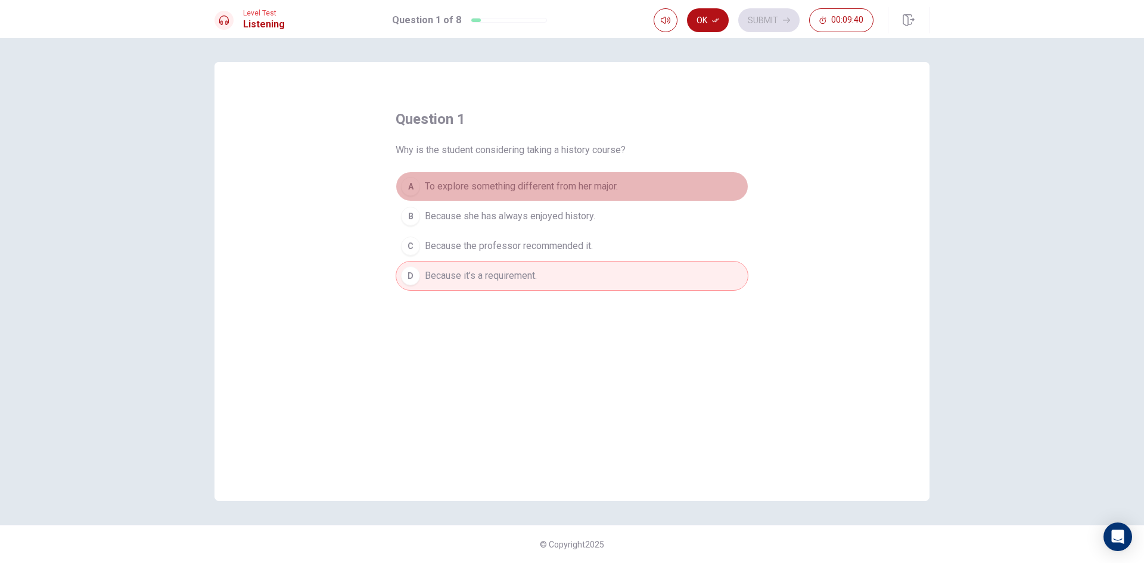
click at [538, 187] on span "To explore something different from her major." at bounding box center [521, 186] width 193 height 14
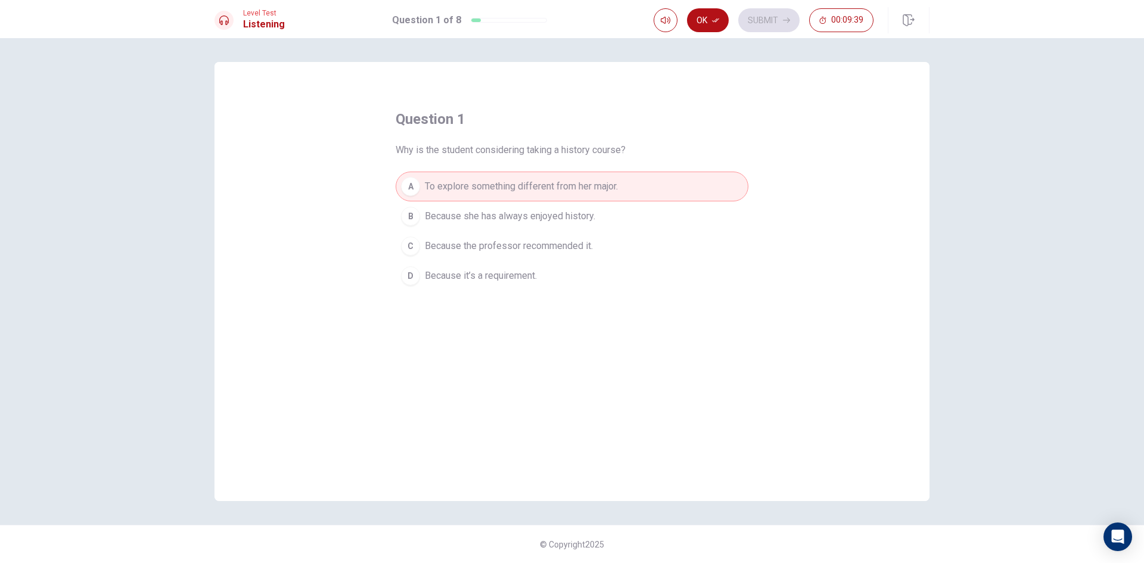
click at [531, 278] on span "Because it’s a requirement." at bounding box center [481, 276] width 112 height 14
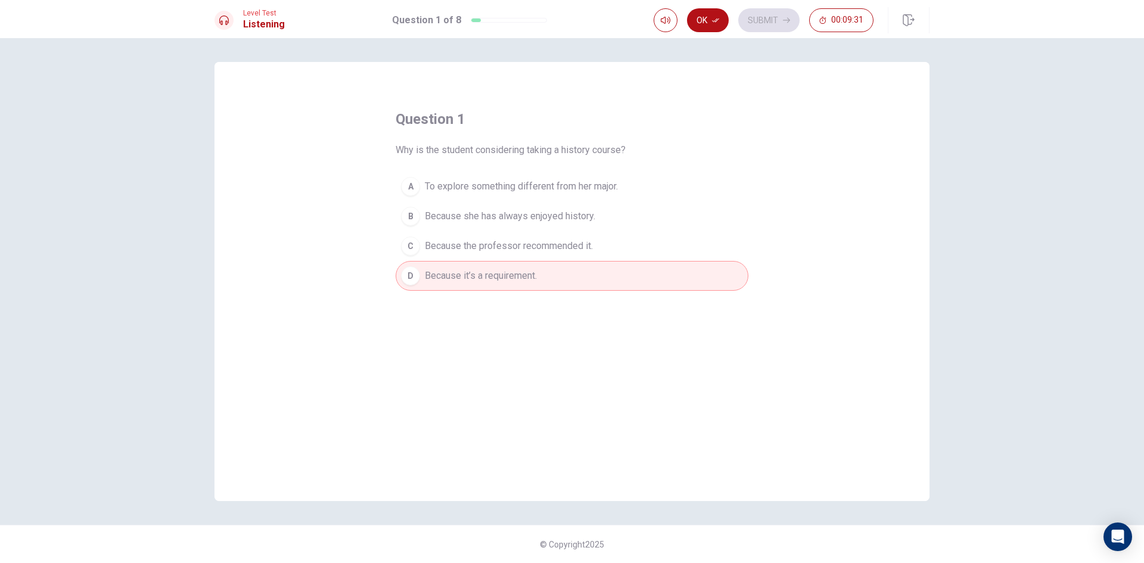
click at [566, 192] on span "To explore something different from her major." at bounding box center [521, 186] width 193 height 14
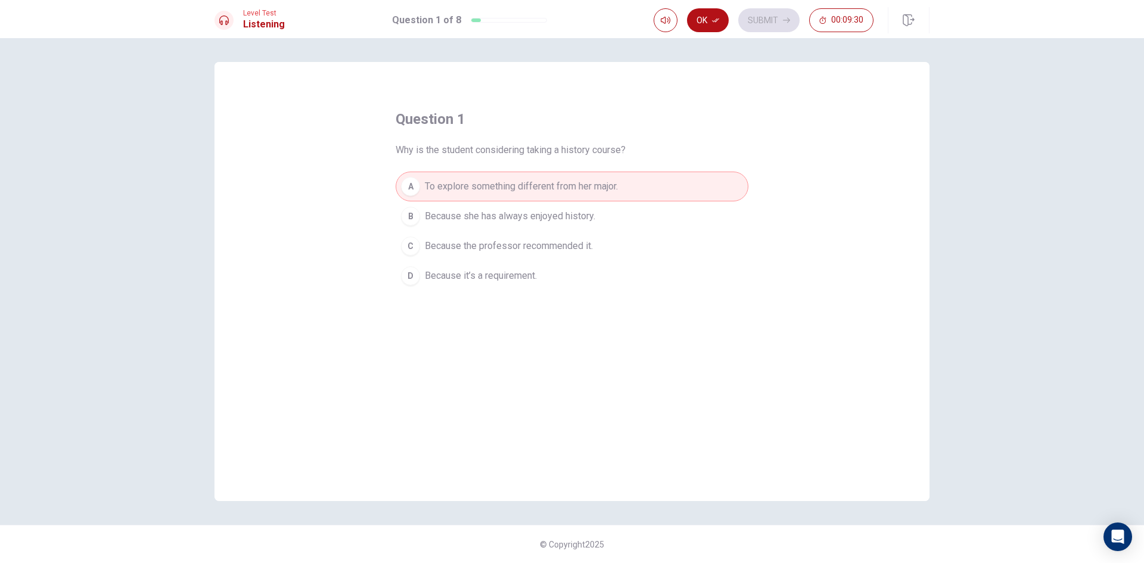
drag, startPoint x: 558, startPoint y: 261, endPoint x: 558, endPoint y: 240, distance: 21.5
click at [558, 260] on div "A To explore something different from her major. B Because she has always enjoy…" at bounding box center [572, 231] width 353 height 119
click at [558, 193] on span "To explore something different from her major." at bounding box center [521, 186] width 193 height 14
click at [614, 214] on button "B Because she has always enjoyed history." at bounding box center [572, 216] width 353 height 30
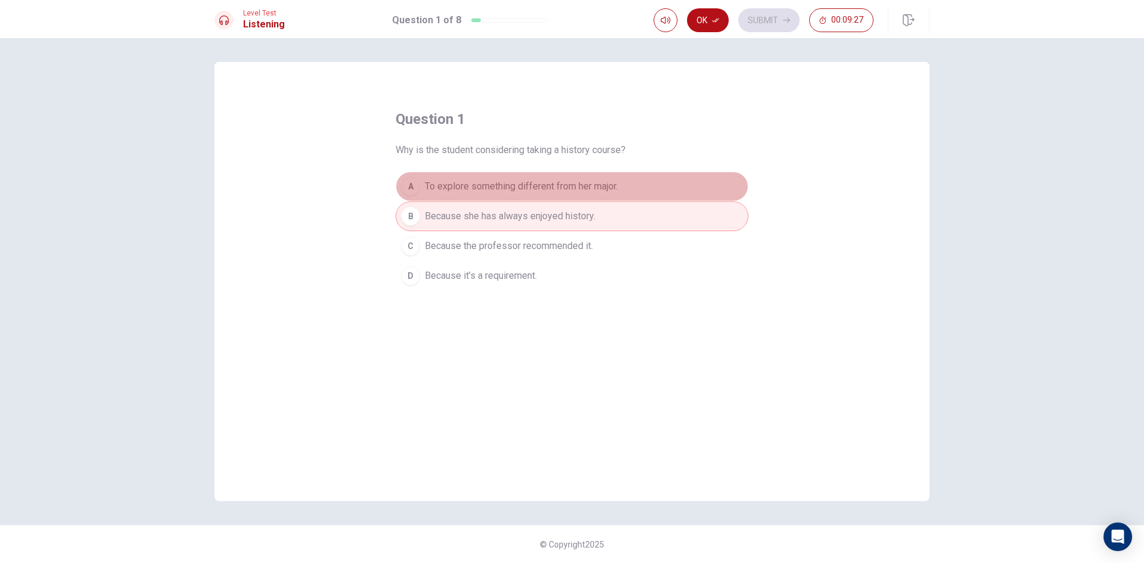
click at [625, 192] on button "A To explore something different from her major." at bounding box center [572, 187] width 353 height 30
click at [628, 195] on button "A To explore something different from her major." at bounding box center [572, 187] width 353 height 30
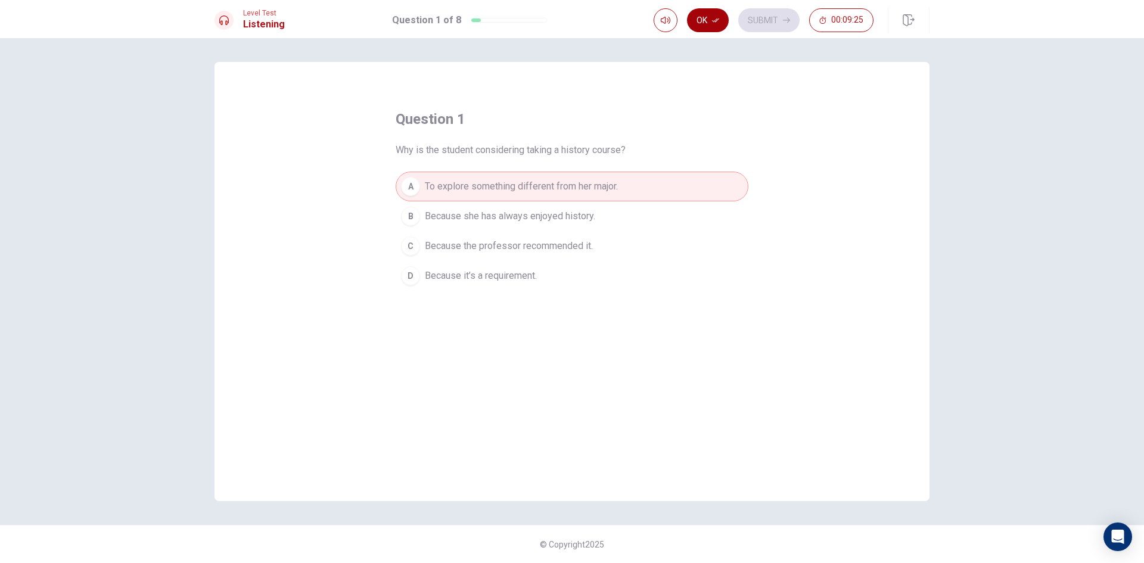
click at [716, 18] on icon "button" at bounding box center [715, 20] width 7 height 7
click at [591, 213] on span "Because she has always enjoyed history." at bounding box center [510, 216] width 170 height 14
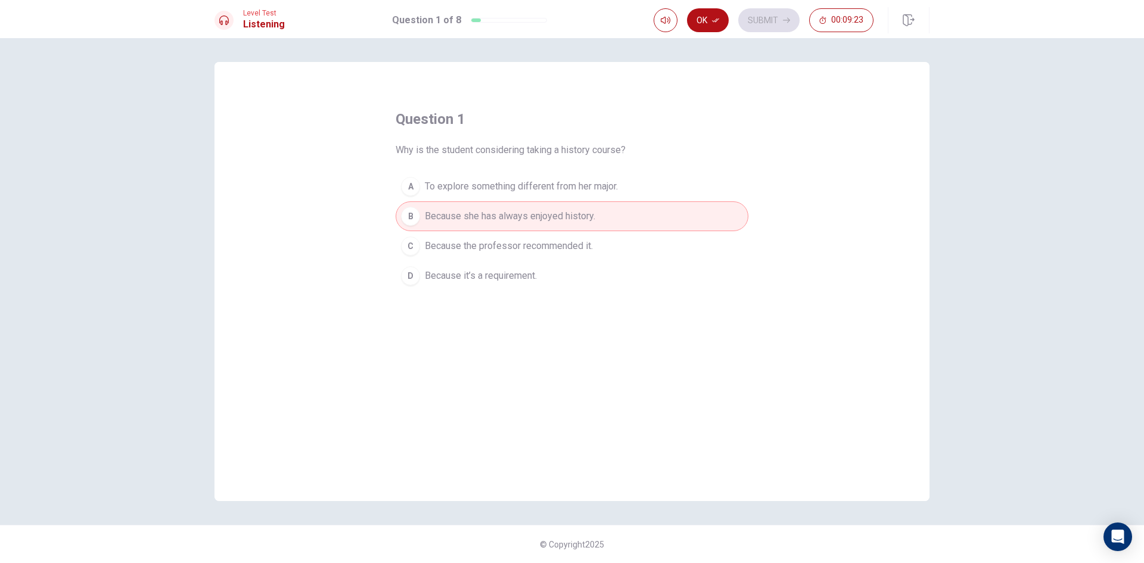
click at [608, 185] on span "To explore something different from her major." at bounding box center [521, 186] width 193 height 14
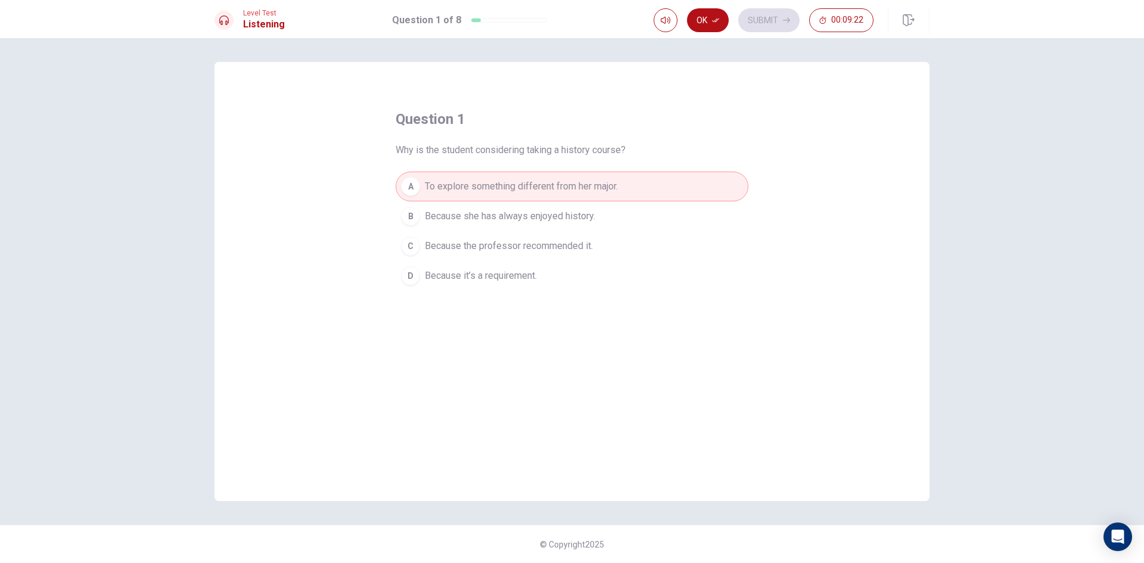
drag, startPoint x: 585, startPoint y: 232, endPoint x: 596, endPoint y: 229, distance: 11.0
click at [596, 233] on button "C Because the professor recommended it." at bounding box center [572, 246] width 353 height 30
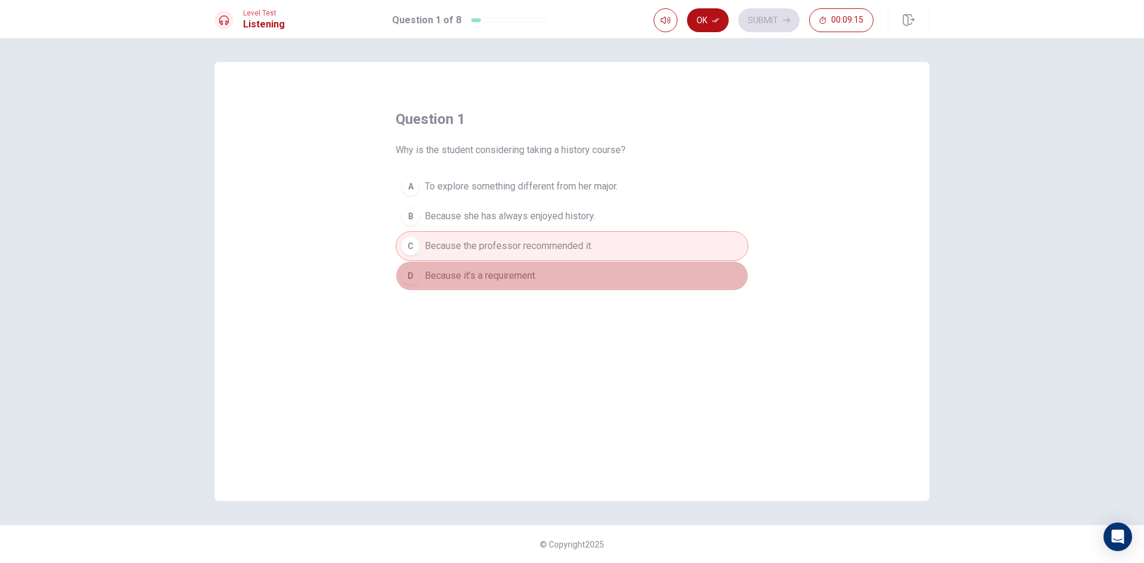
click at [567, 283] on button "D Because it’s a requirement." at bounding box center [572, 276] width 353 height 30
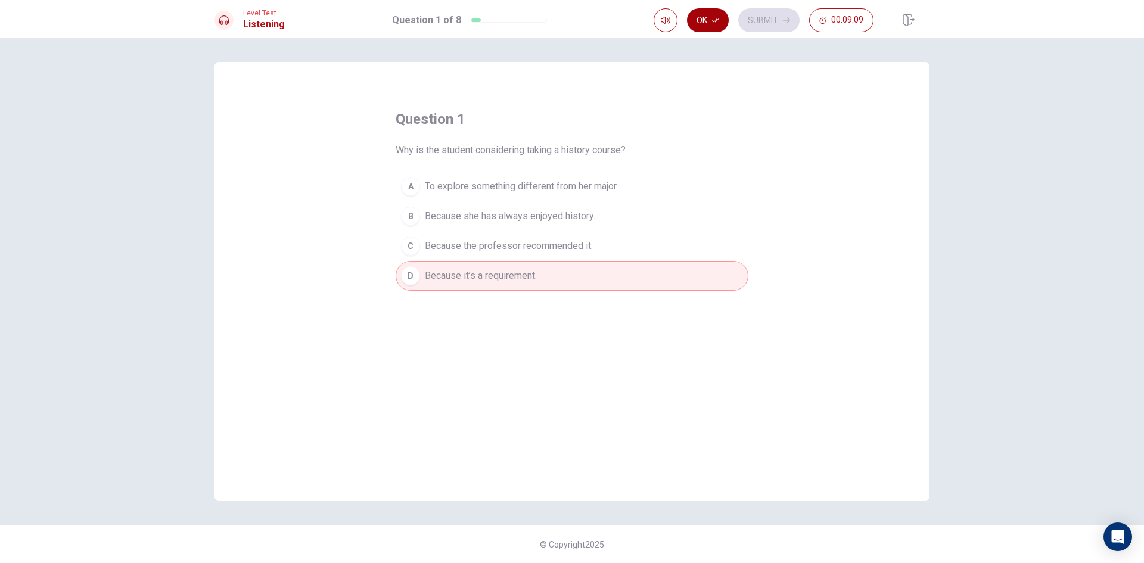
click at [710, 17] on button "Ok" at bounding box center [708, 20] width 42 height 24
click at [783, 12] on button "Submit" at bounding box center [768, 20] width 61 height 24
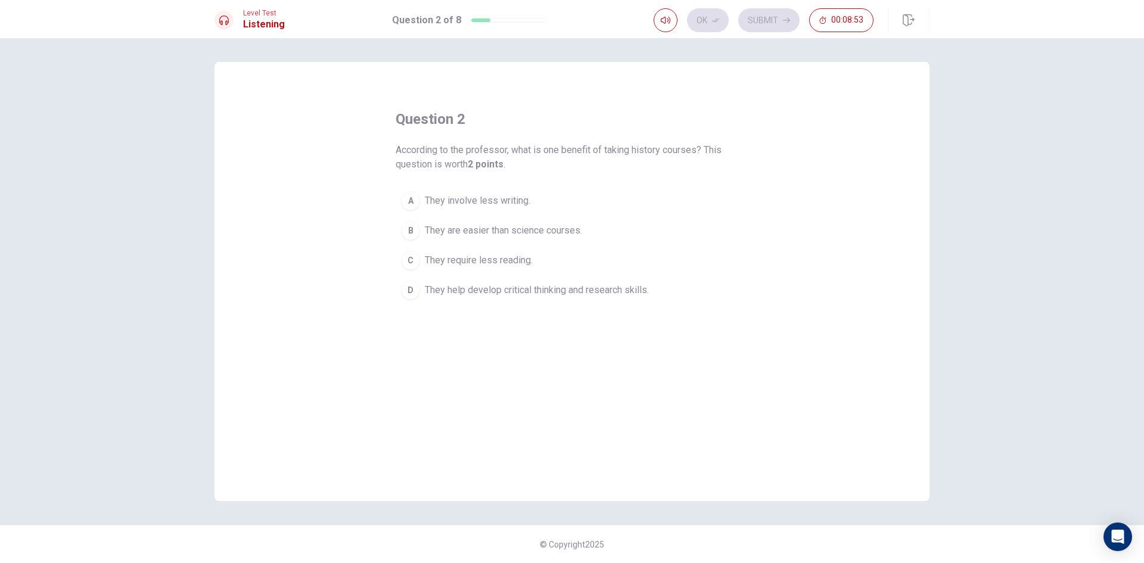
click at [537, 294] on span "They help develop critical thinking and research skills." at bounding box center [537, 290] width 224 height 14
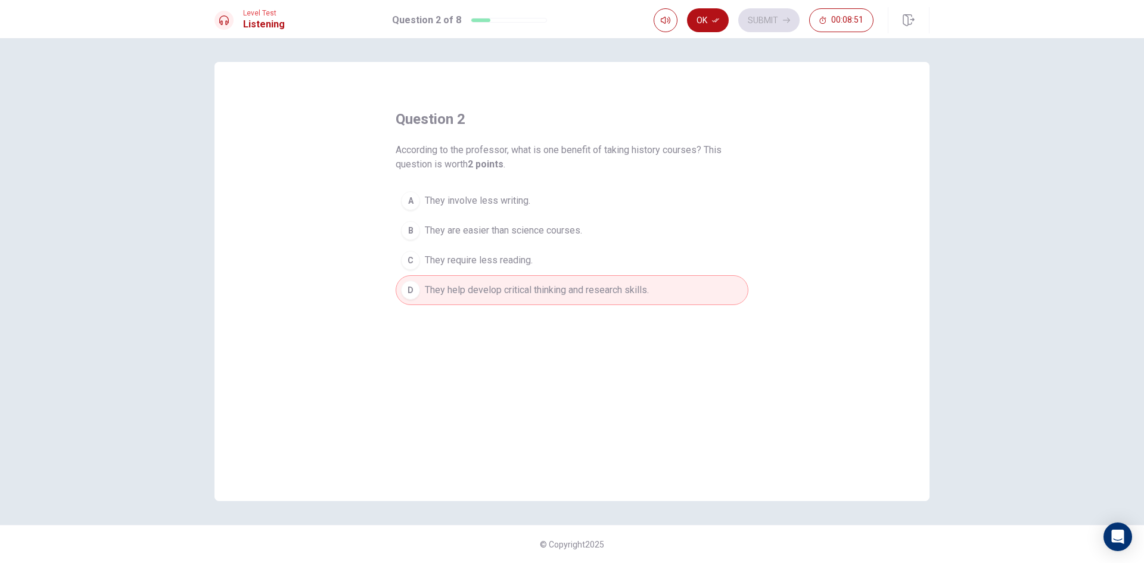
click at [724, 22] on button "Ok" at bounding box center [708, 20] width 42 height 24
click at [767, 11] on button "Submit" at bounding box center [768, 20] width 61 height 24
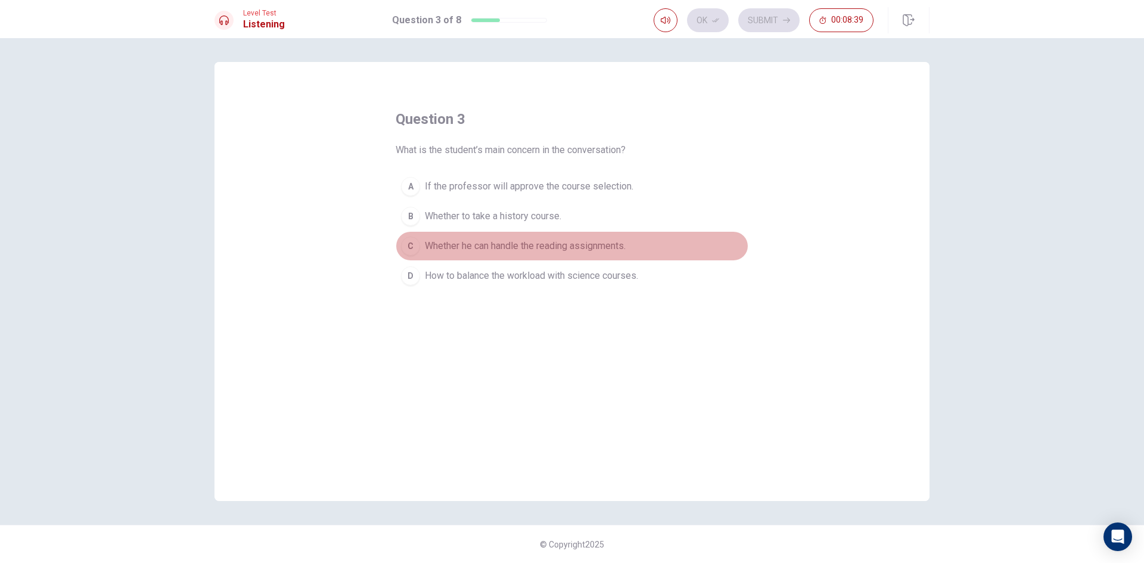
click at [522, 252] on span "Whether he can handle the reading assignments." at bounding box center [525, 246] width 201 height 14
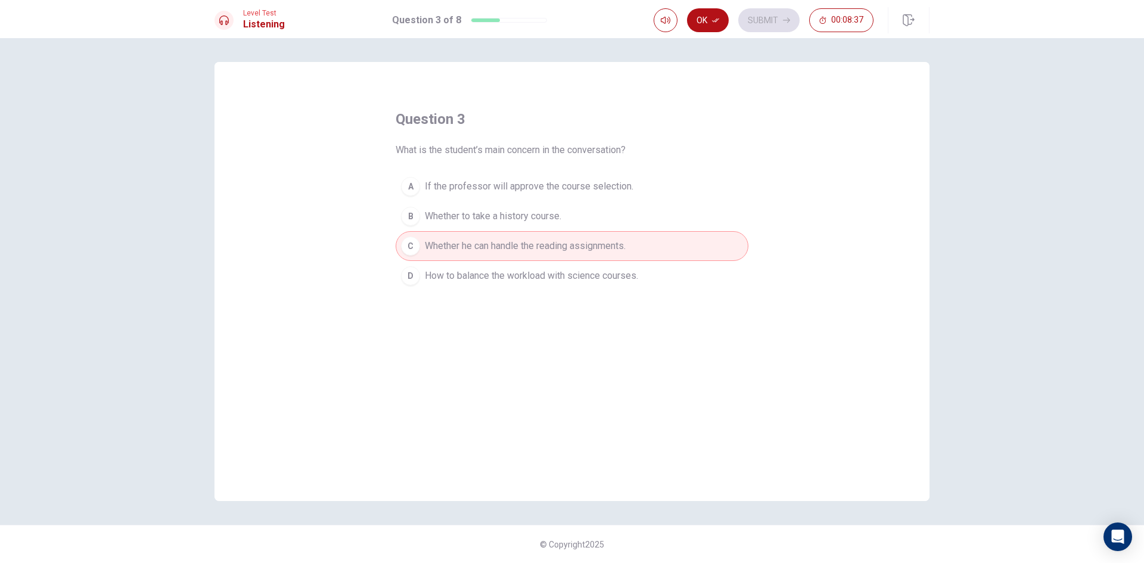
click at [514, 285] on button "D How to balance the workload with science courses." at bounding box center [572, 276] width 353 height 30
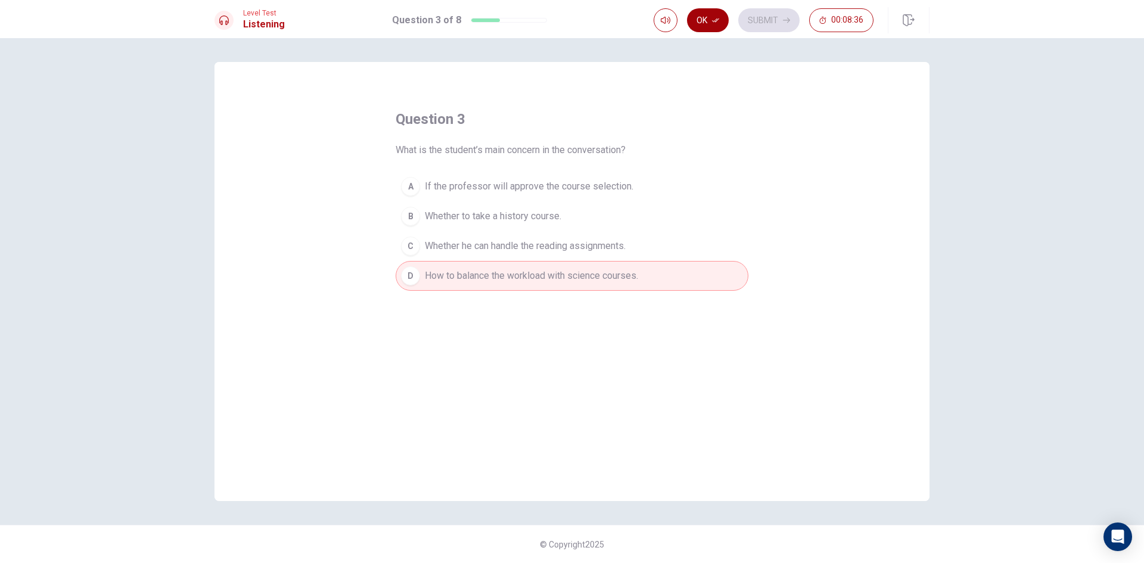
click at [713, 26] on button "Ok" at bounding box center [708, 20] width 42 height 24
click at [773, 13] on button "Submit" at bounding box center [768, 20] width 61 height 24
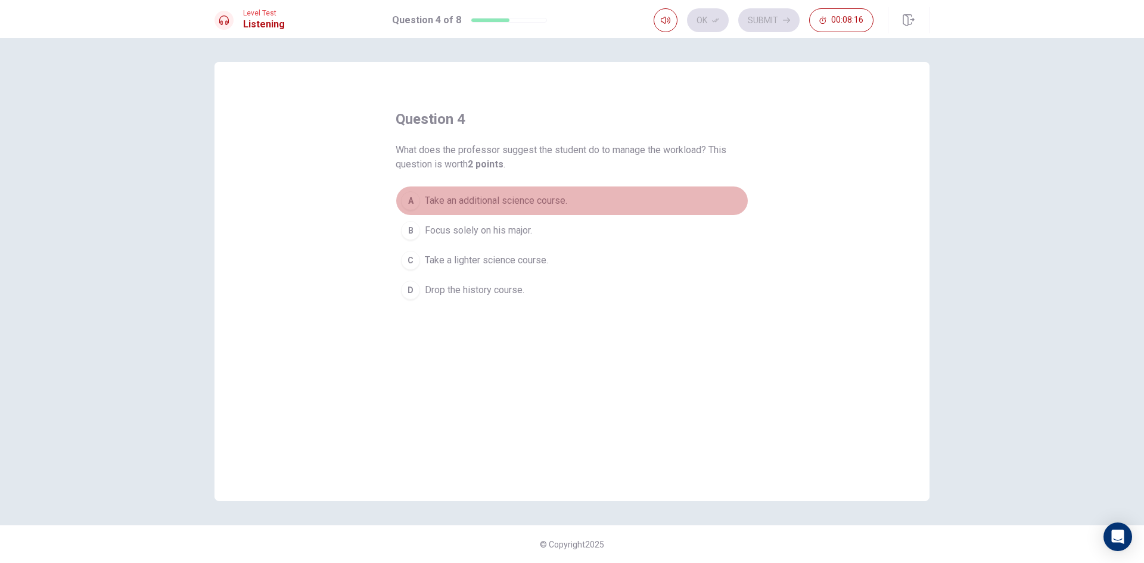
click at [552, 201] on span "Take an additional science course." at bounding box center [496, 201] width 142 height 14
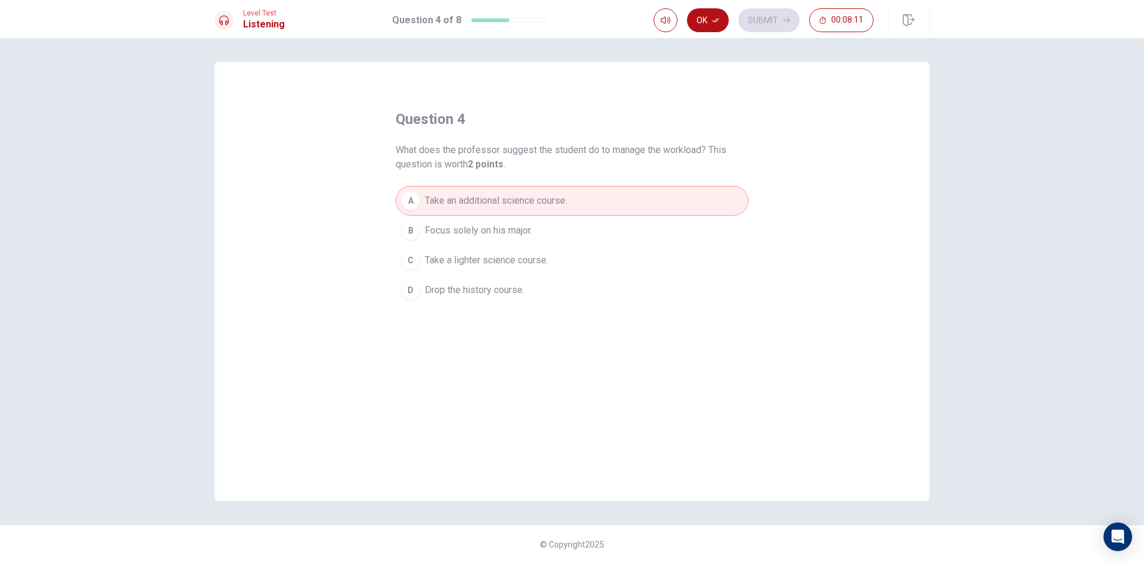
click at [717, 16] on button "Ok" at bounding box center [708, 20] width 42 height 24
click at [762, 13] on button "Submit" at bounding box center [768, 20] width 61 height 24
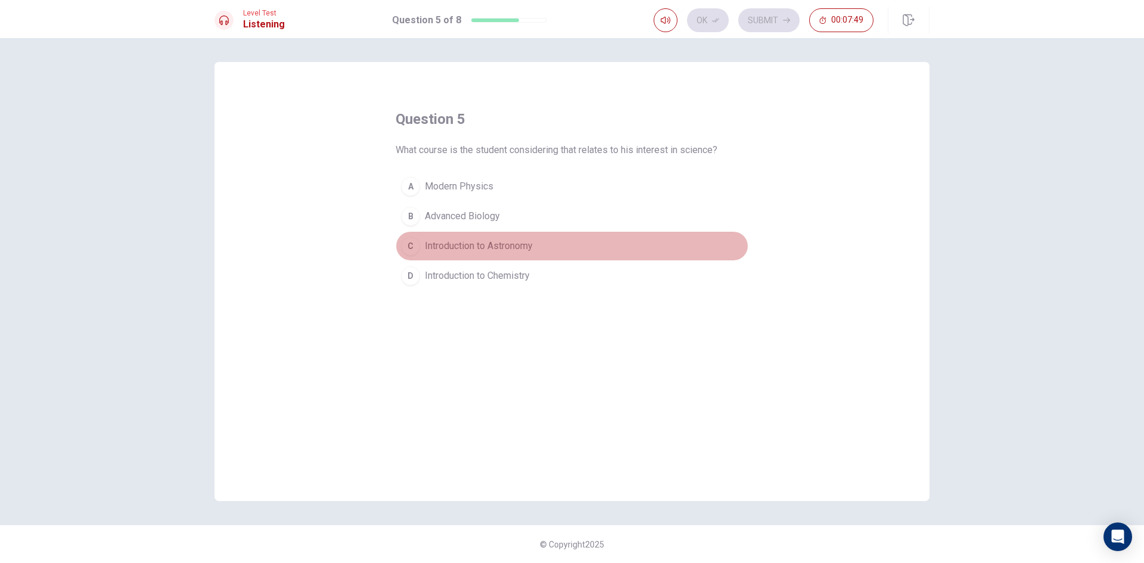
click at [542, 247] on button "C Introduction to Astronomy" at bounding box center [572, 246] width 353 height 30
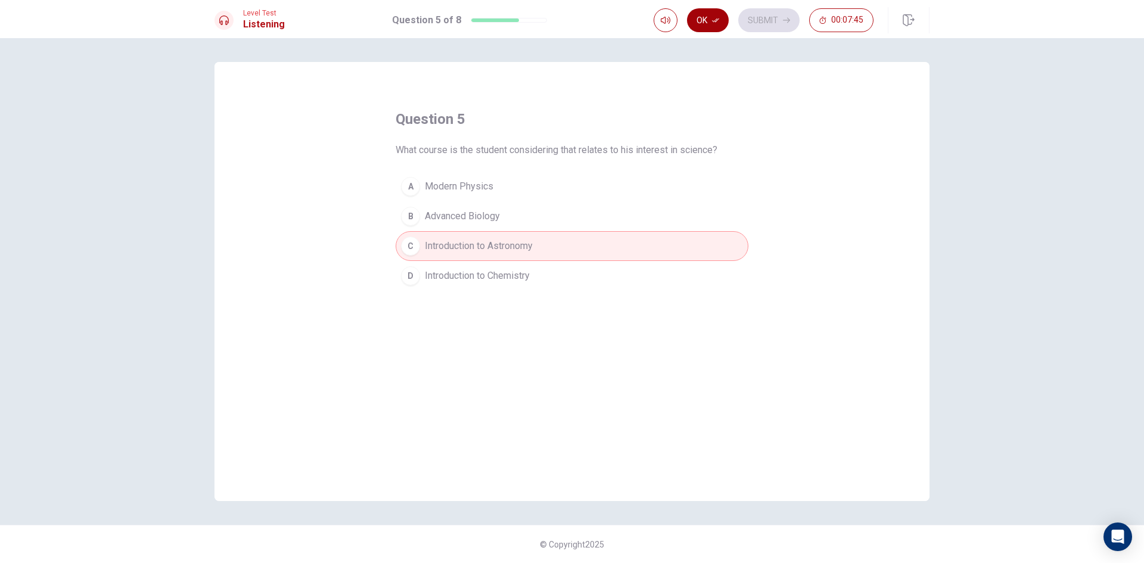
click at [702, 18] on button "Ok" at bounding box center [708, 20] width 42 height 24
click at [776, 14] on button "Submit" at bounding box center [768, 20] width 61 height 24
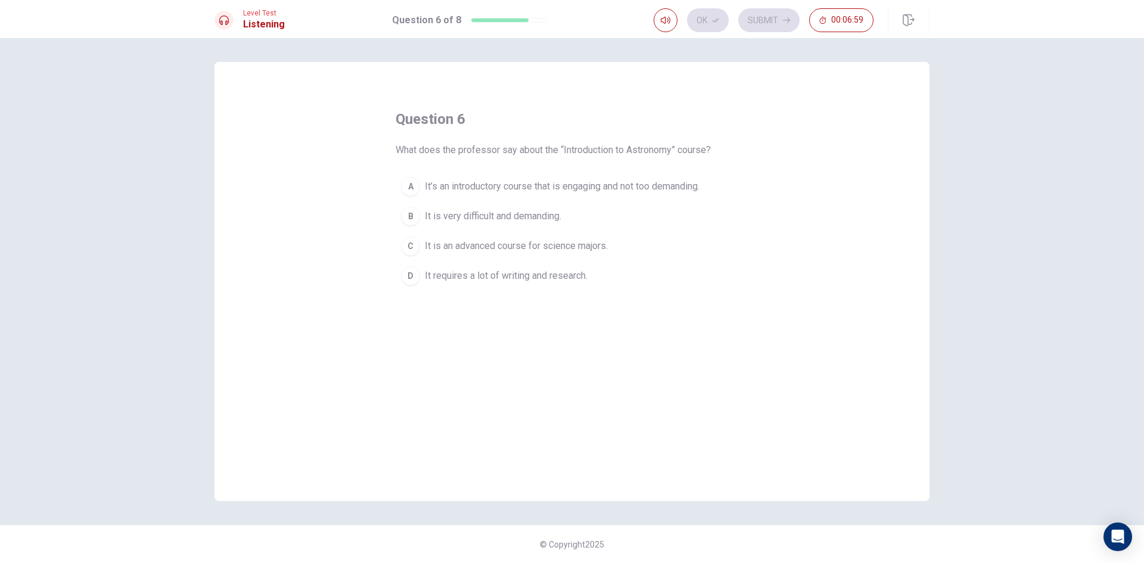
click at [795, 269] on div "question 6 What does the professor say about the “Introduction to Astronomy” co…" at bounding box center [572, 281] width 715 height 439
click at [552, 283] on span "It requires a lot of writing and research." at bounding box center [506, 276] width 163 height 14
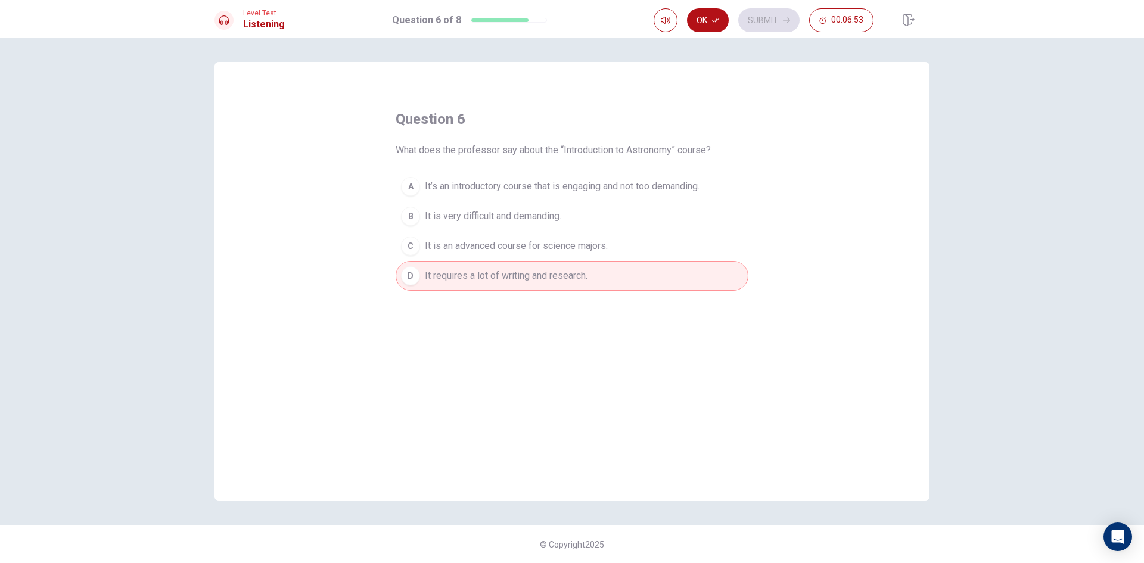
click at [687, 191] on span "It’s an introductory course that is engaging and not too demanding." at bounding box center [562, 186] width 275 height 14
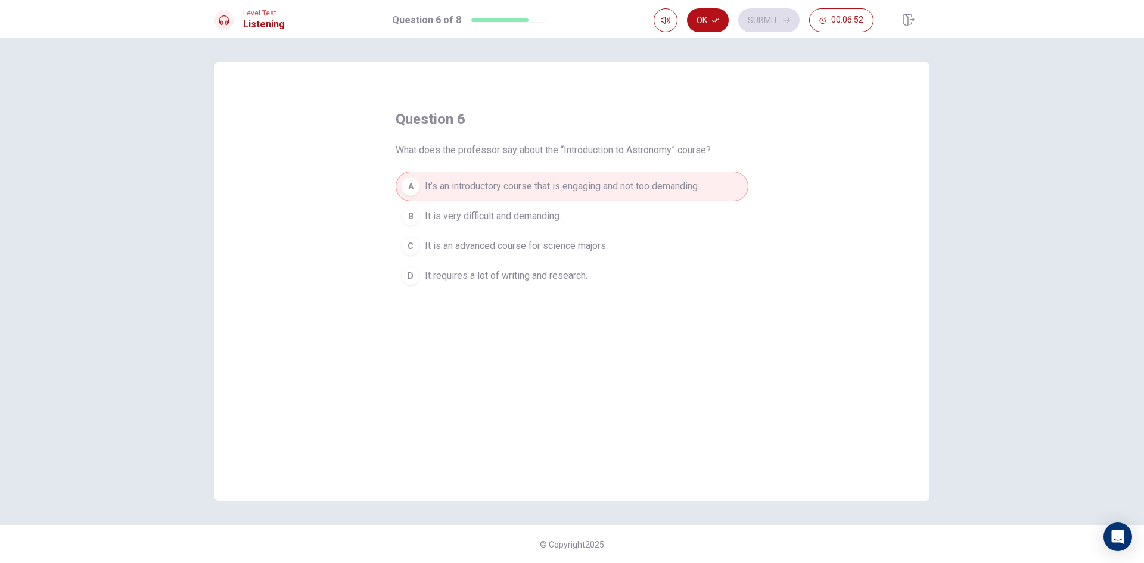
click at [658, 281] on button "D It requires a lot of writing and research." at bounding box center [572, 276] width 353 height 30
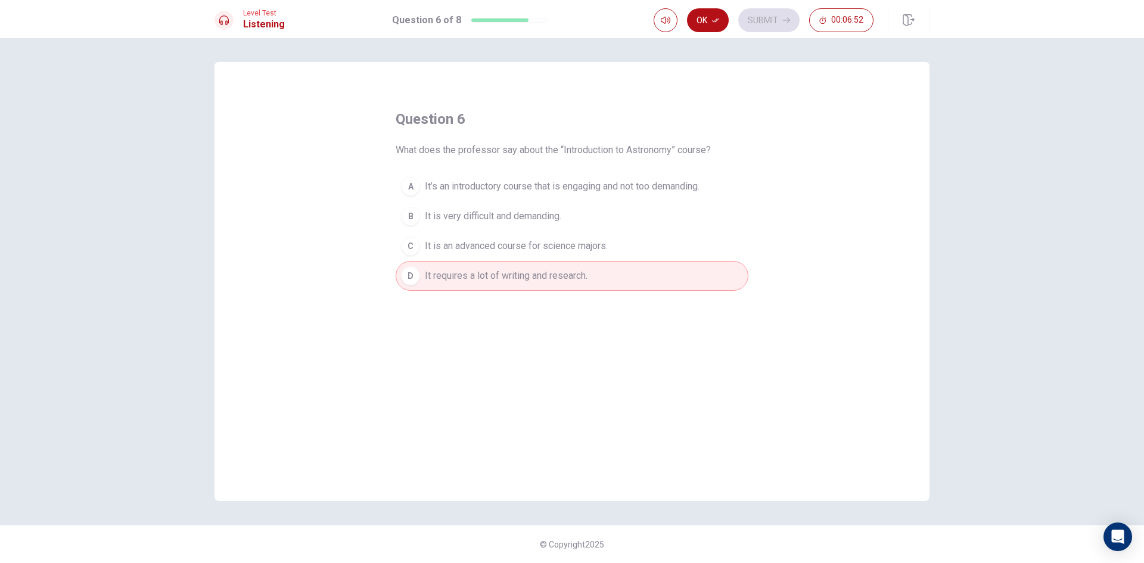
click at [653, 200] on button "A It’s an introductory course that is engaging and not too demanding." at bounding box center [572, 187] width 353 height 30
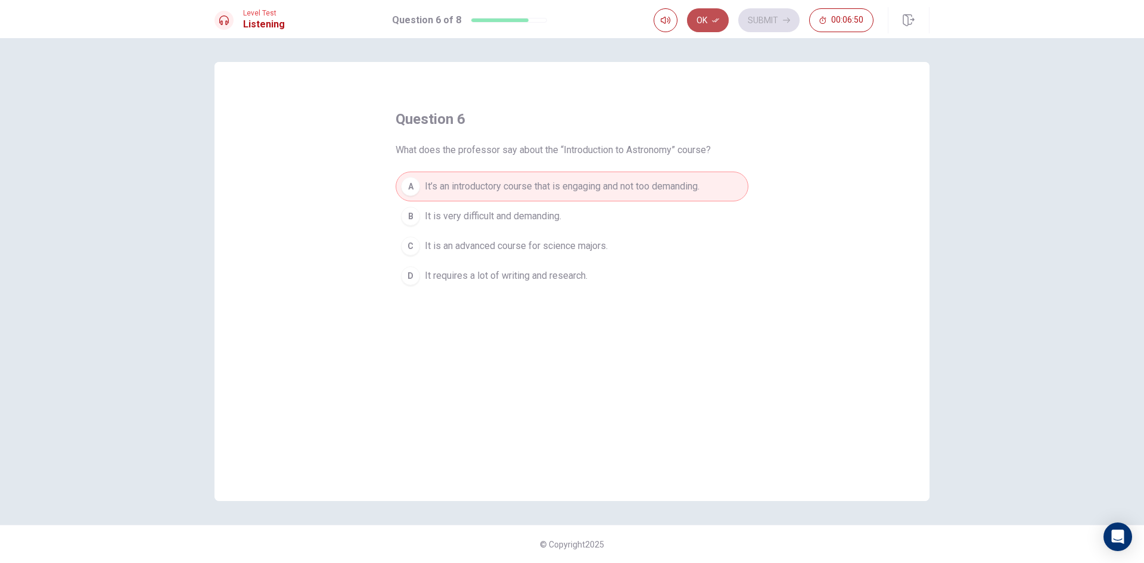
click at [705, 17] on button "Ok" at bounding box center [708, 20] width 42 height 24
click at [777, 16] on button "Submit" at bounding box center [768, 20] width 61 height 24
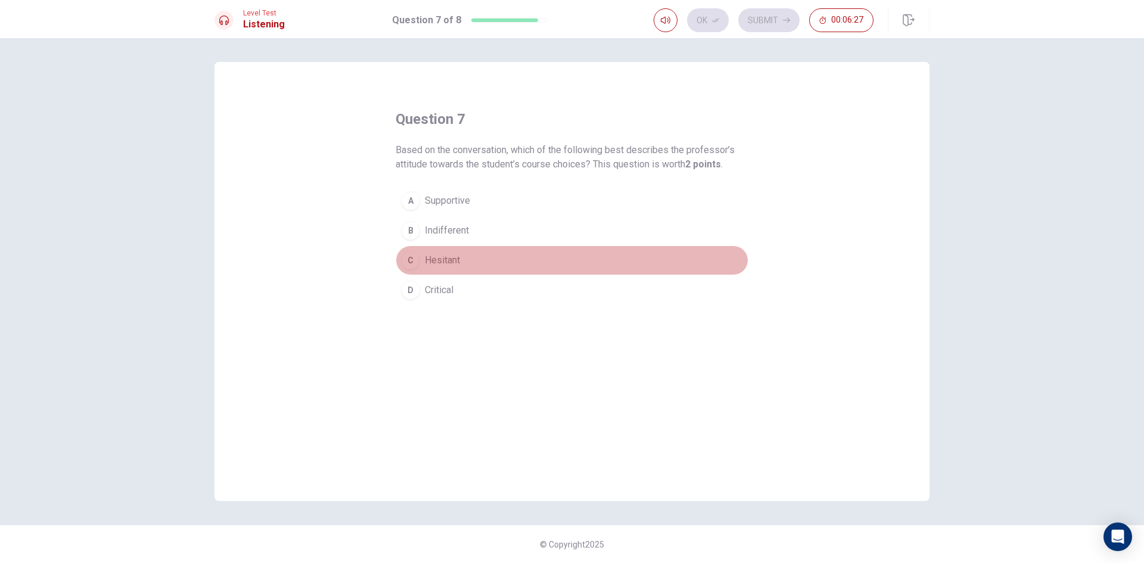
click at [448, 259] on span "Hesitant" at bounding box center [442, 260] width 35 height 14
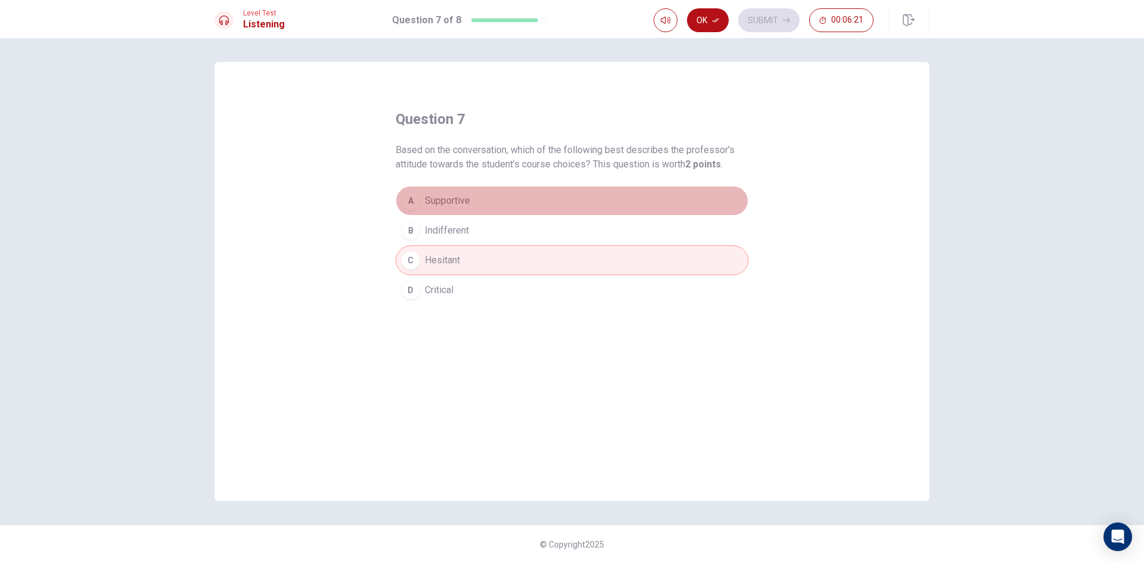
click at [514, 207] on button "A Supportive" at bounding box center [572, 201] width 353 height 30
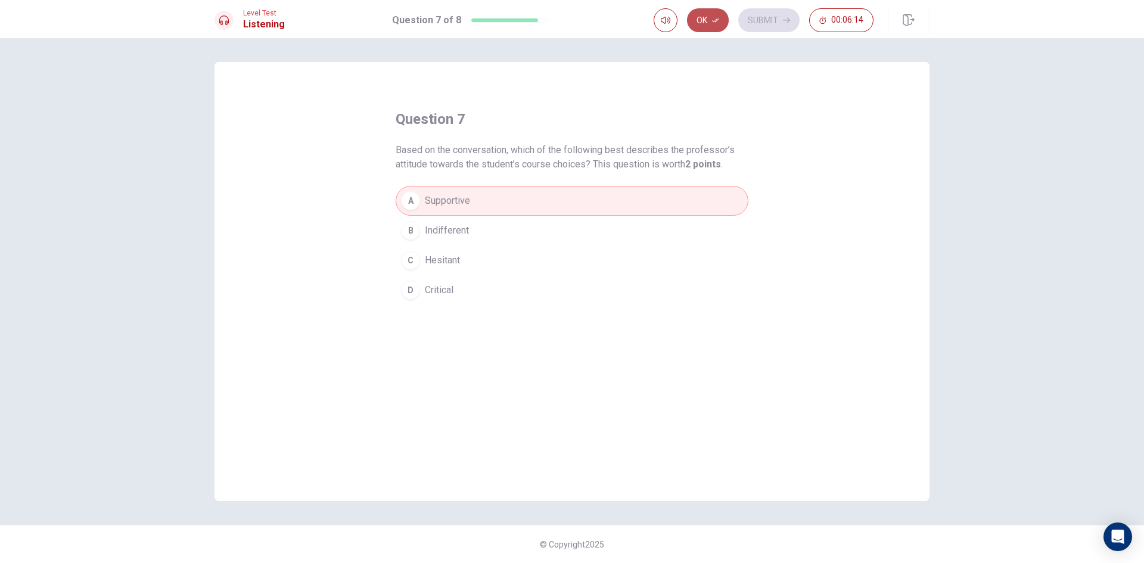
click at [714, 17] on icon "button" at bounding box center [715, 20] width 7 height 7
click at [765, 14] on button "Submit" at bounding box center [768, 20] width 61 height 24
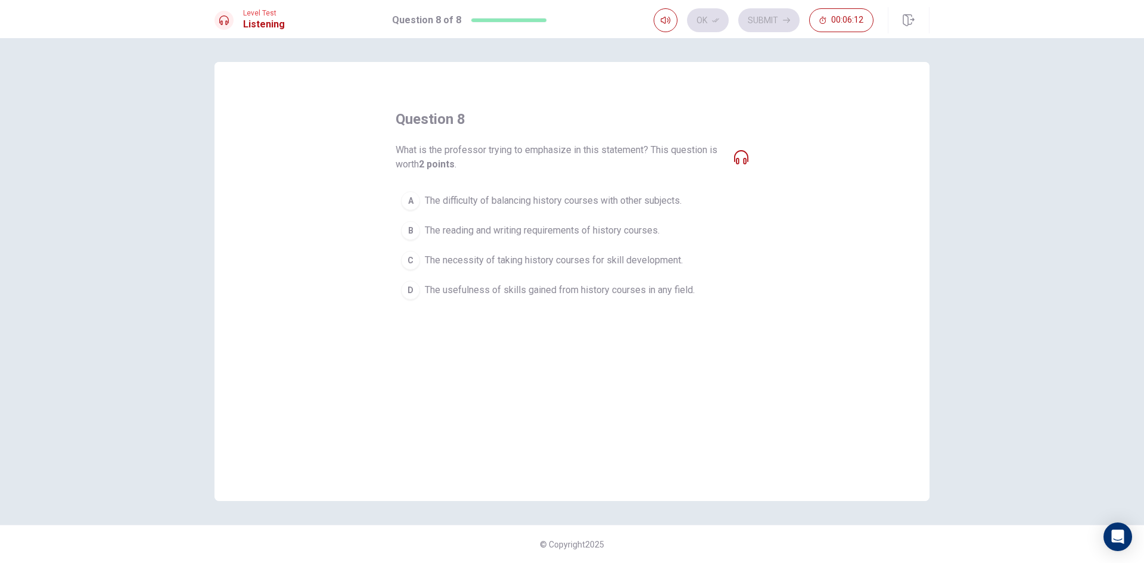
click at [743, 157] on icon at bounding box center [741, 157] width 14 height 14
click at [592, 222] on button "B The reading and writing requirements of history courses." at bounding box center [572, 231] width 353 height 30
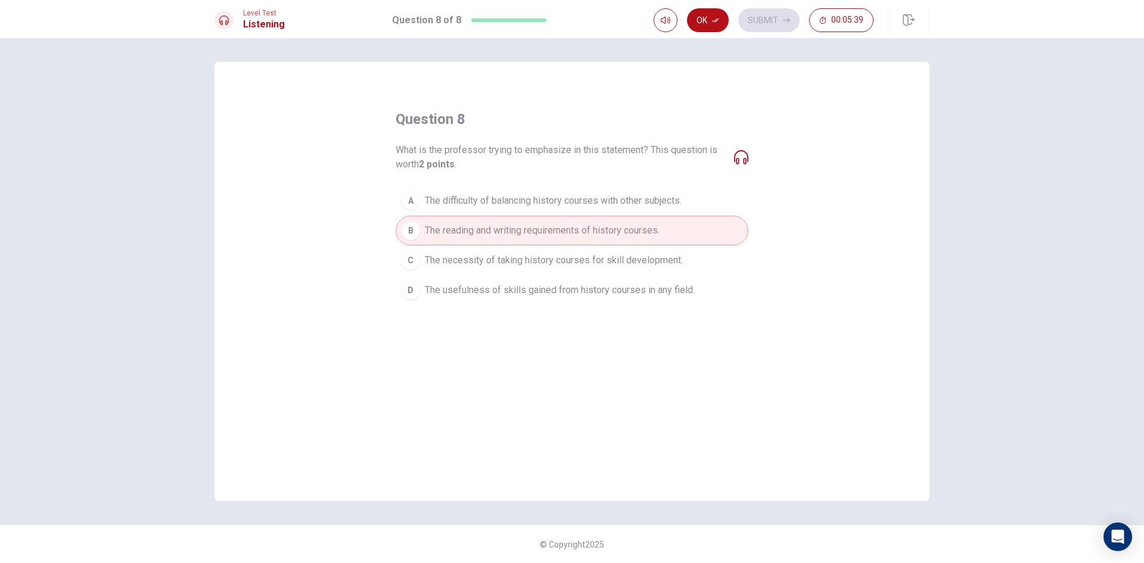
click at [648, 261] on span "The necessity of taking history courses for skill development." at bounding box center [554, 260] width 258 height 14
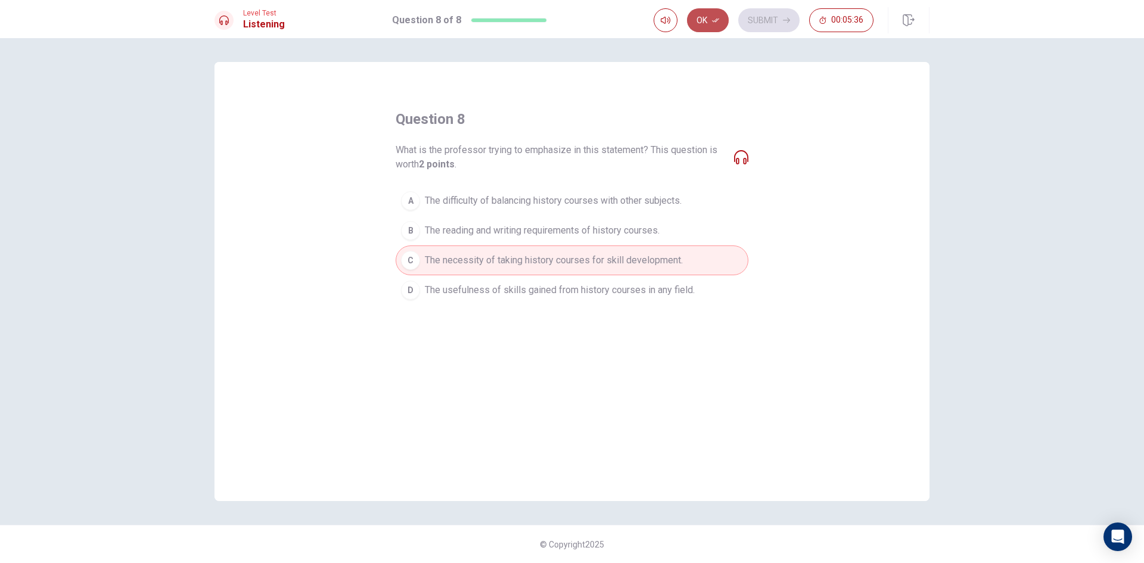
click at [720, 17] on button "Ok" at bounding box center [708, 20] width 42 height 24
click at [772, 16] on button "Submit" at bounding box center [768, 20] width 61 height 24
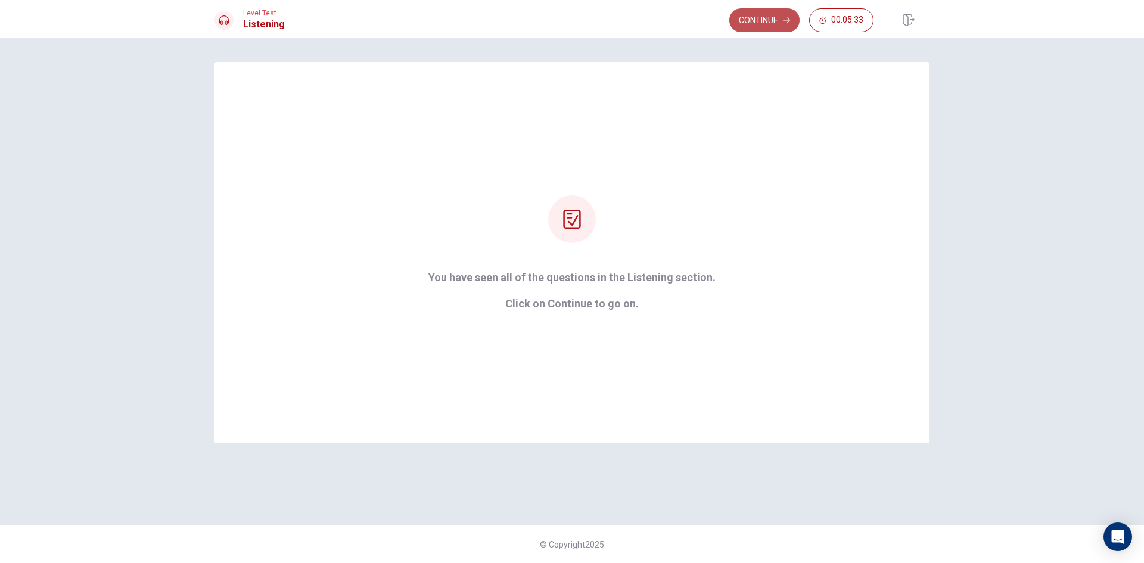
click at [763, 15] on button "Continue" at bounding box center [765, 20] width 70 height 24
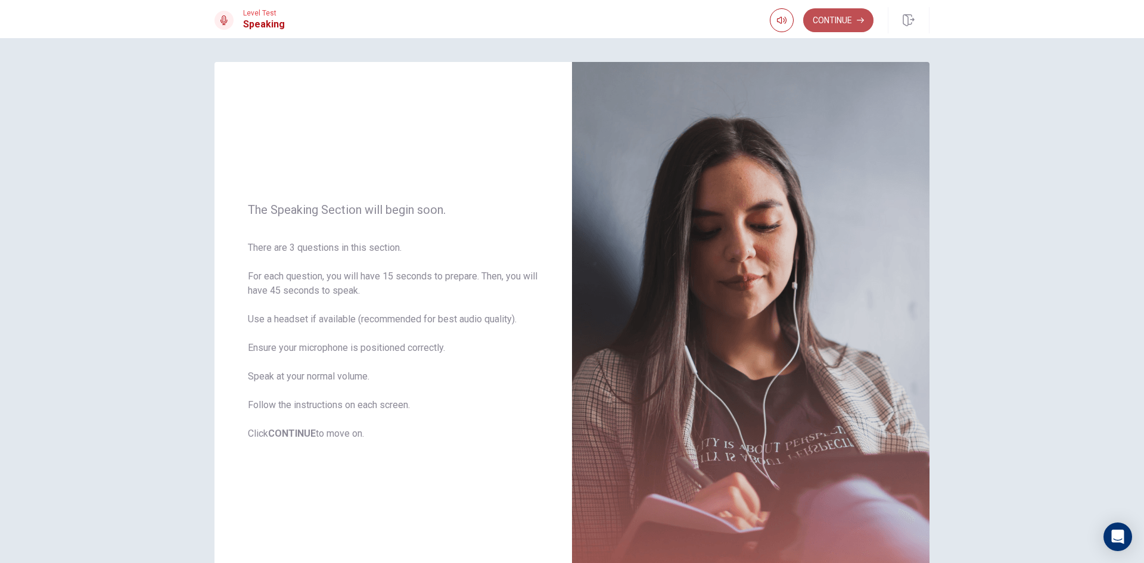
click at [836, 28] on button "Continue" at bounding box center [838, 20] width 70 height 24
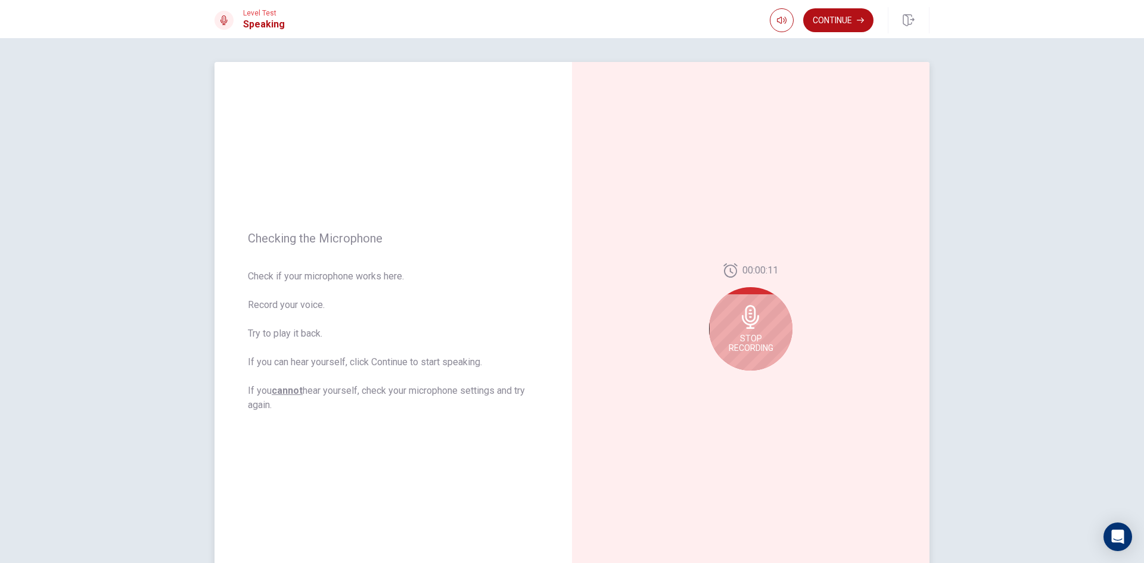
click at [787, 336] on div "Stop Recording" at bounding box center [750, 328] width 83 height 83
click at [763, 386] on button "Play Audio" at bounding box center [764, 380] width 17 height 17
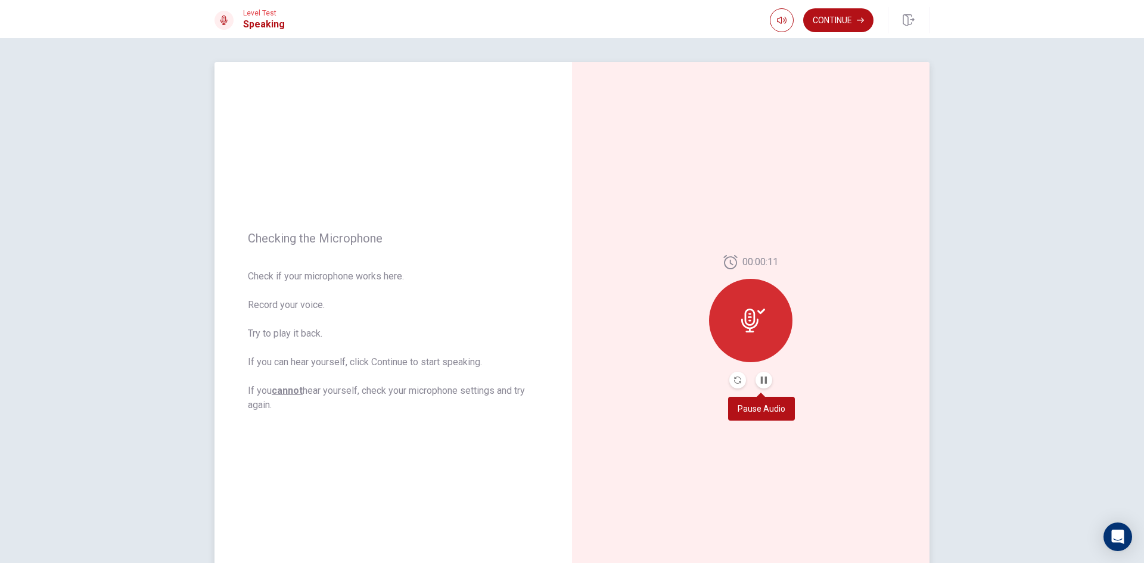
click at [763, 386] on button "Pause Audio" at bounding box center [764, 380] width 17 height 17
click at [775, 343] on div at bounding box center [750, 320] width 83 height 83
click at [738, 378] on button "Record Again" at bounding box center [738, 380] width 17 height 17
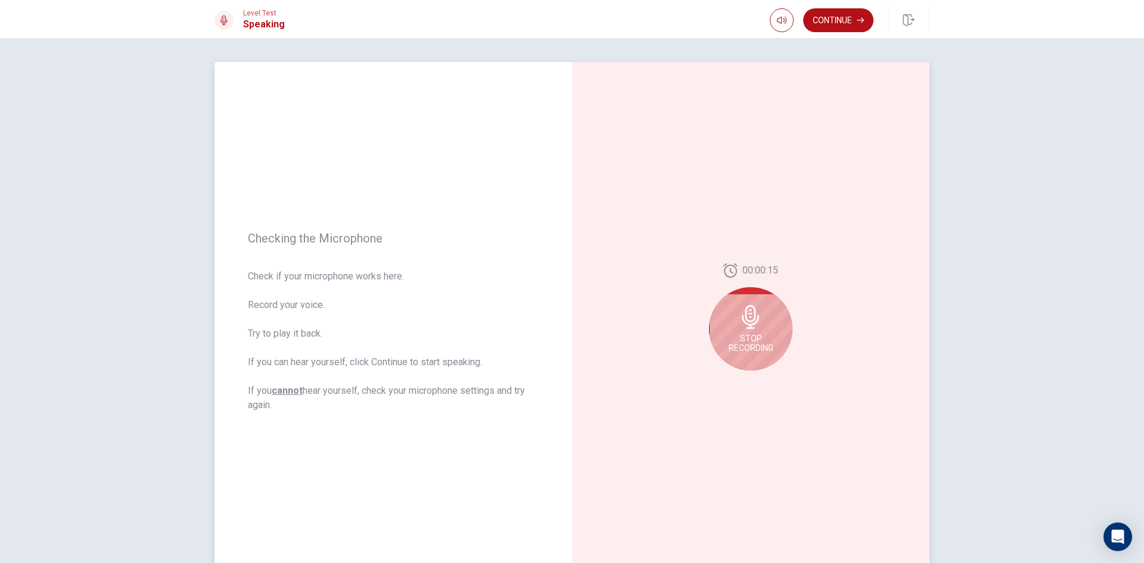
click at [755, 333] on div "Stop Recording" at bounding box center [750, 328] width 83 height 83
click at [772, 343] on div at bounding box center [750, 320] width 83 height 83
click at [736, 378] on icon "Record Again" at bounding box center [737, 380] width 7 height 7
click at [774, 339] on div "Stop Recording" at bounding box center [750, 328] width 83 height 83
click at [766, 369] on div "00:00:09" at bounding box center [750, 322] width 83 height 134
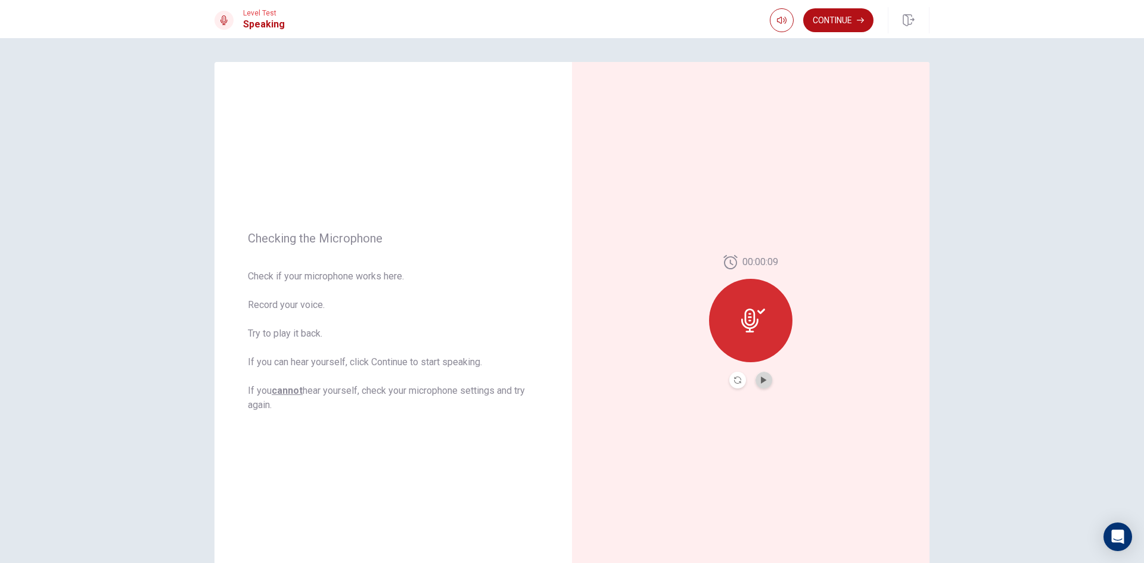
click at [765, 374] on button "Play Audio" at bounding box center [764, 380] width 17 height 17
click at [735, 383] on icon "Record Again" at bounding box center [737, 380] width 7 height 7
click at [754, 342] on span "Stop Recording" at bounding box center [751, 343] width 45 height 19
click at [778, 328] on div at bounding box center [750, 320] width 83 height 83
click at [738, 380] on icon "Record Again" at bounding box center [737, 380] width 7 height 7
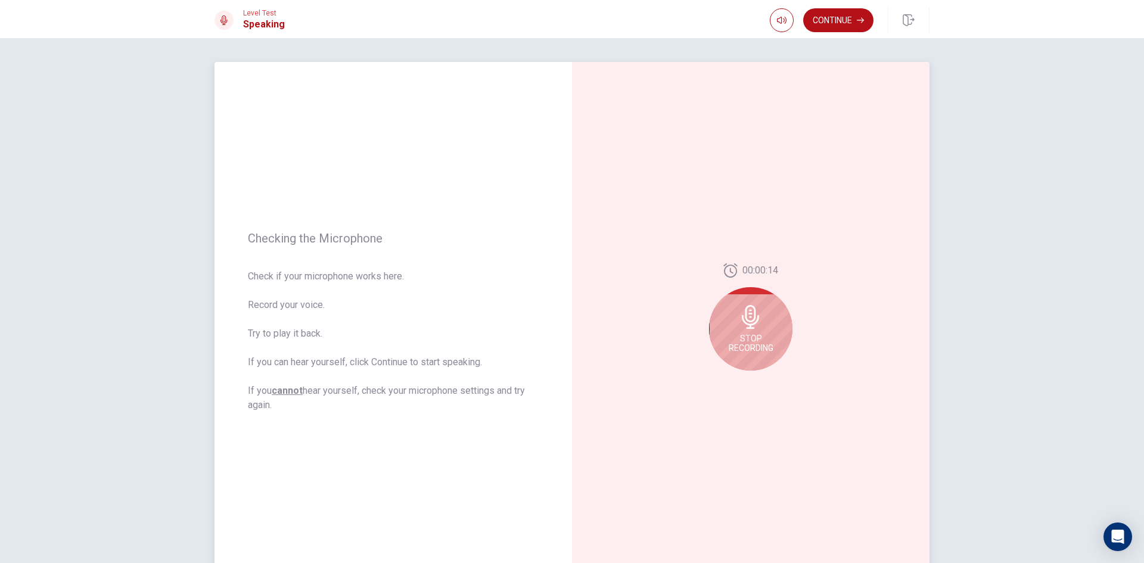
click at [777, 344] on div "Stop Recording" at bounding box center [750, 328] width 83 height 83
click at [761, 380] on icon "Play Audio" at bounding box center [763, 380] width 5 height 7
click at [763, 377] on icon "Pause Audio" at bounding box center [764, 380] width 6 height 7
click at [736, 378] on icon "Record Again" at bounding box center [737, 380] width 7 height 7
click at [773, 349] on div "Stop Recording" at bounding box center [750, 328] width 83 height 83
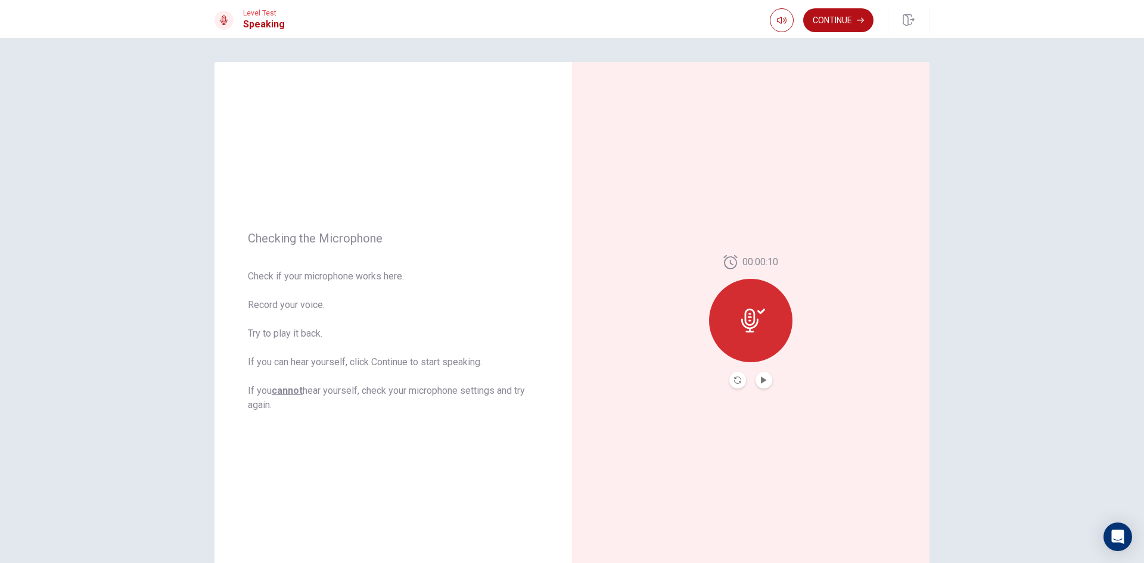
click at [768, 378] on button "Play Audio" at bounding box center [764, 380] width 17 height 17
click at [915, 292] on div "00:00:10" at bounding box center [751, 322] width 358 height 520
click at [849, 20] on button "Continue" at bounding box center [838, 20] width 70 height 24
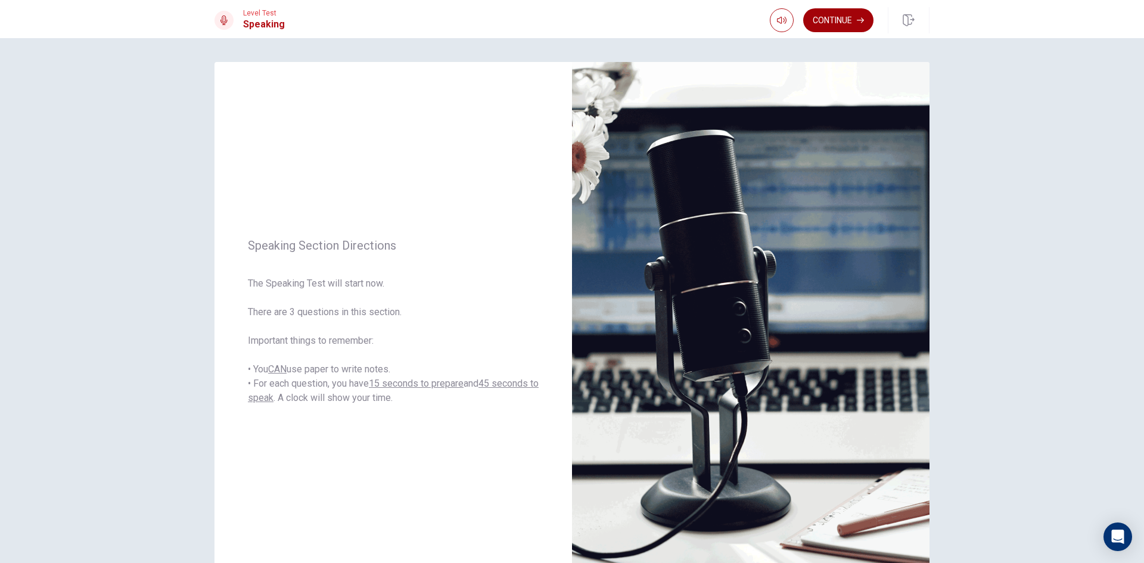
click at [837, 20] on button "Continue" at bounding box center [838, 20] width 70 height 24
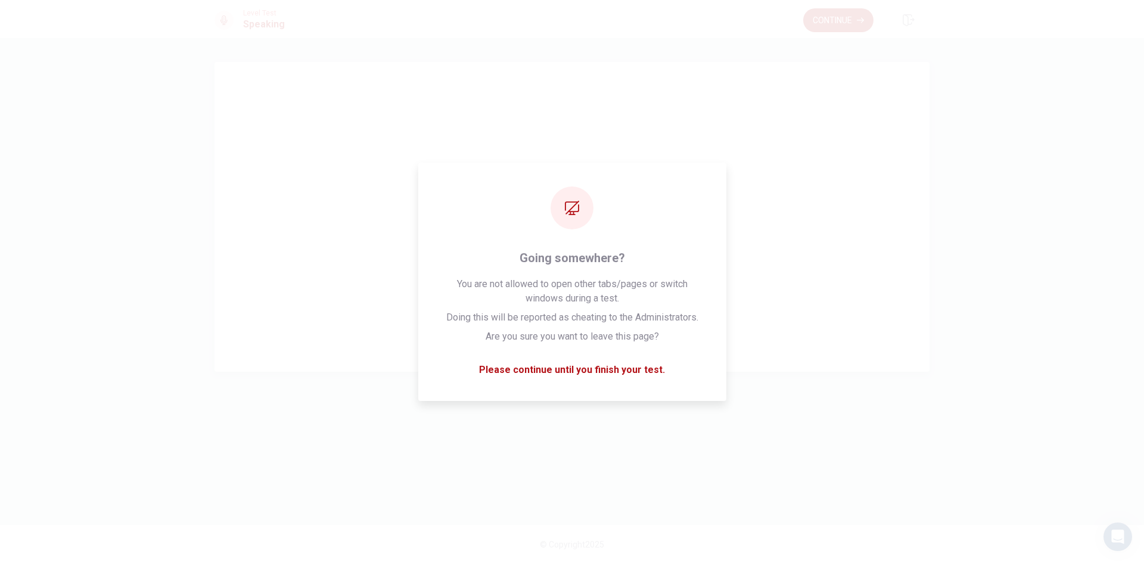
click at [689, 254] on span "Click on continue to move on." at bounding box center [571, 260] width 263 height 14
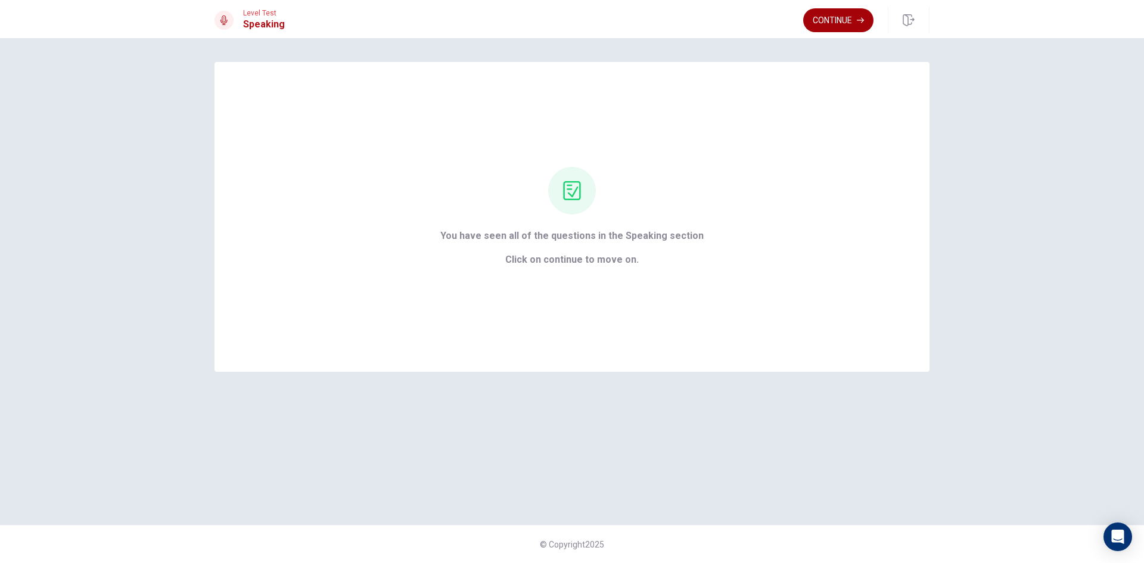
click at [842, 26] on button "Continue" at bounding box center [838, 20] width 70 height 24
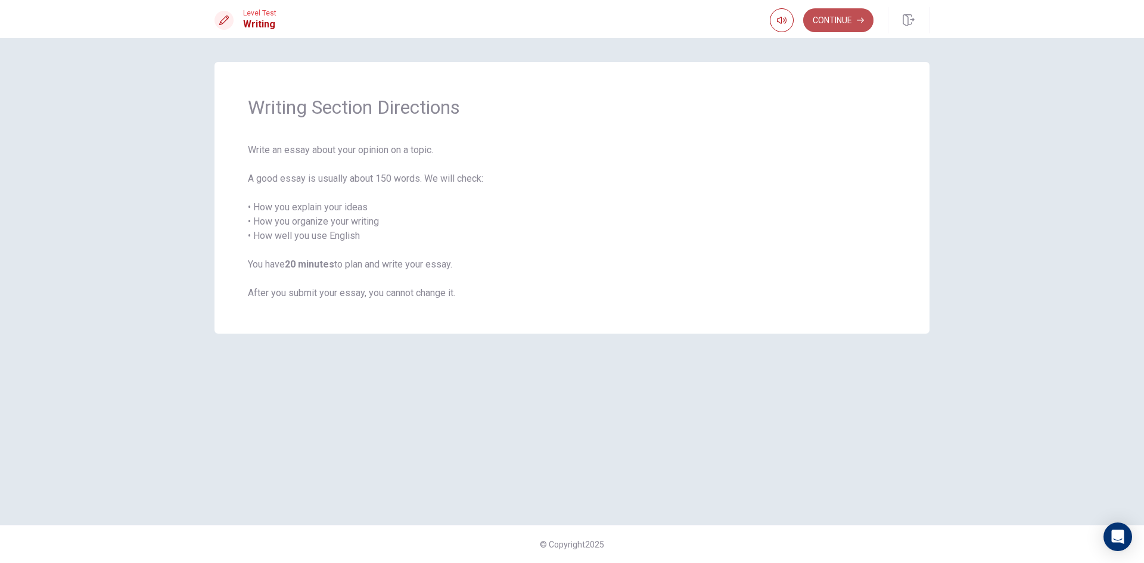
click at [842, 26] on button "Continue" at bounding box center [838, 20] width 70 height 24
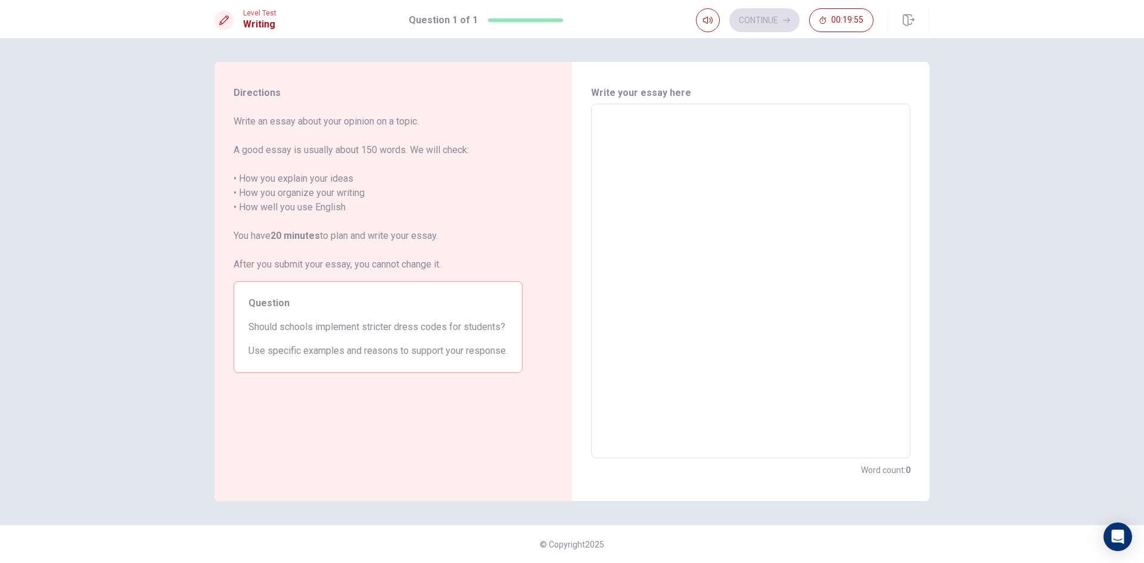
click at [795, 129] on textarea at bounding box center [751, 281] width 303 height 335
type textarea "ณ"
type textarea "x"
type textarea "ณะ"
type textarea "x"
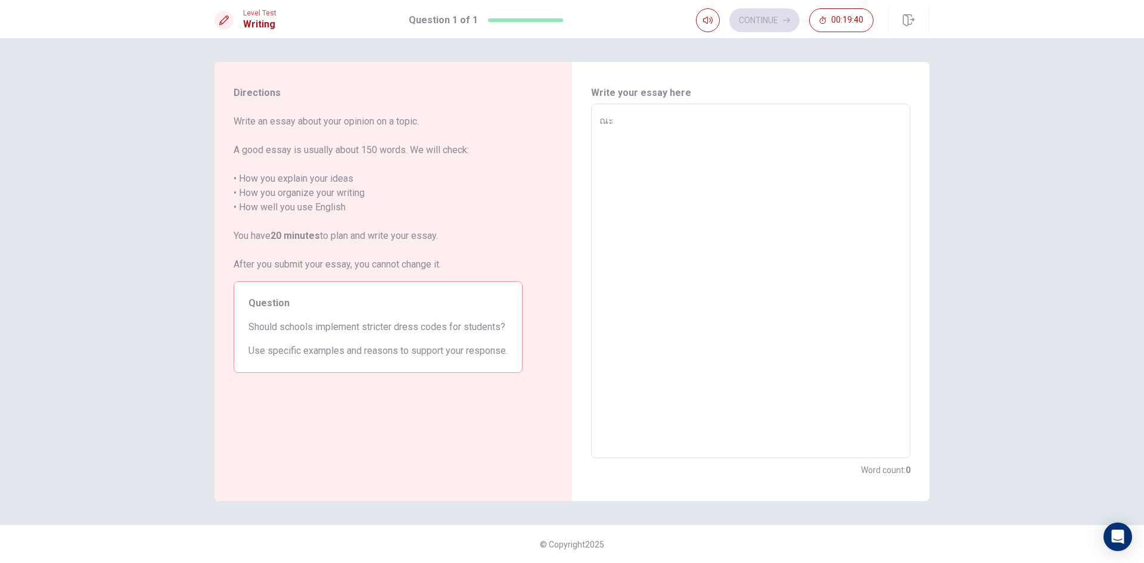
type textarea "ณ"
type textarea "x"
type textarea "I"
type textarea "x"
type textarea "I"
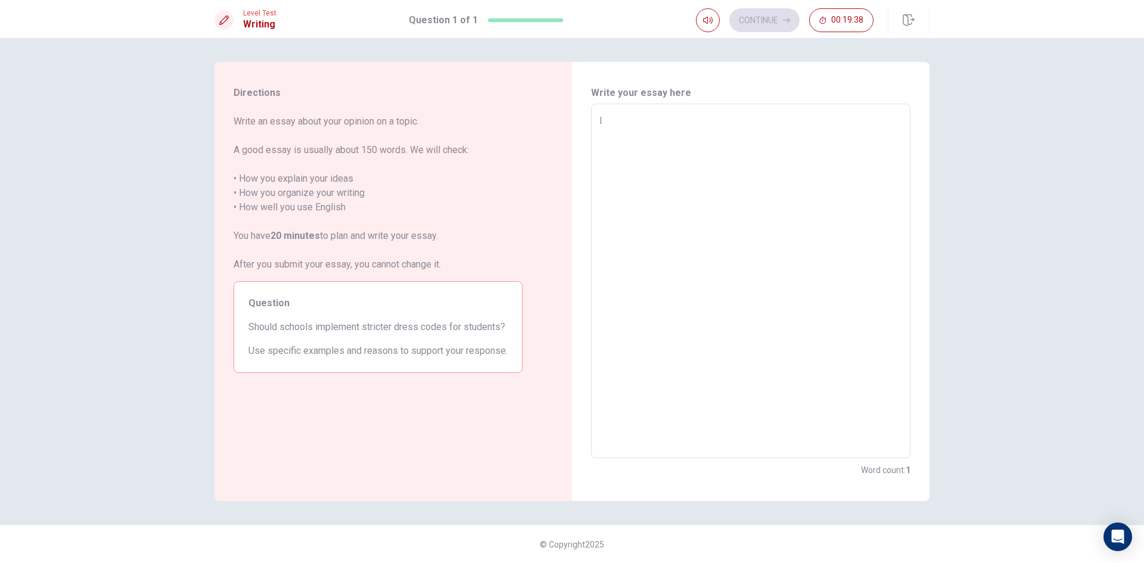
type textarea "x"
type textarea "I t"
type textarea "x"
type textarea "I th"
type textarea "x"
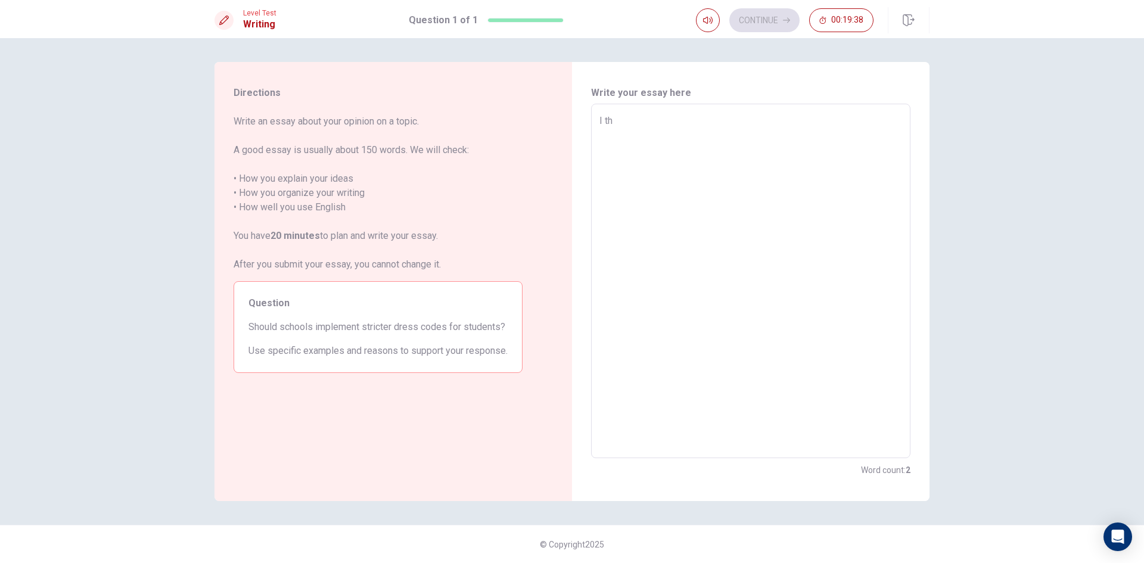
type textarea "I thi"
type textarea "x"
type textarea "I thit"
type textarea "x"
type textarea "I thitmn"
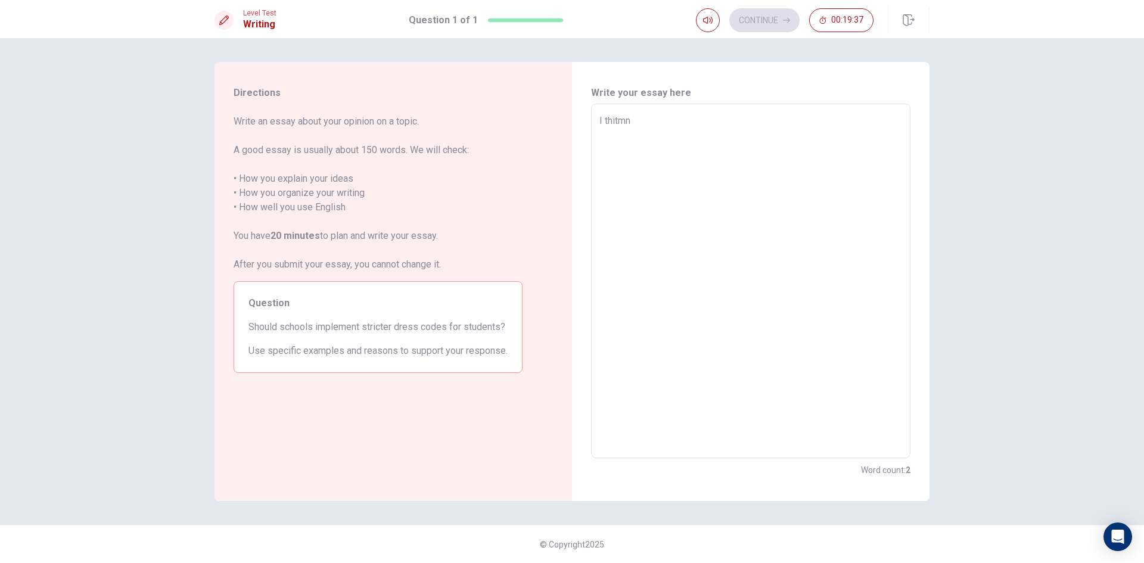
type textarea "x"
type textarea "I thitm"
type textarea "x"
type textarea "I thit"
type textarea "x"
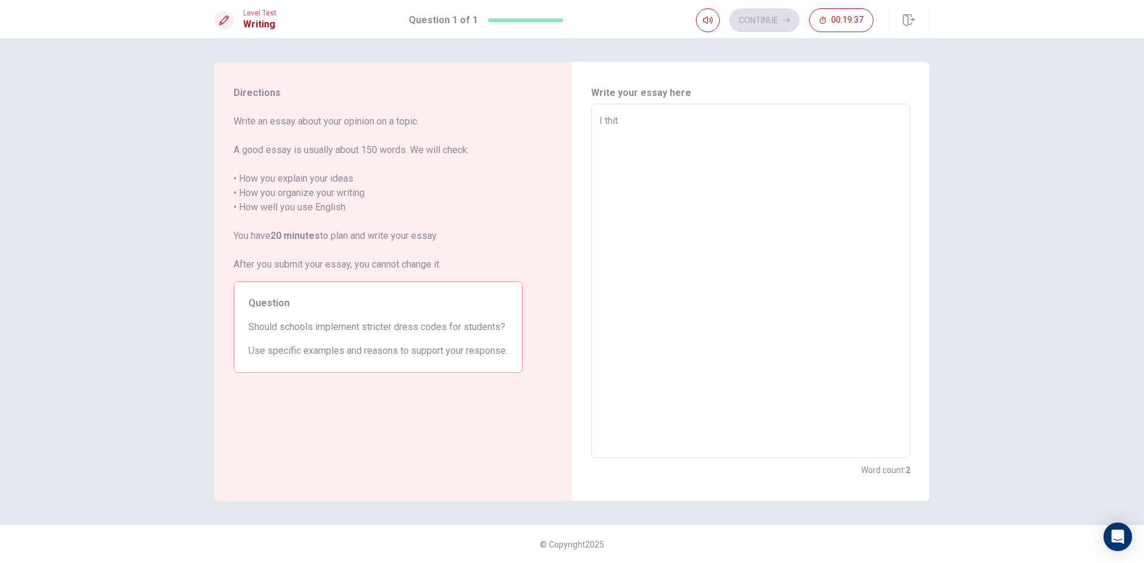
type textarea "I thi"
type textarea "x"
type textarea "I thin"
type textarea "x"
type textarea "I thinh"
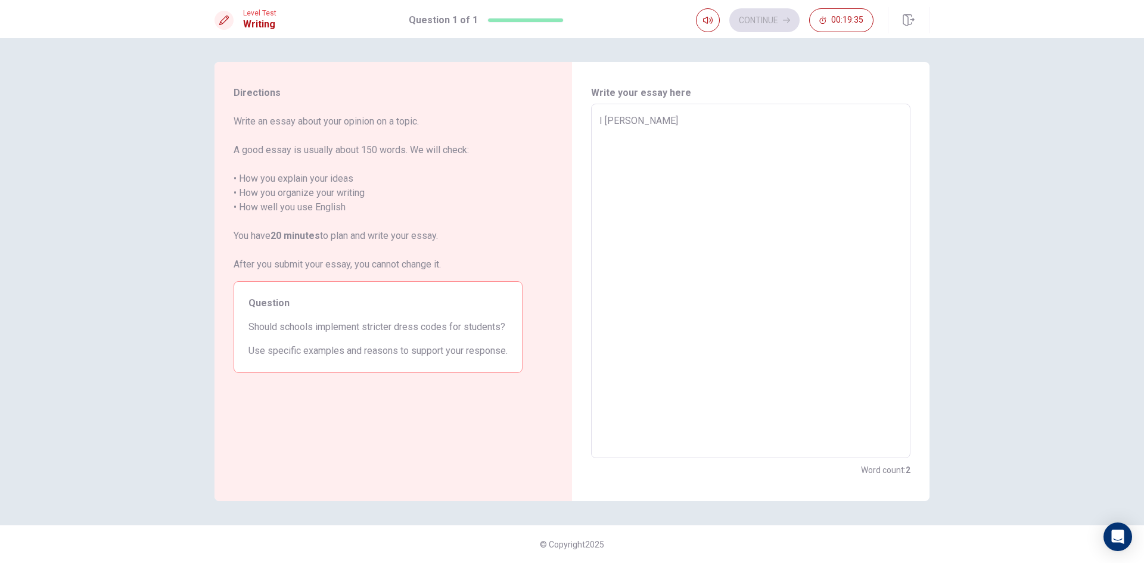
type textarea "x"
type textarea "I thin"
type textarea "x"
type textarea "I thinj"
type textarea "x"
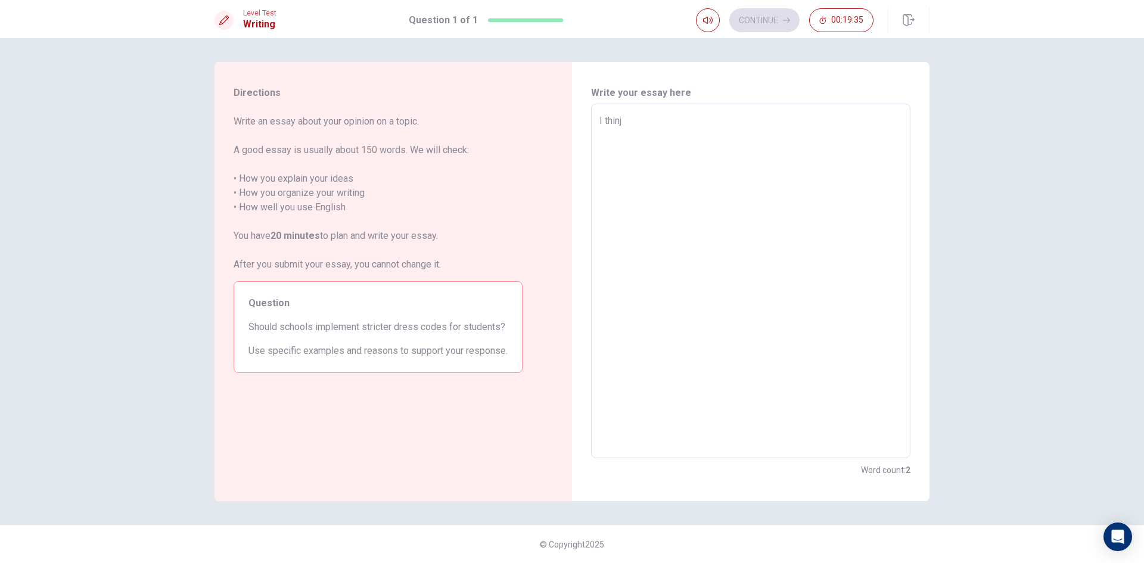
type textarea "I thin"
type textarea "x"
type textarea "I think"
type textarea "x"
type textarea "I think\"
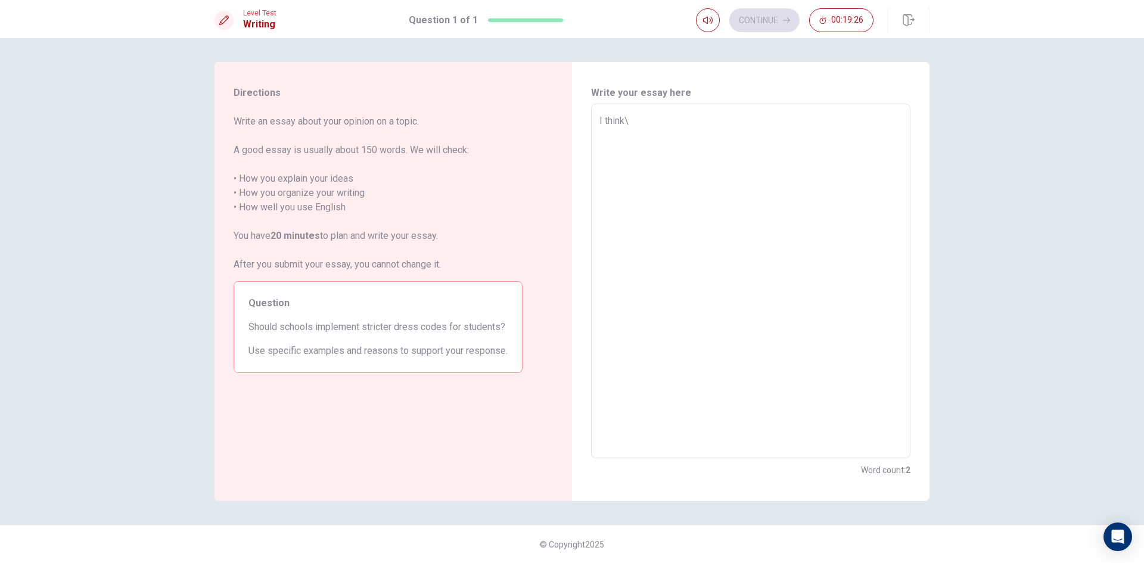
type textarea "x"
type textarea "I think"
type textarea "x"
type textarea "I thin"
type textarea "x"
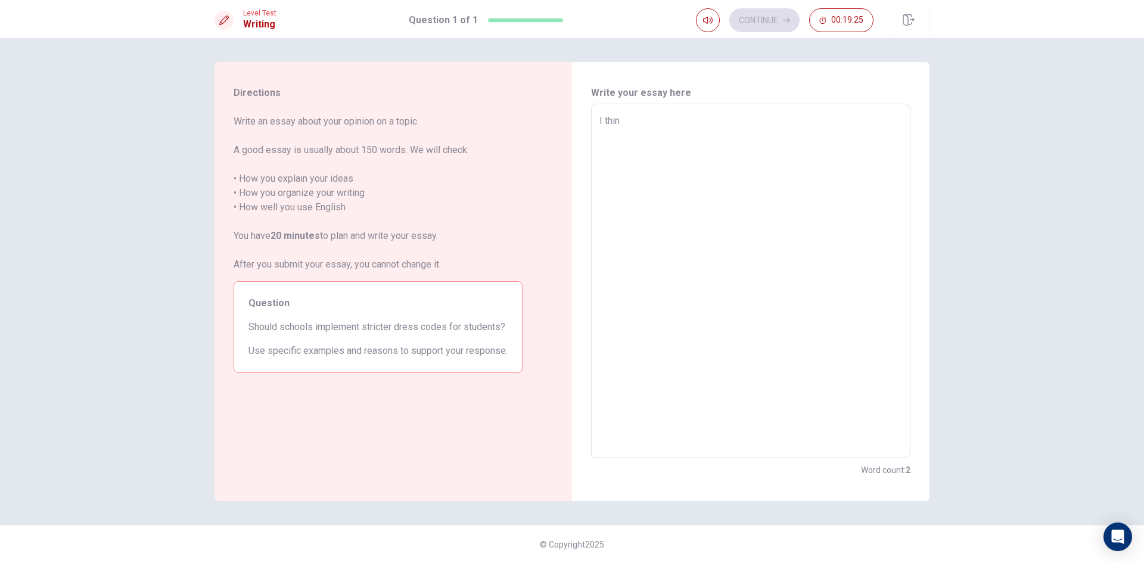
type textarea "I thi"
type textarea "x"
type textarea "I th"
type textarea "x"
type textarea "I t"
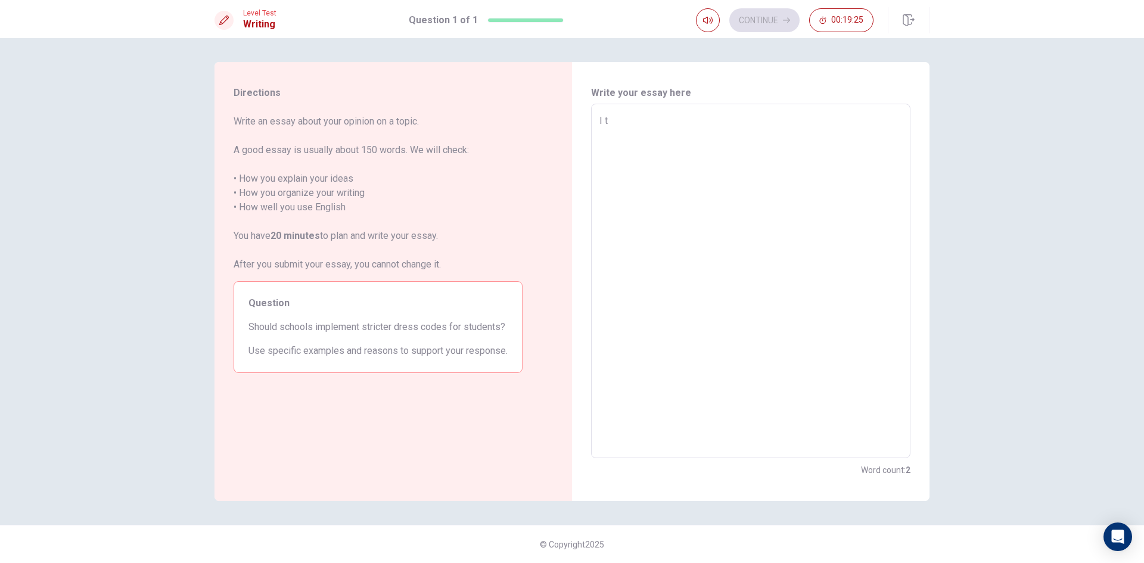
type textarea "x"
type textarea "I"
type textarea "x"
type textarea "I"
type textarea "x"
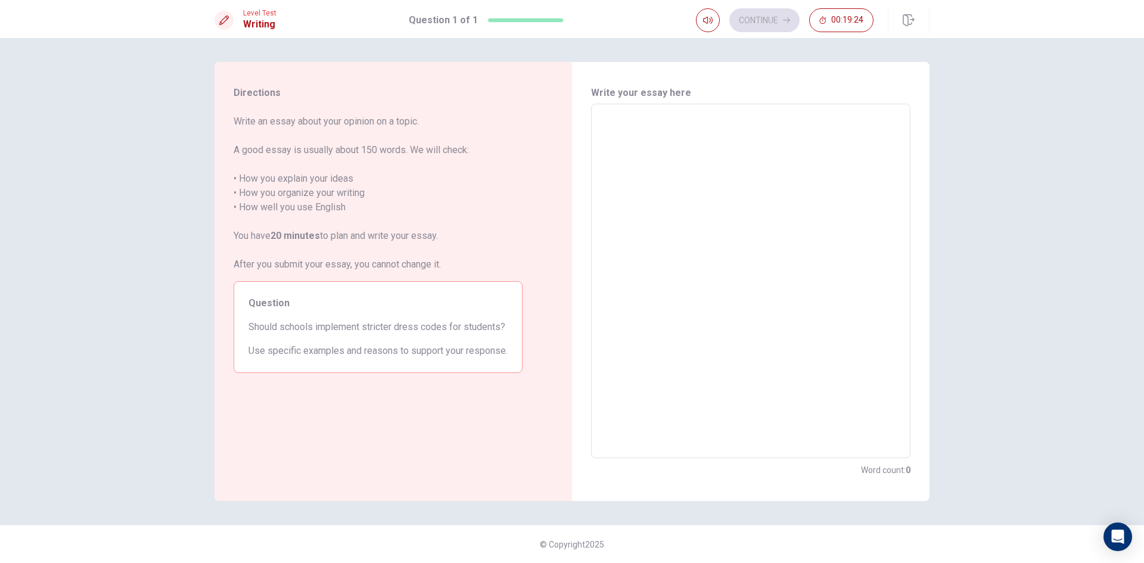
type textarea "I"
type textarea "x"
type textarea "In"
type textarea "x"
type textarea "In"
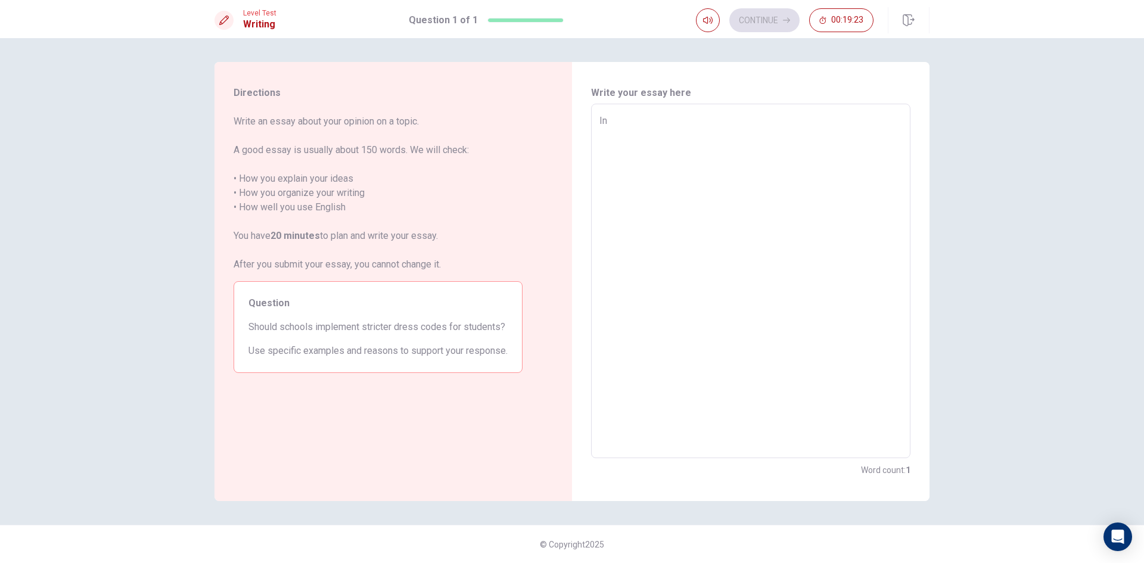
type textarea "x"
type textarea "In m"
type textarea "x"
type textarea "In my"
type textarea "x"
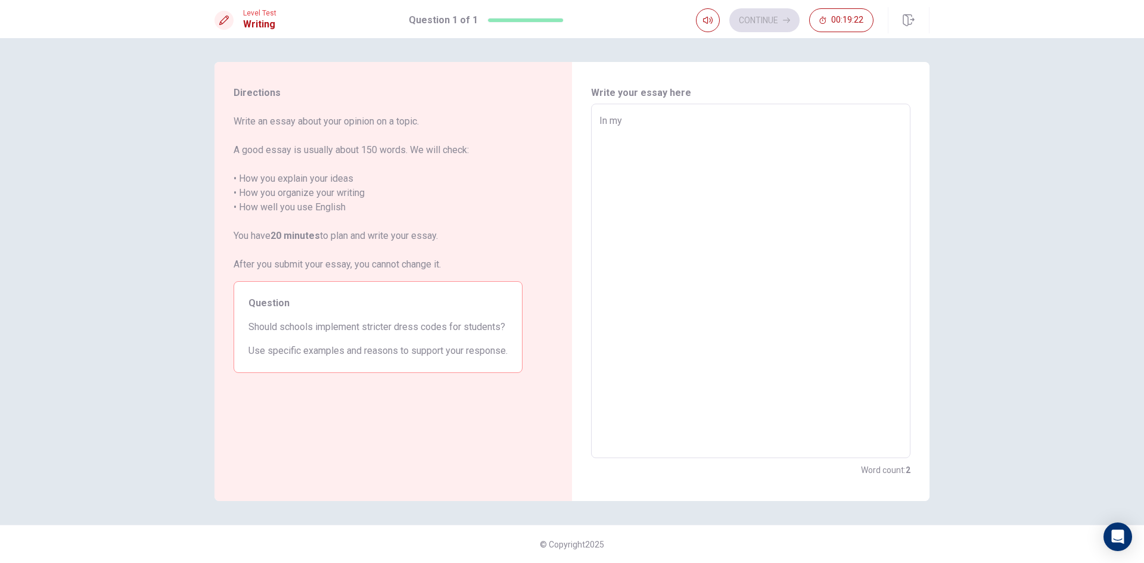
type textarea "In my"
type textarea "x"
type textarea "In my o"
type textarea "x"
type textarea "In my op"
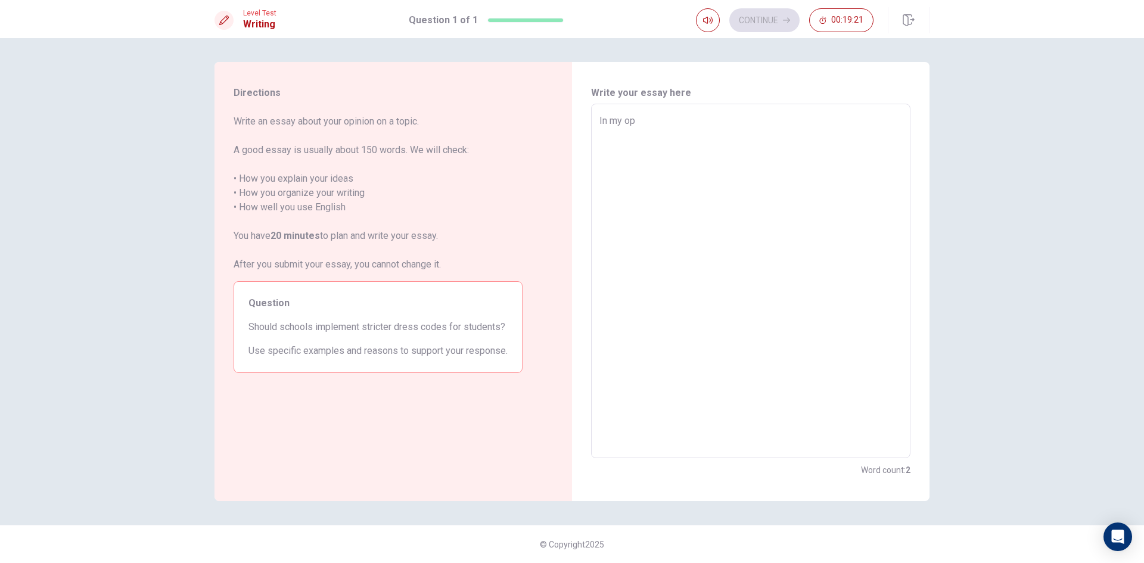
type textarea "x"
type textarea "In my o"
type textarea "x"
type textarea "In my op"
type textarea "x"
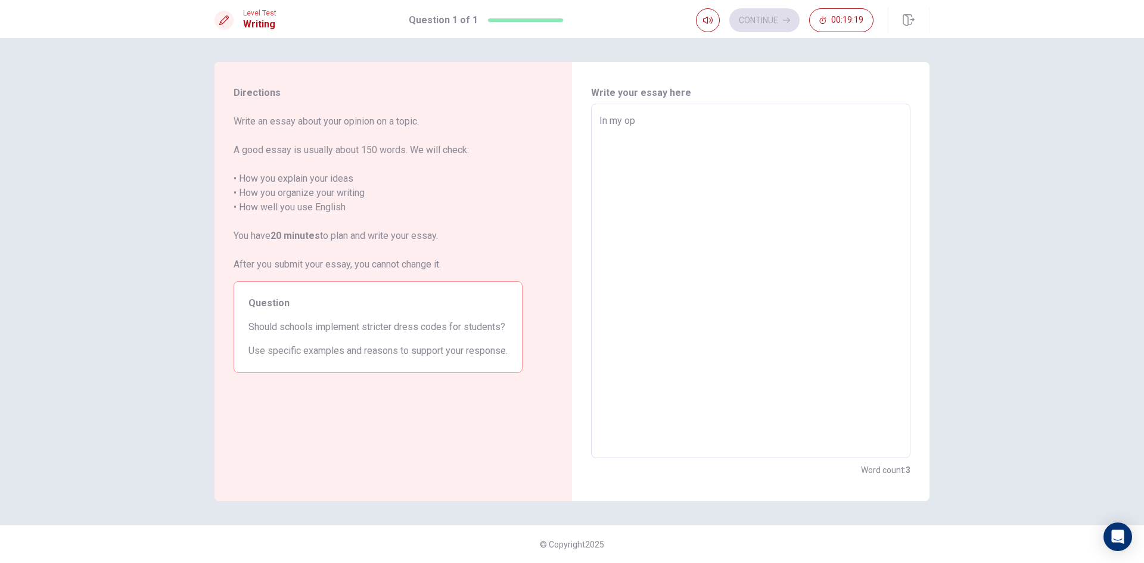
type textarea "In my opi"
type textarea "x"
type textarea "In my opin"
type textarea "x"
type textarea "In my opini"
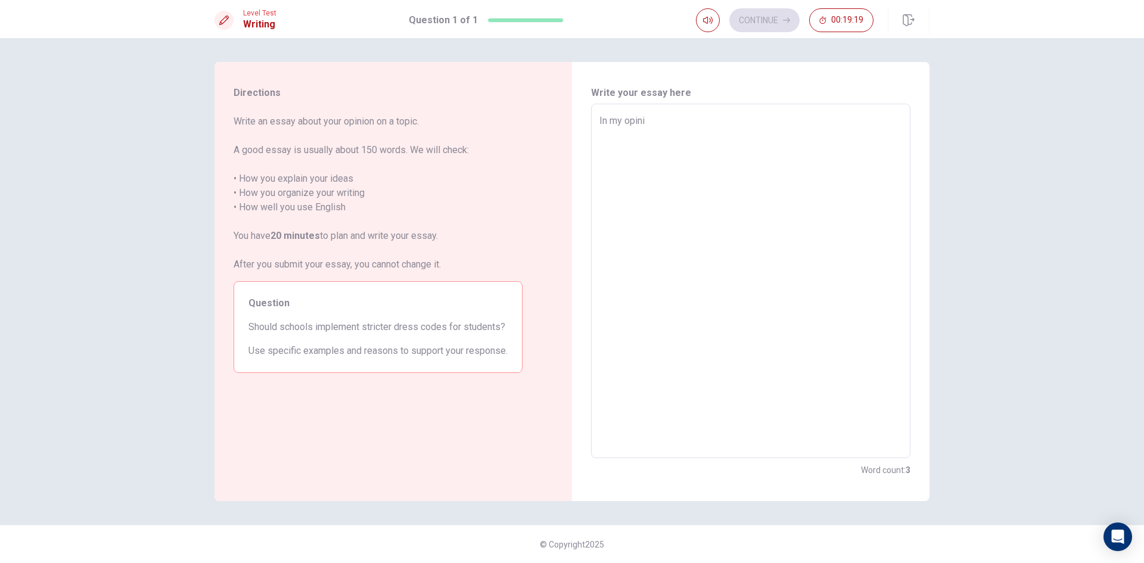
type textarea "x"
type textarea "In my opinio"
type textarea "x"
type textarea "In my opinion"
type textarea "x"
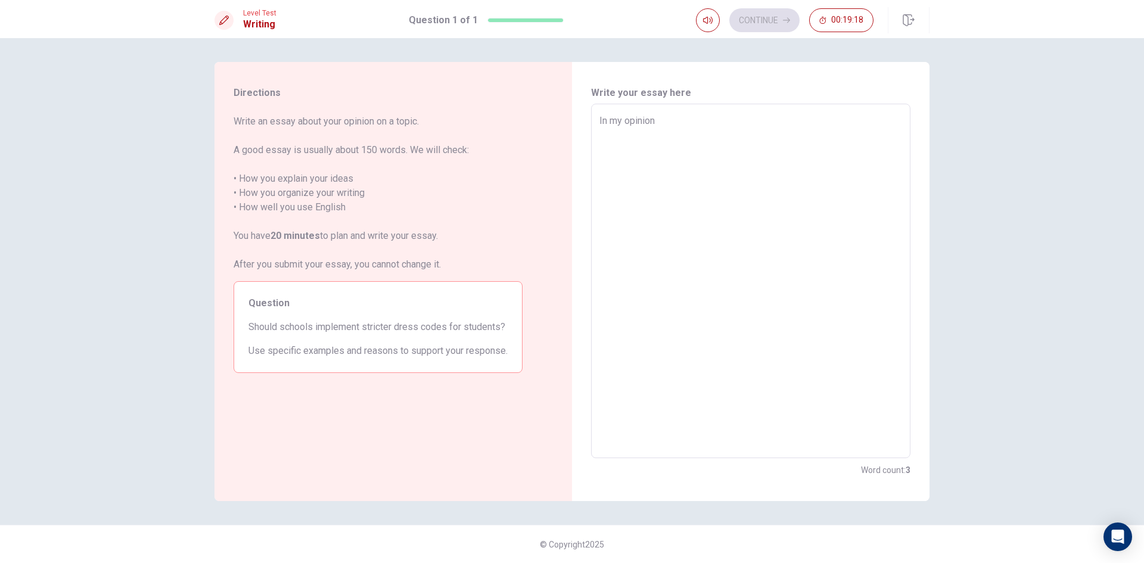
type textarea "In my opinion"
type textarea "x"
type textarea "In my opinion"
type textarea "x"
type textarea "In my opinion<"
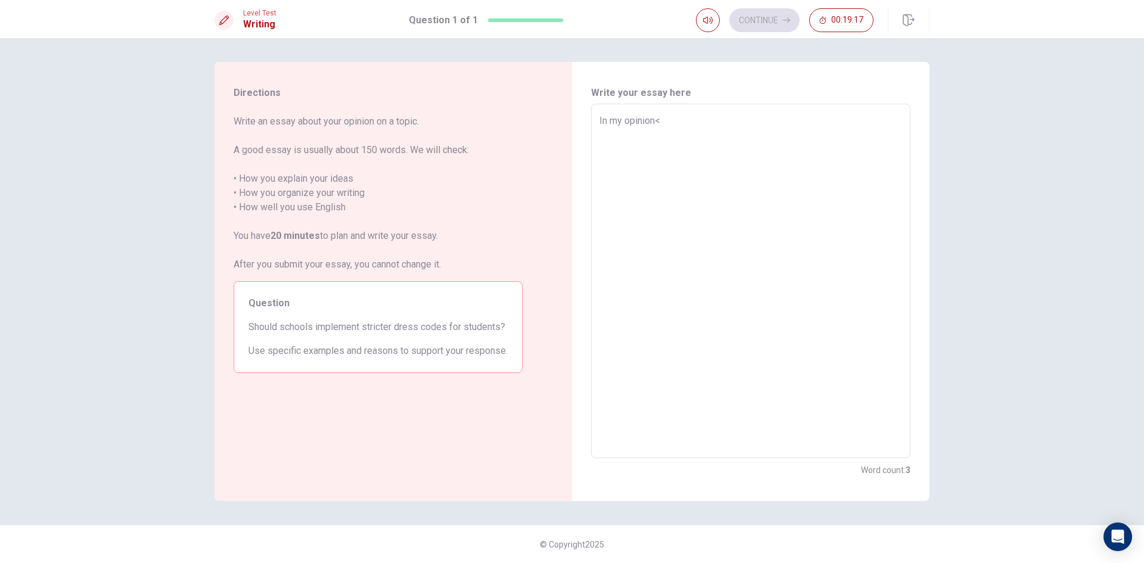
type textarea "x"
type textarea "In my opinion"
type textarea "x"
type textarea "In my opinion,"
type textarea "x"
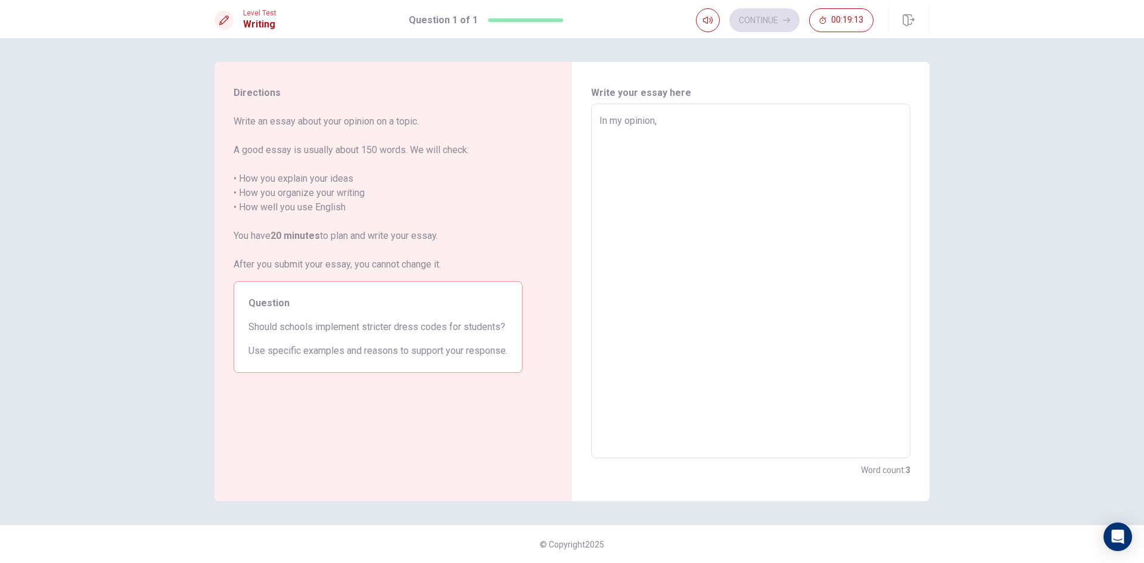
type textarea "In my opinion,w"
type textarea "x"
type textarea "In my opinion,we"
type textarea "x"
type textarea "In my opinion,we"
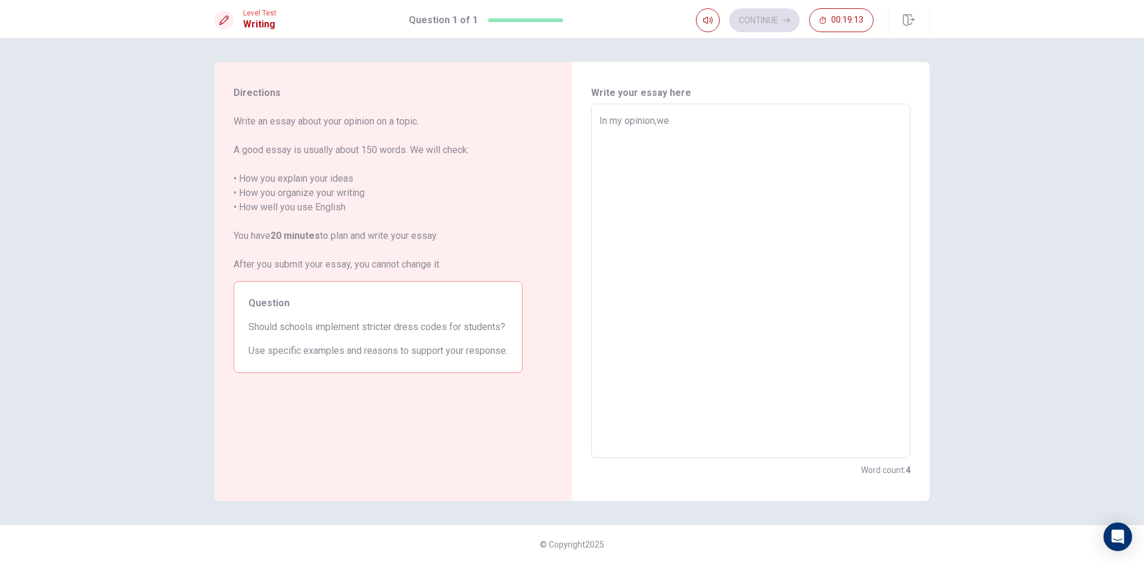
type textarea "x"
type textarea "In my opinion,we"
type textarea "x"
type textarea "In my opinion,w"
type textarea "x"
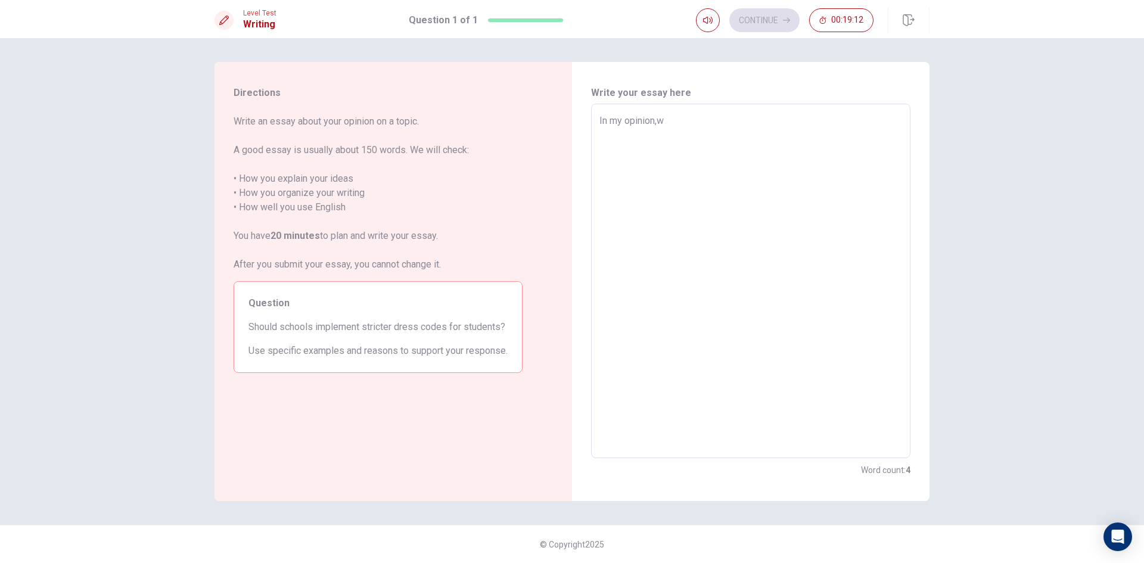
type textarea "In my opinion,"
type textarea "x"
type textarea "In my opinion,s"
type textarea "x"
type textarea "In my opinion,st"
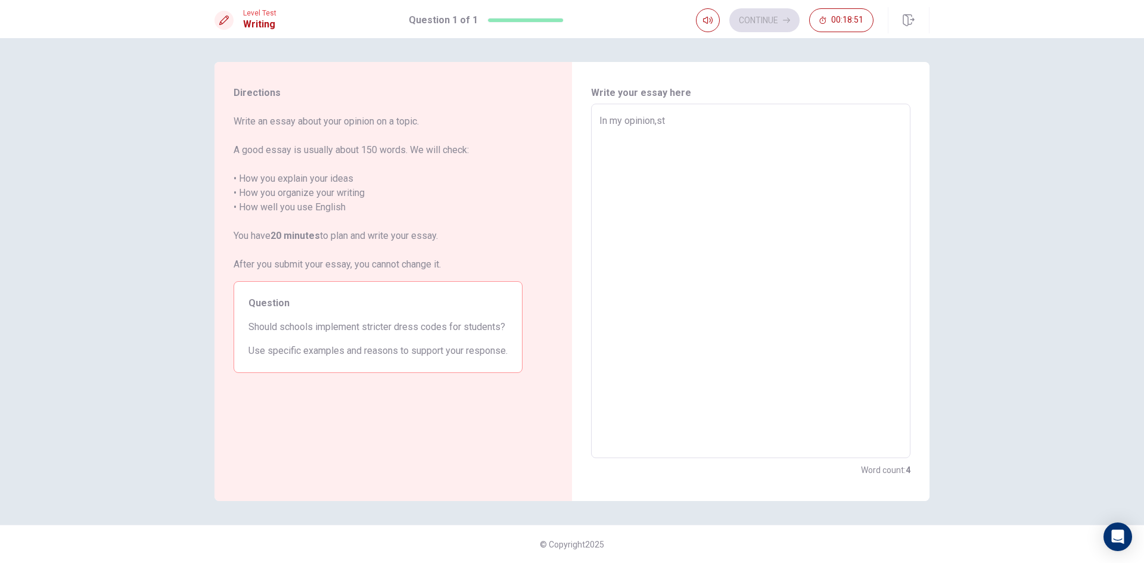
type textarea "x"
type textarea "In my opinion,str"
type textarea "x"
type textarea "In my opinion,st"
type textarea "x"
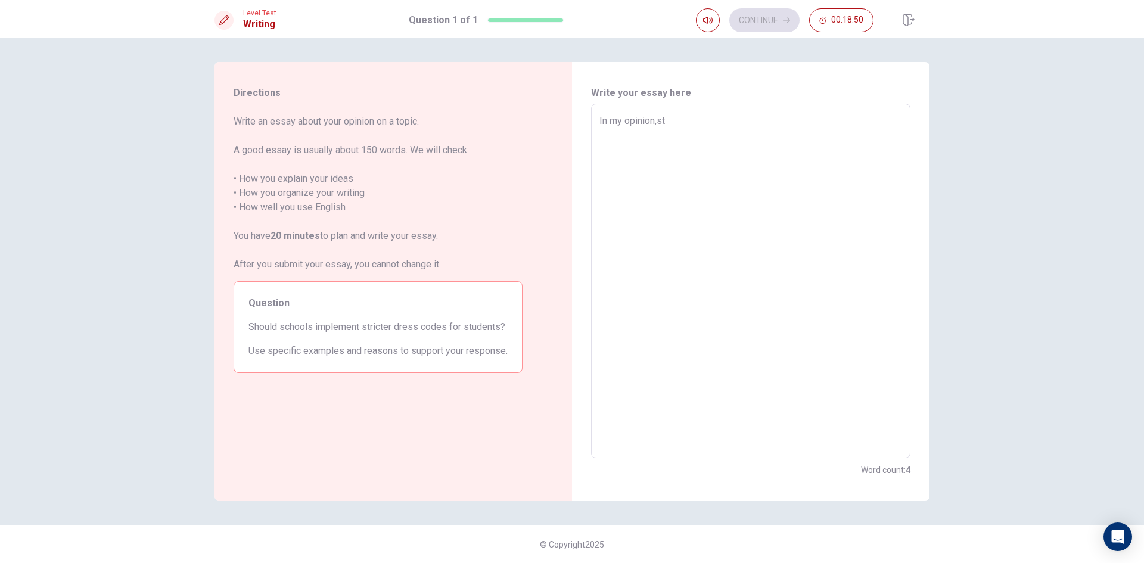
type textarea "In my opinion,s"
type textarea "x"
type textarea "In my opinion,"
type textarea "x"
type textarea "In my opinion,s"
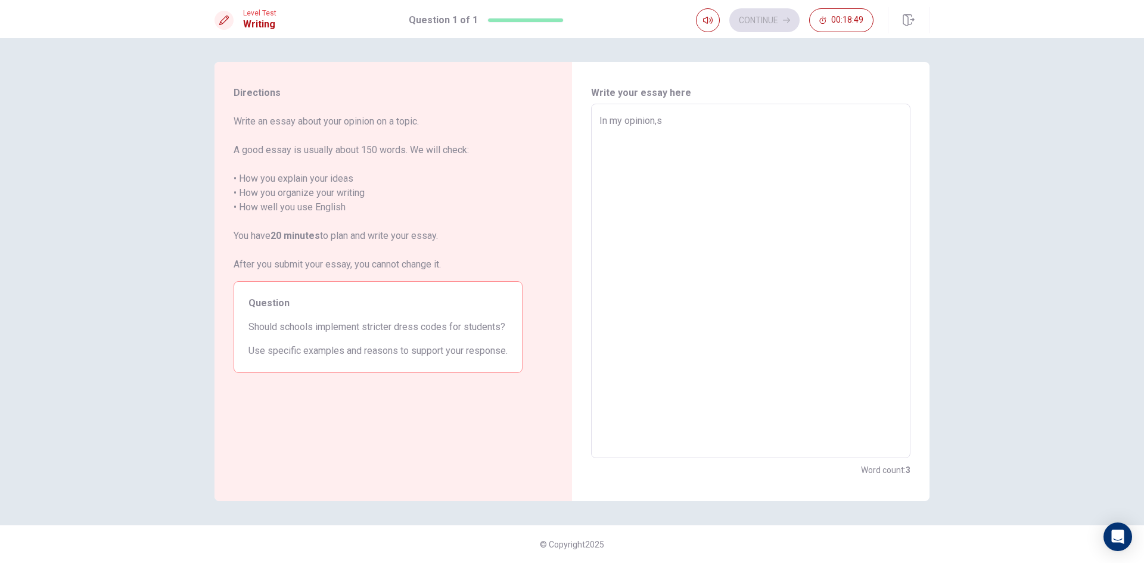
type textarea "x"
type textarea "In my opinion,st"
type textarea "x"
type textarea "In my opinion,str"
type textarea "x"
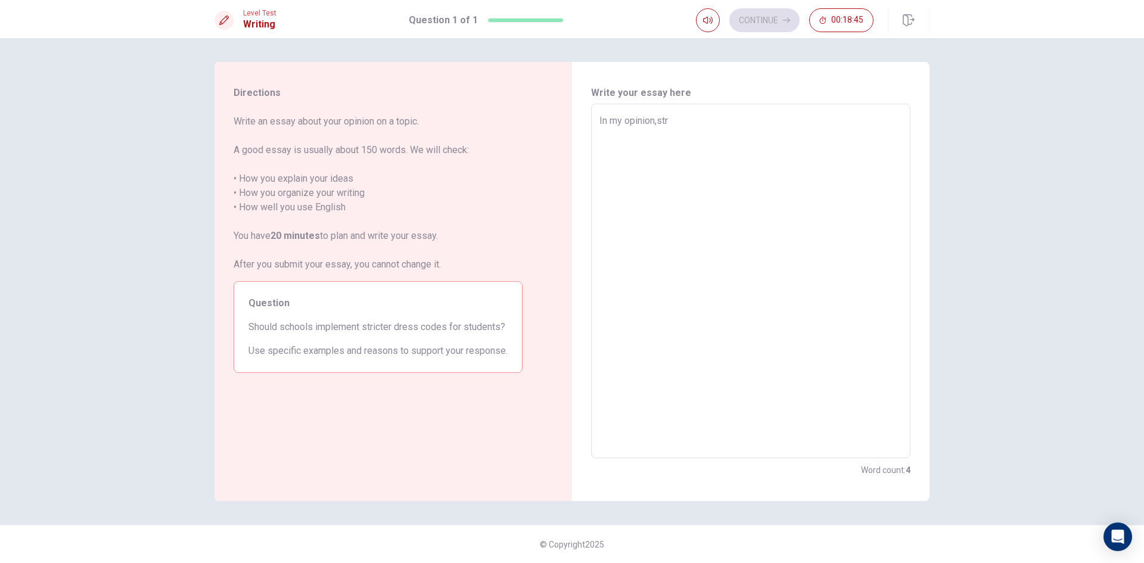
type textarea "In my opinion,stri"
type textarea "x"
type textarea "In my opinion,stric"
type textarea "x"
type textarea "In my opinion,strict"
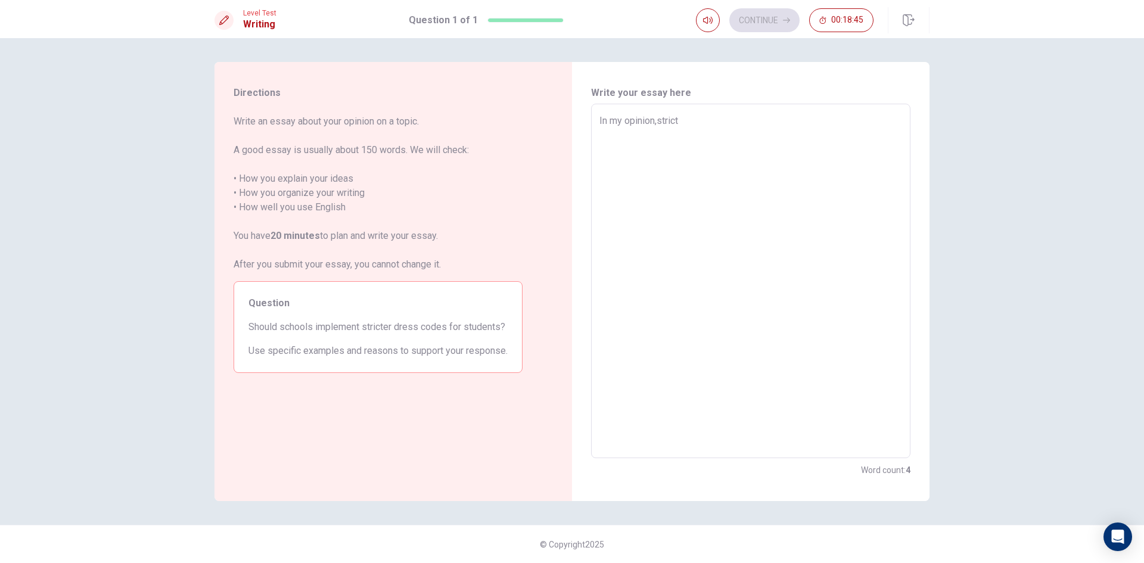
type textarea "x"
type textarea "In my opinion,stricte"
type textarea "x"
type textarea "In my opinion,stricter"
type textarea "x"
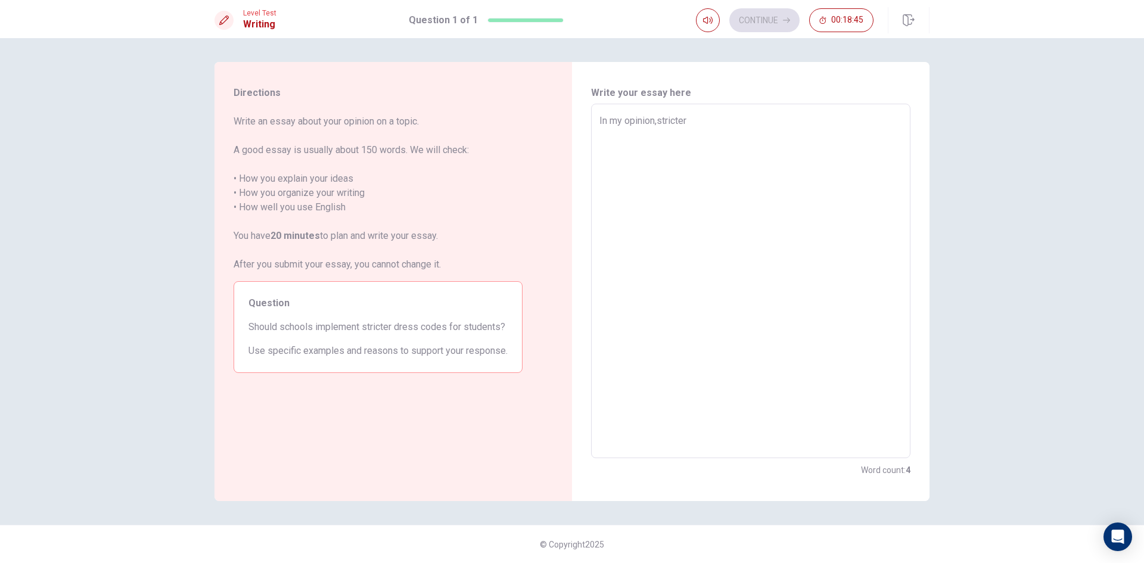
type textarea "In my opinion,stricter"
type textarea "x"
type textarea "In my opinion,stricter d"
type textarea "x"
type textarea "In my opinion,stricter de"
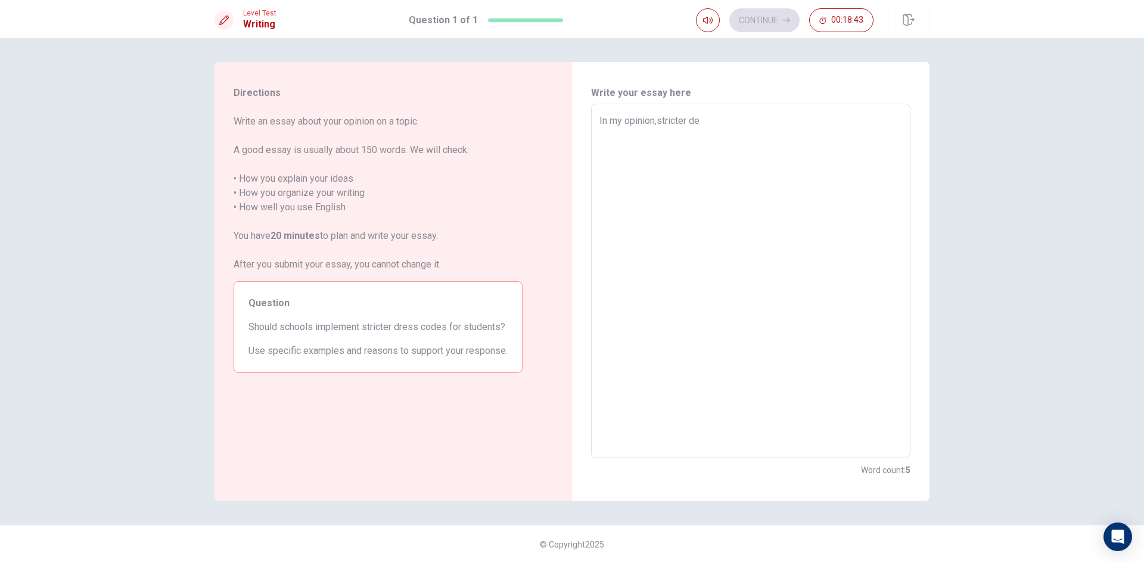
type textarea "x"
type textarea "In my opinion,stricter der"
type textarea "x"
type textarea "In my opinion,stricter de"
type textarea "x"
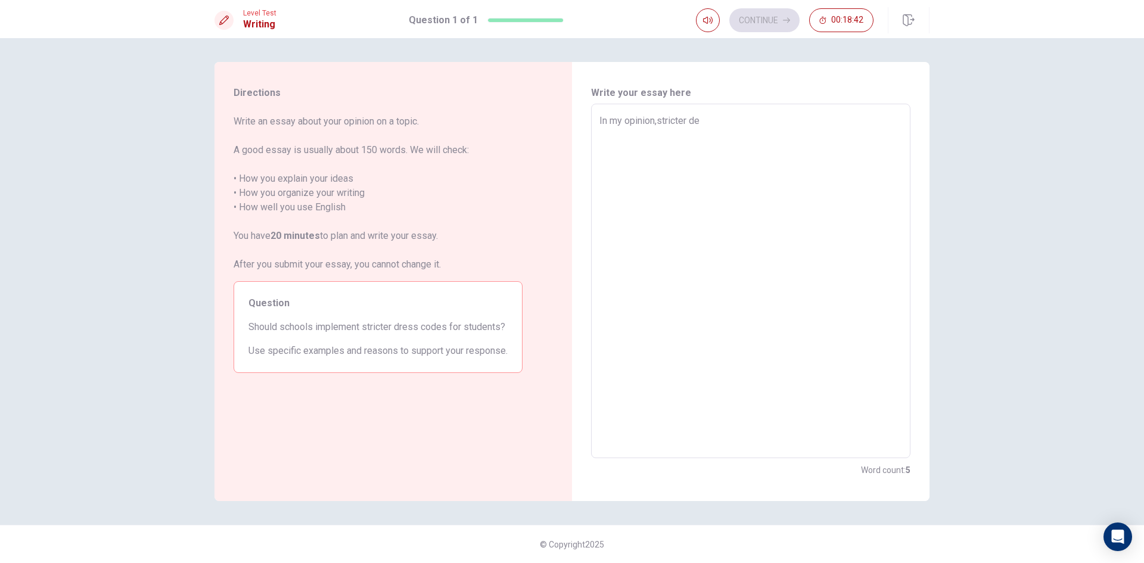
type textarea "In my opinion,stricter d"
type textarea "x"
type textarea "In my opinion,stricter dr"
type textarea "x"
type textarea "In my opinion,stricter dre"
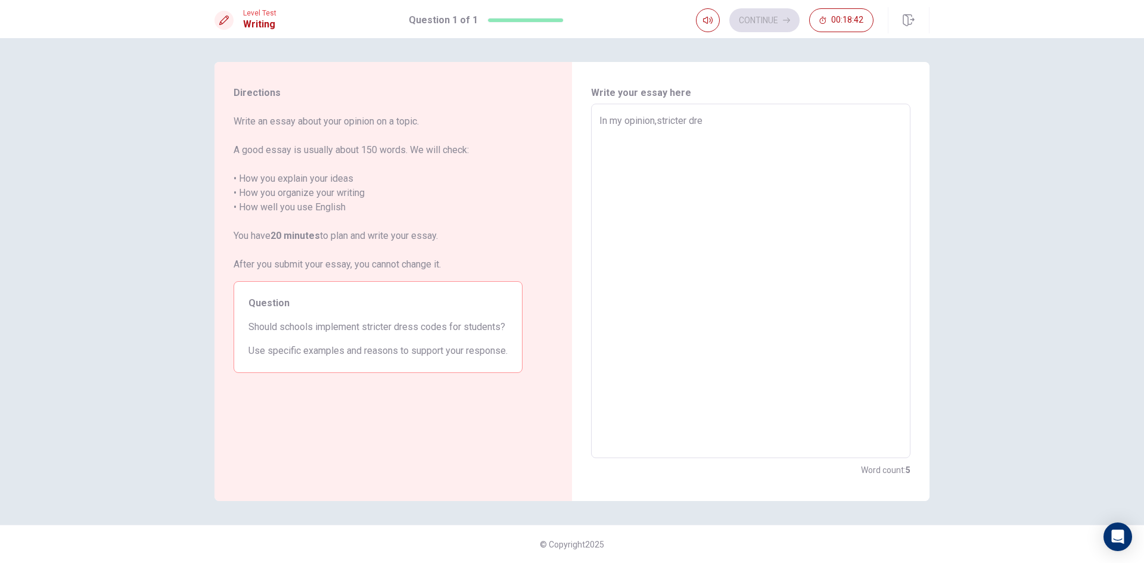
type textarea "x"
type textarea "In my opinion,stricter dres"
type textarea "x"
type textarea "In my opinion,stricter dress"
type textarea "x"
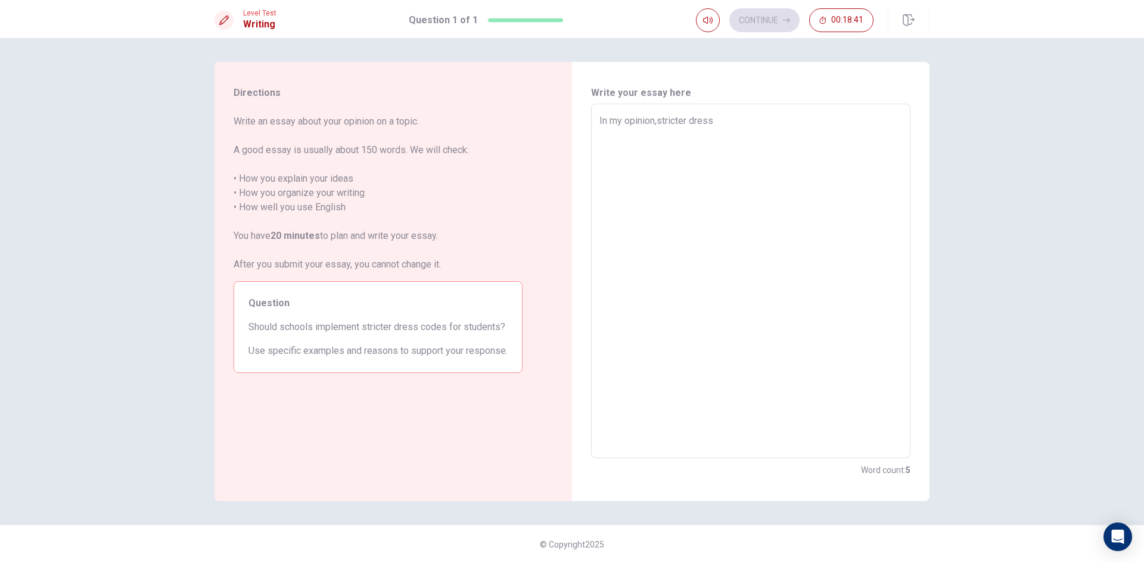
type textarea "In my opinion,stricter dresss"
type textarea "x"
type textarea "In my opinion,stricter dresss"
type textarea "x"
type textarea "In my opinion,stricter dresss"
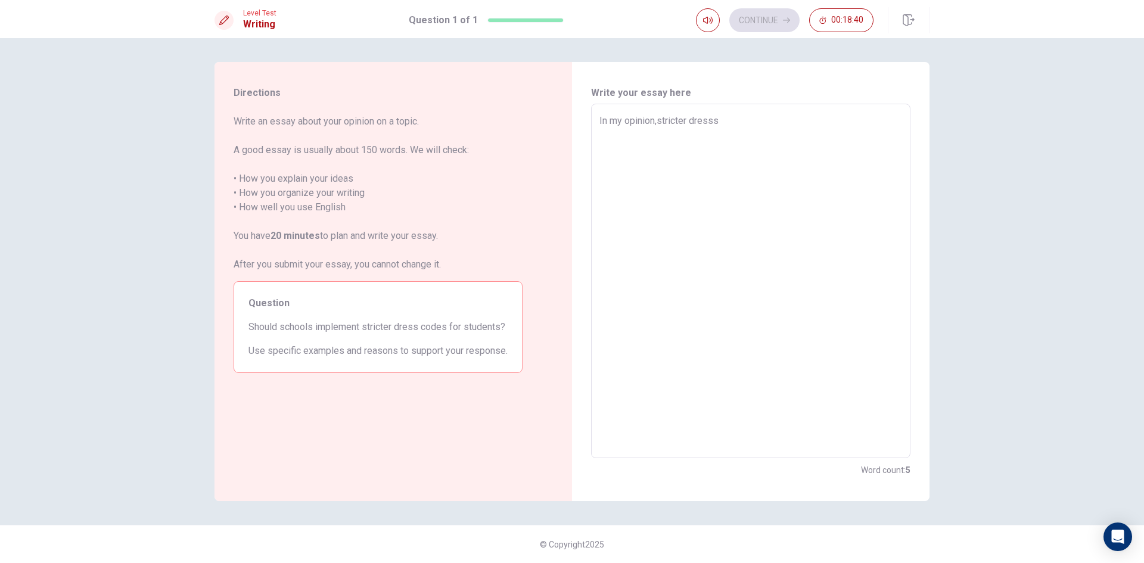
type textarea "x"
type textarea "In my opinion,stricter dress"
type textarea "x"
type textarea "In my opinion,stricter dress"
type textarea "x"
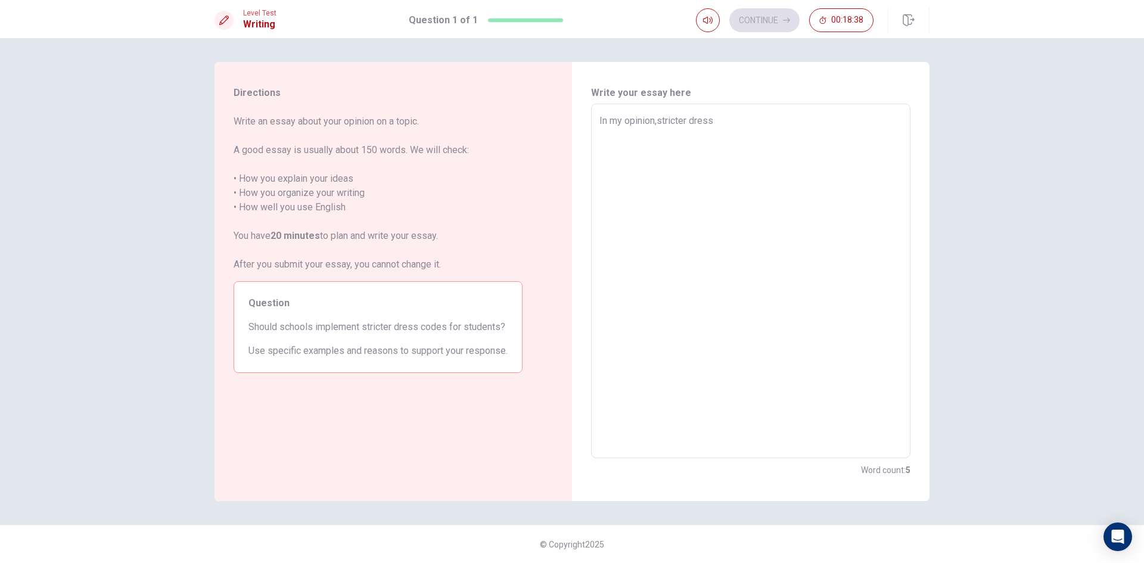
type textarea "In my opinion,stricter dress i"
type textarea "x"
type textarea "In my opinion,stricter dress is"
type textarea "x"
type textarea "In my opinion,stricter dress is"
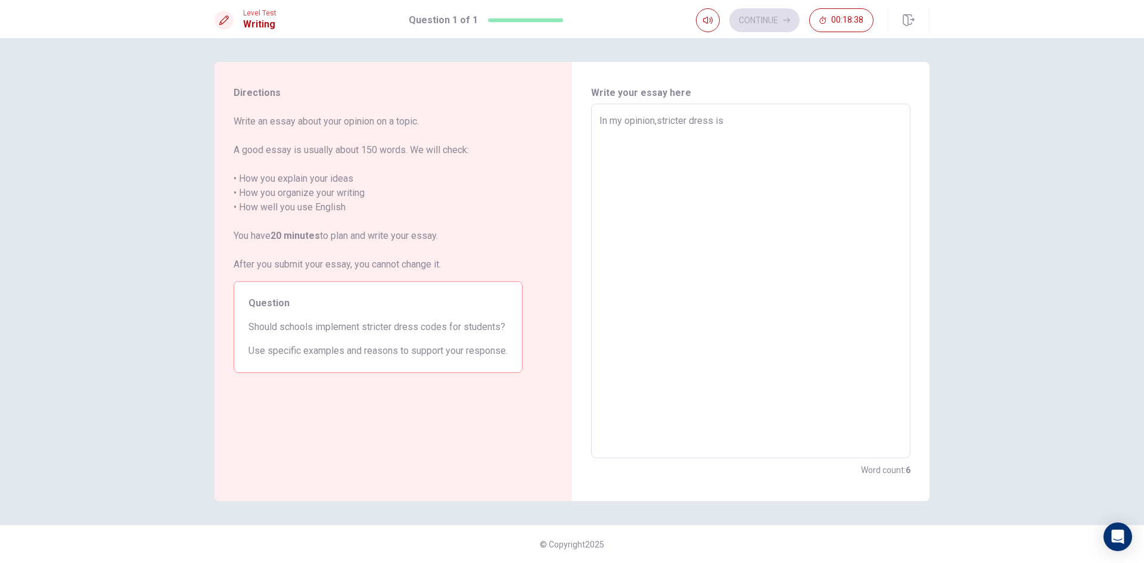
type textarea "x"
type textarea "In my opinion,stricter dress is n"
type textarea "x"
type textarea "In my opinion,stricter dress is no"
type textarea "x"
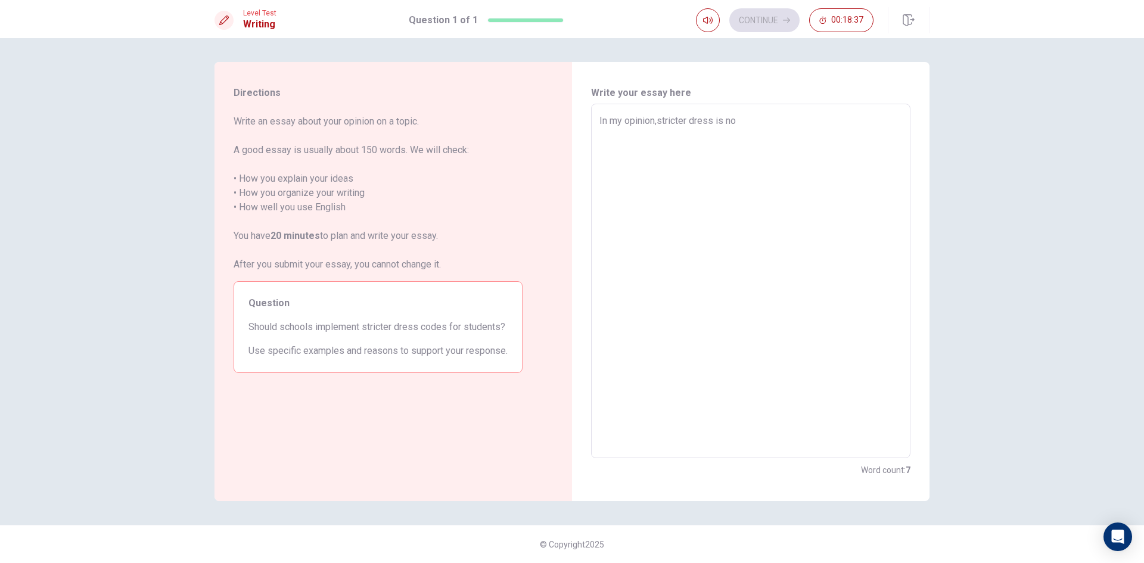
type textarea "In my opinion,stricter dress is nor"
type textarea "x"
type textarea "In my opinion,stricter dress is no"
type textarea "x"
type textarea "In my opinion,stricter dress is not"
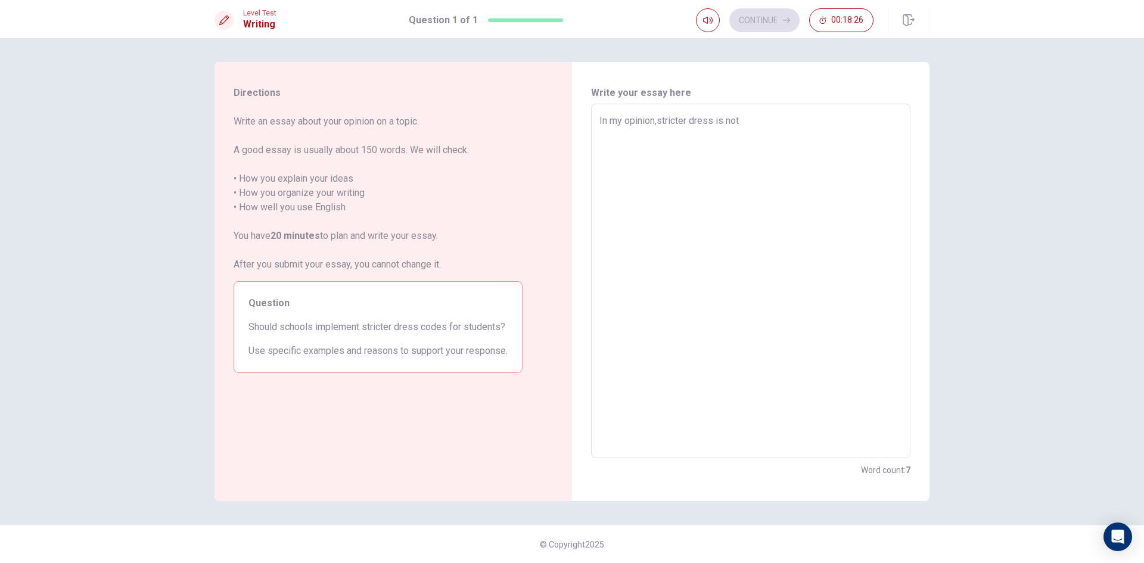
type textarea "x"
type textarea "In my opinion,stricter dress is not"
type textarea "x"
type textarea "In my opinion,stricter dress is not w"
type textarea "x"
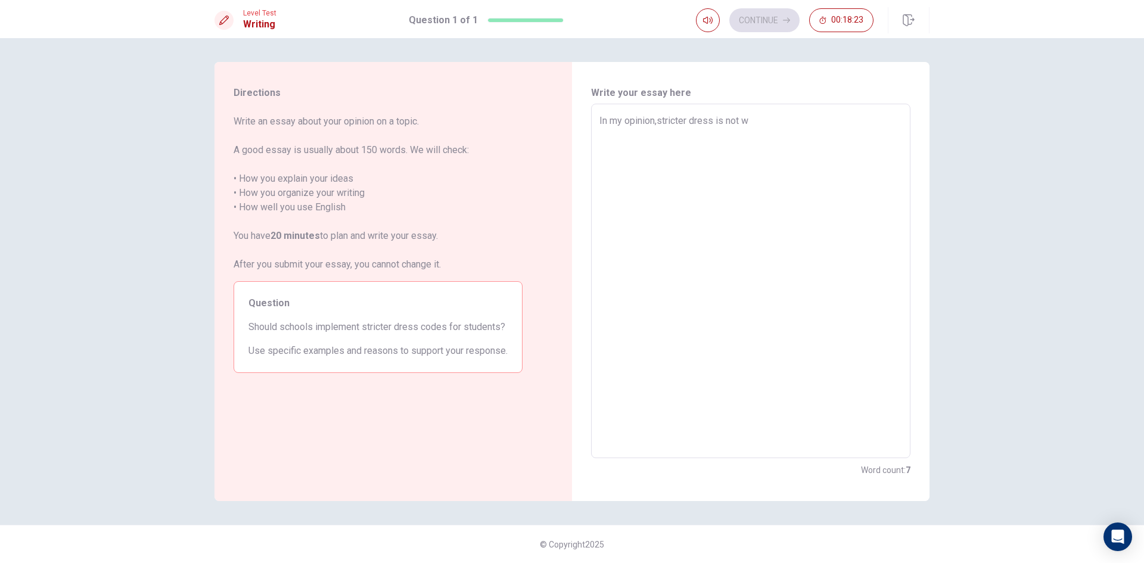
type textarea "In my opinion,stricter dress is not wo"
type textarea "x"
type textarea "In my opinion,stricter dress is not wou"
type textarea "x"
type textarea "In my opinion,stricter dress is not woul"
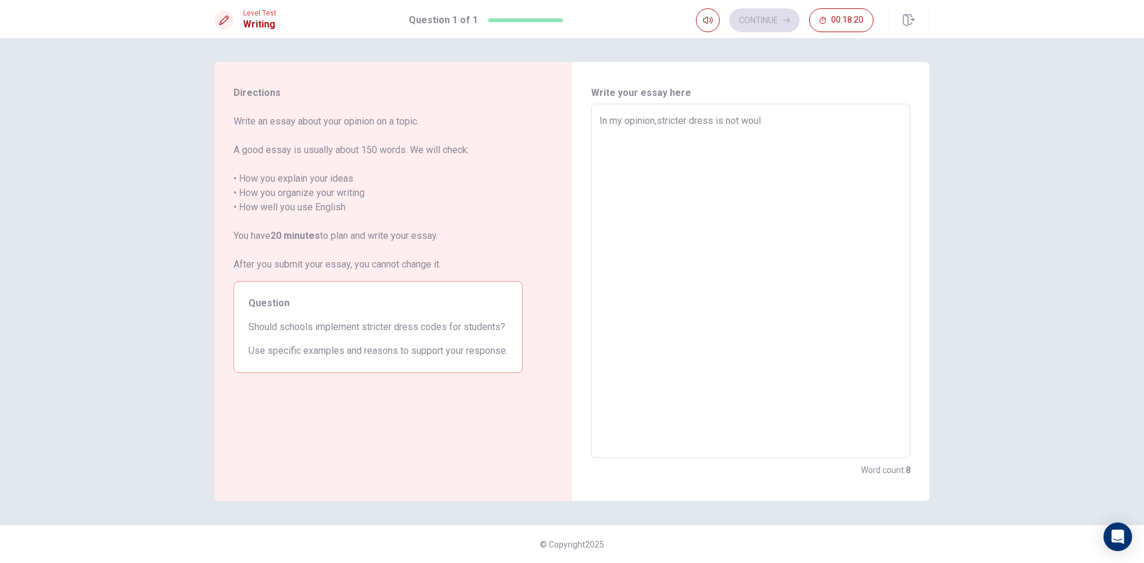
type textarea "x"
type textarea "In my opinion,stricter dress is not would"
type textarea "x"
type textarea "In my opinion,stricter dress is not would"
type textarea "x"
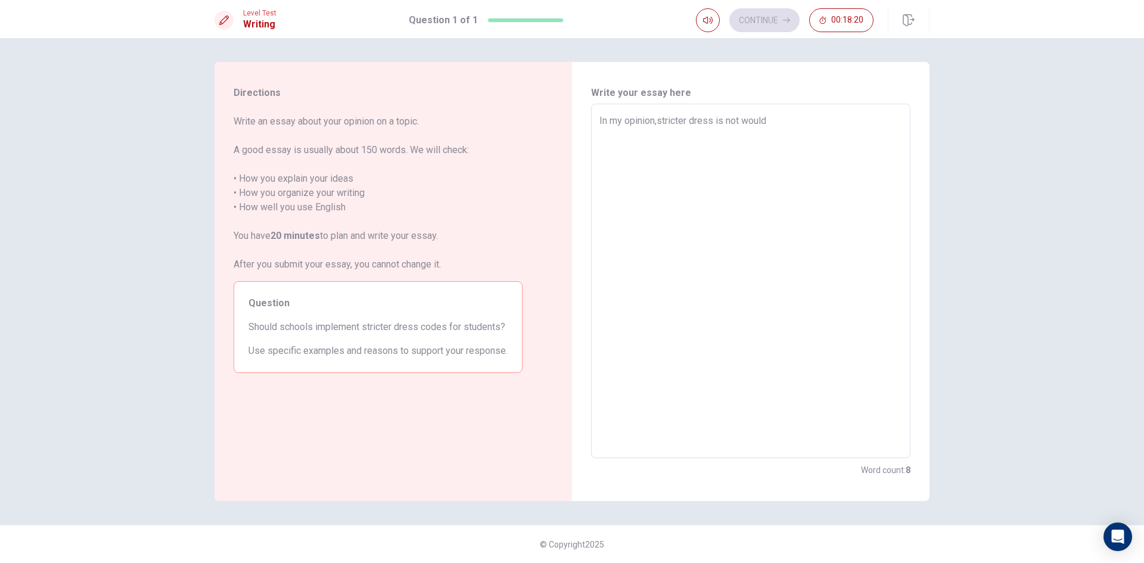
type textarea "In my opinion,stricter dress is not would b"
type textarea "x"
type textarea "In my opinion,stricter dress is not would be"
type textarea "x"
type textarea "In my opinion,stricter dress is not would be"
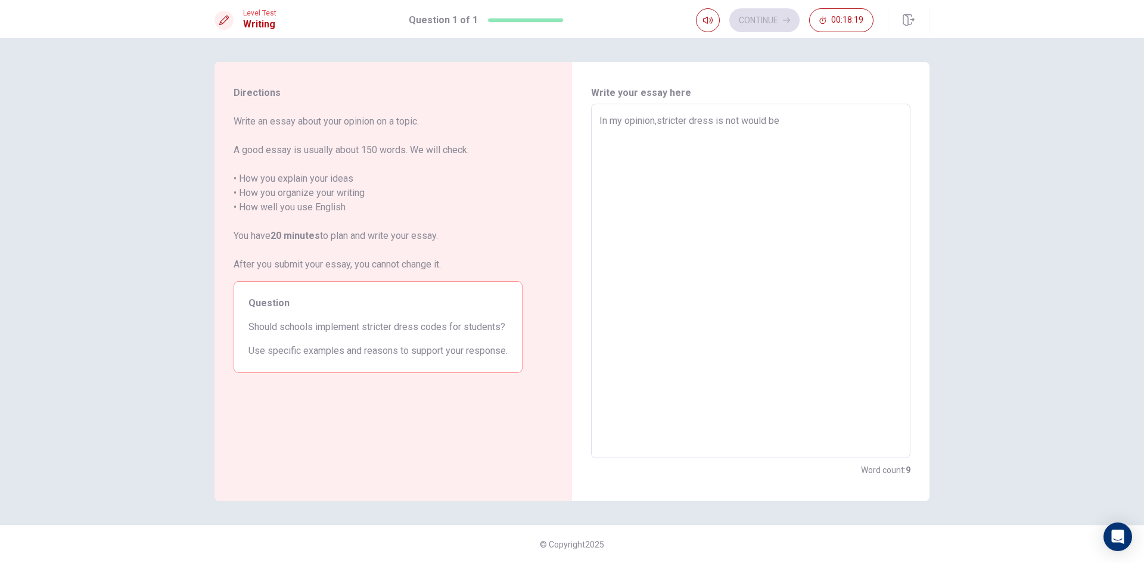
type textarea "x"
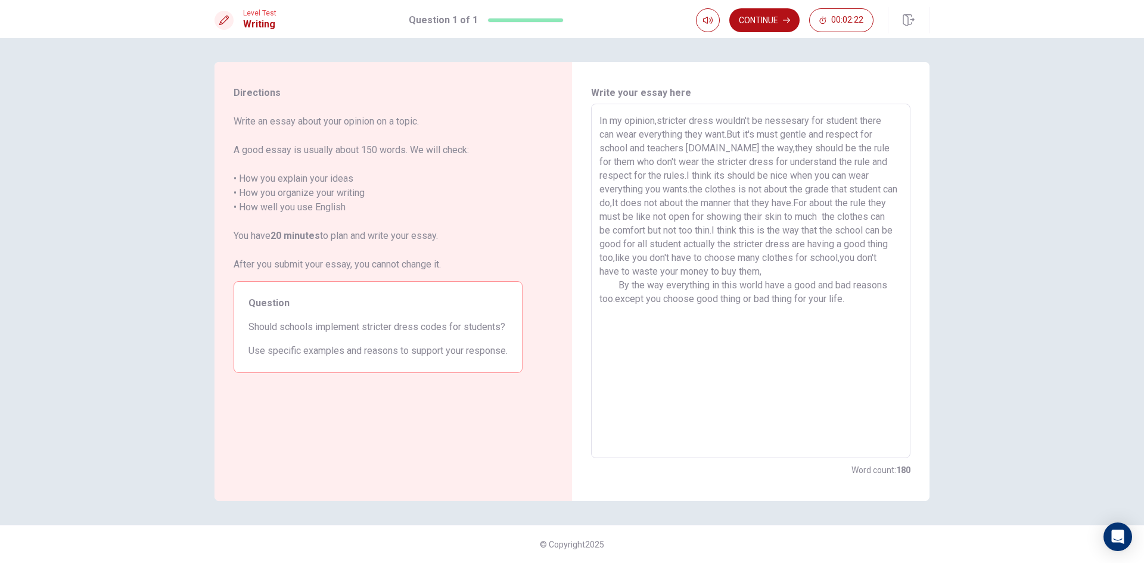
click at [729, 134] on textarea "In my opinion,stricter dress wouldn't be nessesary for student there can wear e…" at bounding box center [751, 281] width 303 height 335
click at [704, 145] on textarea "In my opinion,stricter dress wouldn't be nessesary for student there can wear e…" at bounding box center [751, 281] width 303 height 335
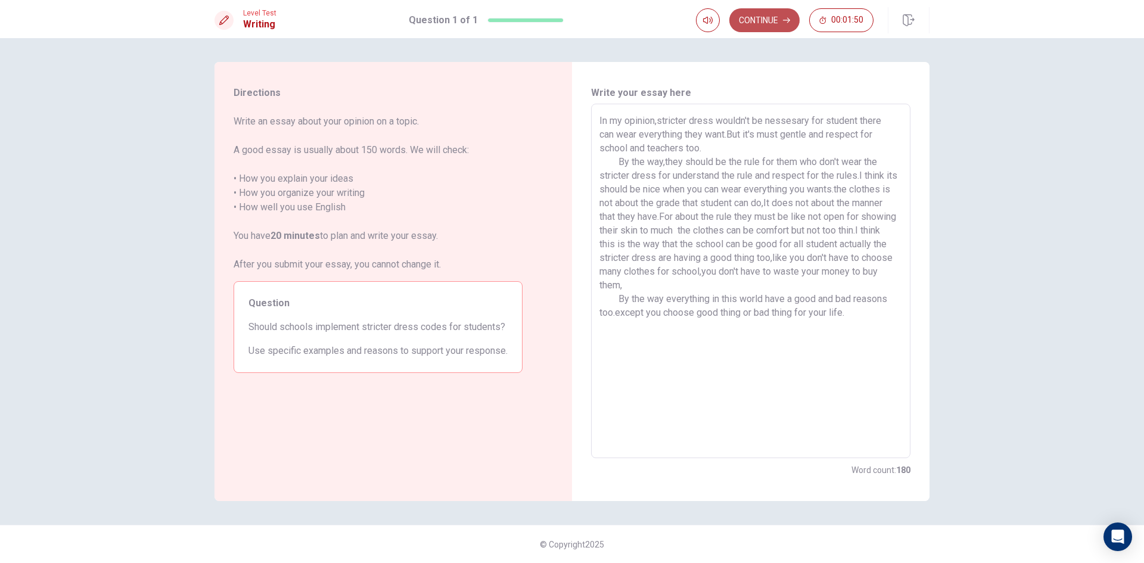
click at [740, 20] on button "Continue" at bounding box center [765, 20] width 70 height 24
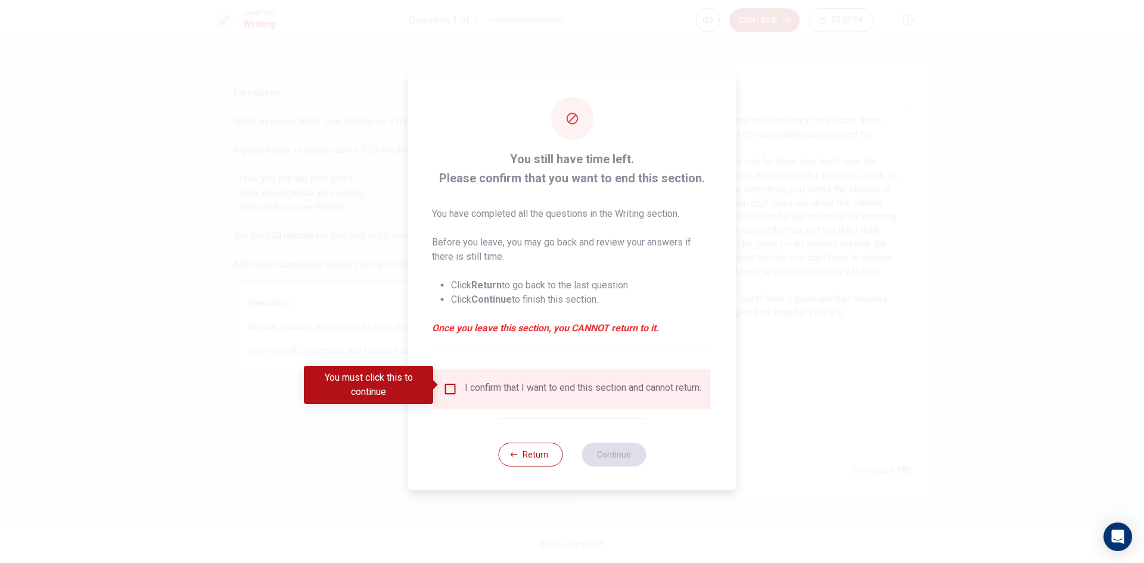
click at [450, 392] on div "I confirm that I want to end this section and cannot return." at bounding box center [572, 389] width 258 height 14
click at [448, 390] on input "You must click this to continue" at bounding box center [450, 389] width 14 height 14
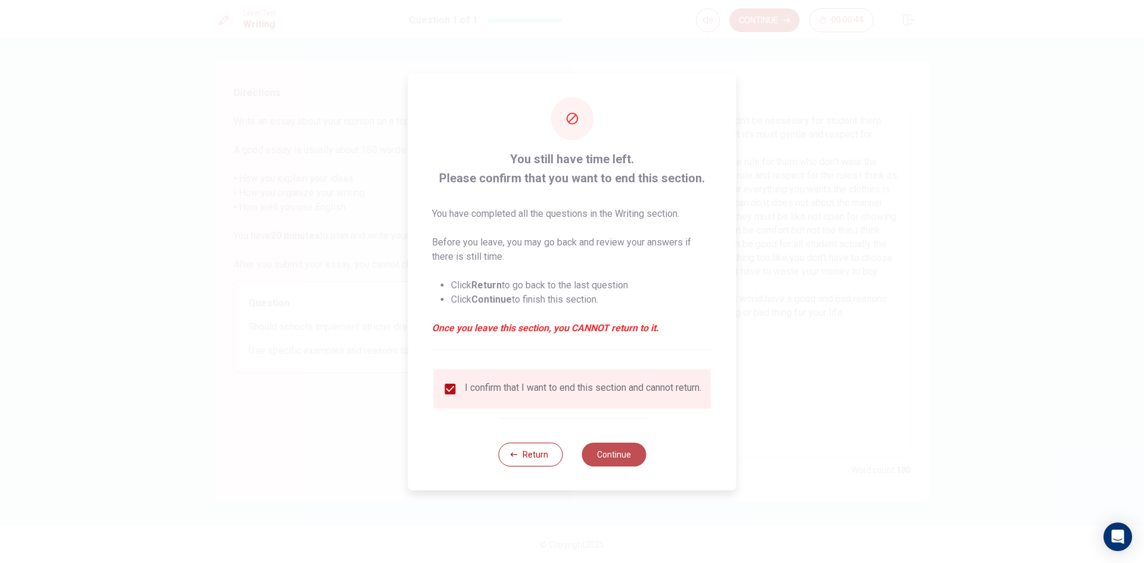
click at [592, 463] on button "Continue" at bounding box center [614, 455] width 64 height 24
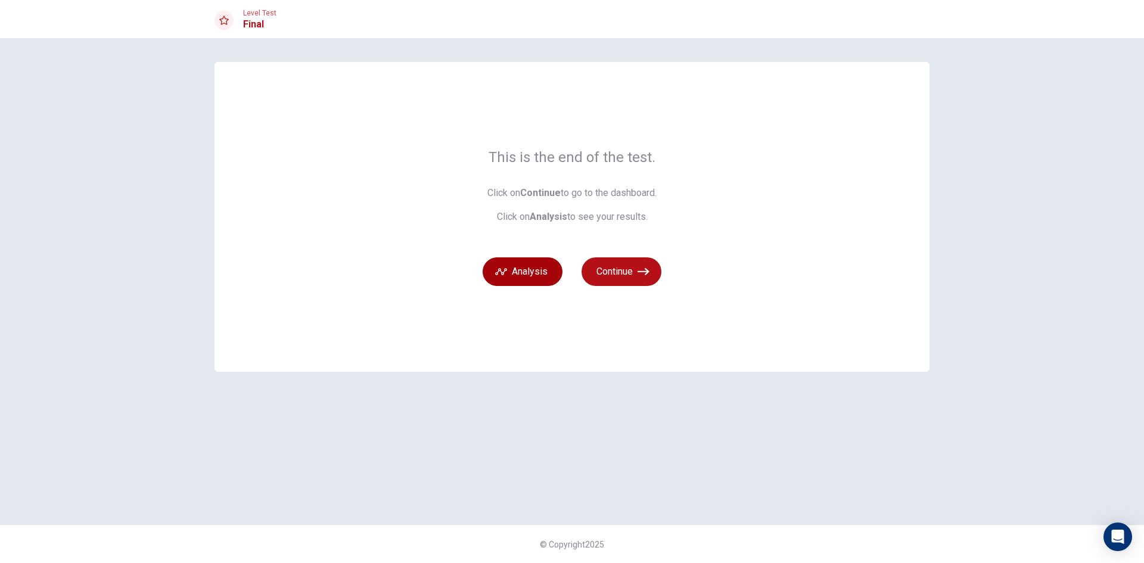
click at [538, 268] on button "Analysis" at bounding box center [523, 271] width 80 height 29
